Goal: Information Seeking & Learning: Compare options

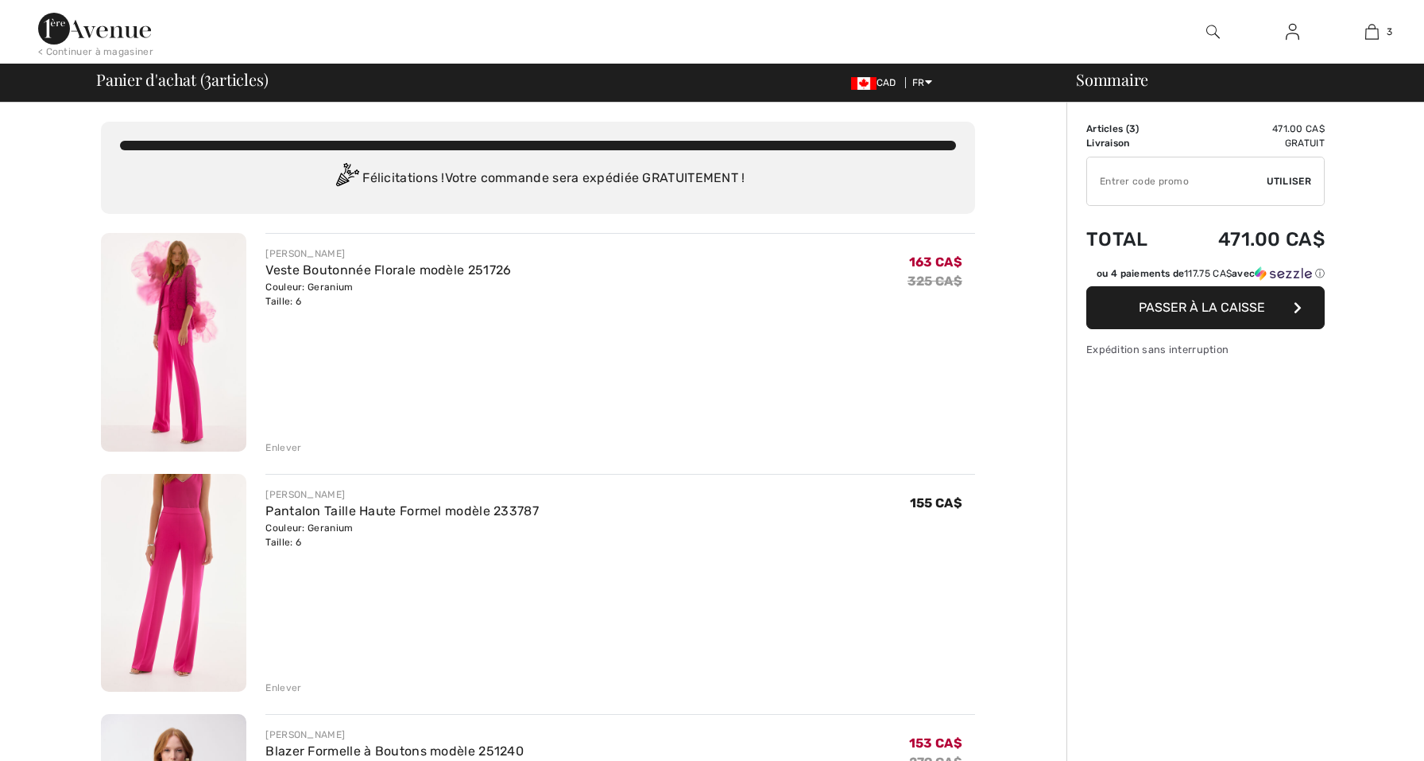
checkbox input "true"
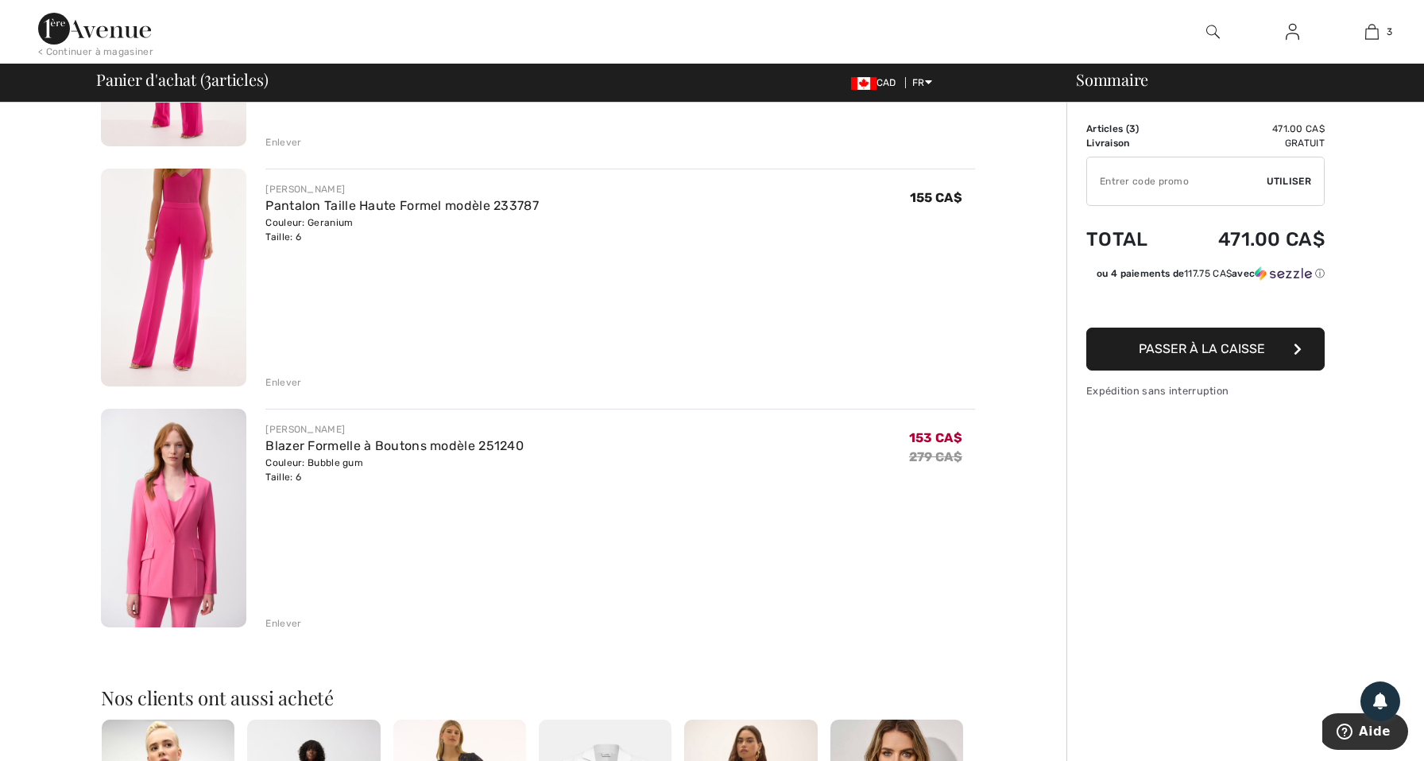
scroll to position [295, 0]
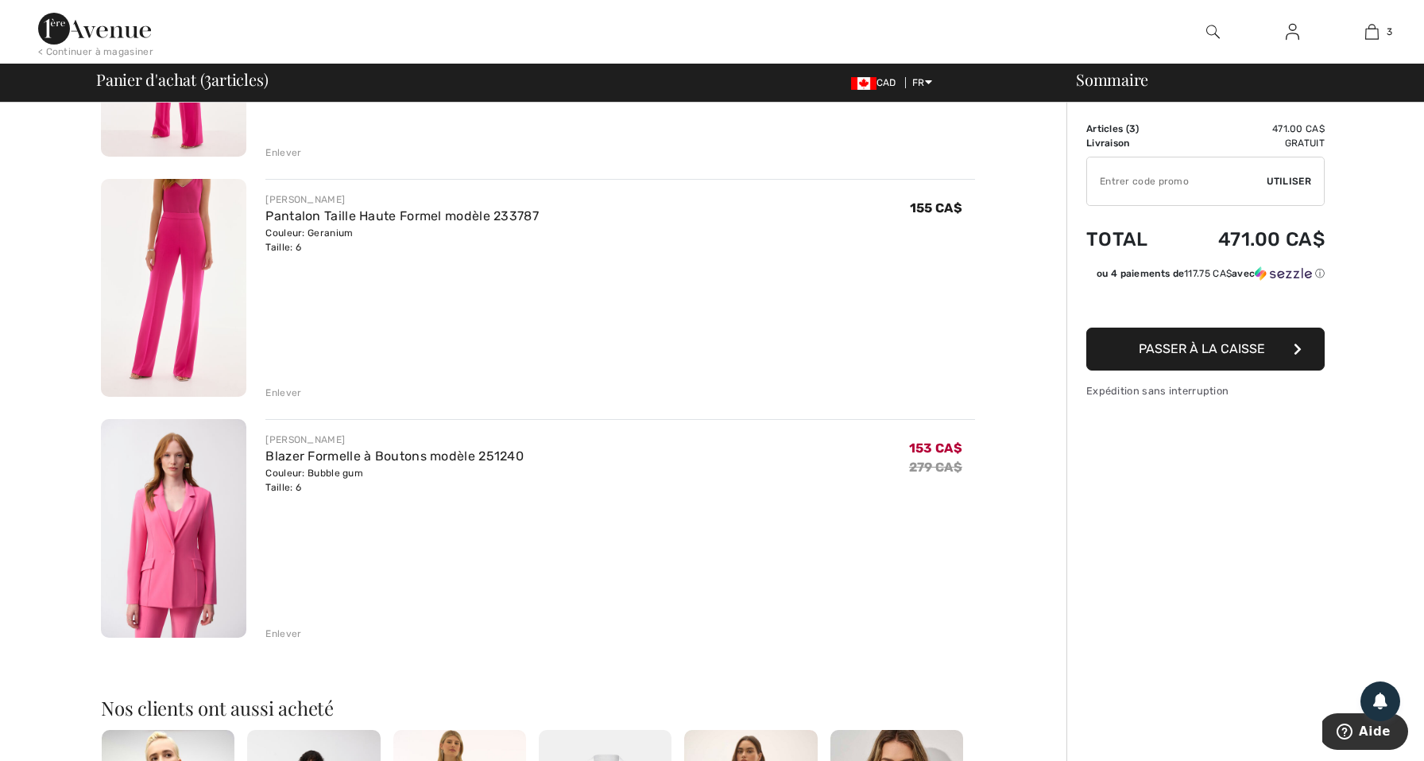
click at [285, 637] on div "Enlever" at bounding box center [283, 633] width 36 height 14
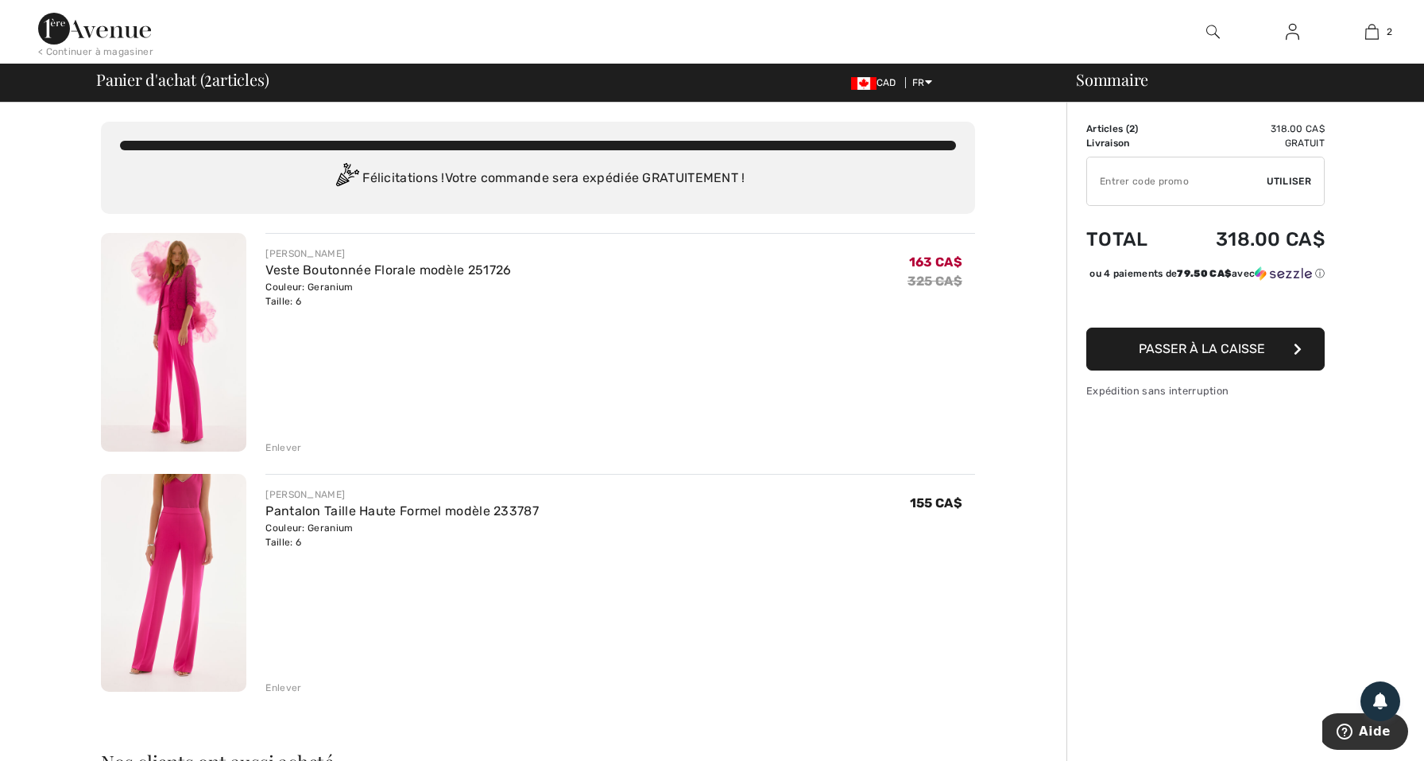
scroll to position [0, 0]
click at [148, 346] on img at bounding box center [173, 342] width 145 height 219
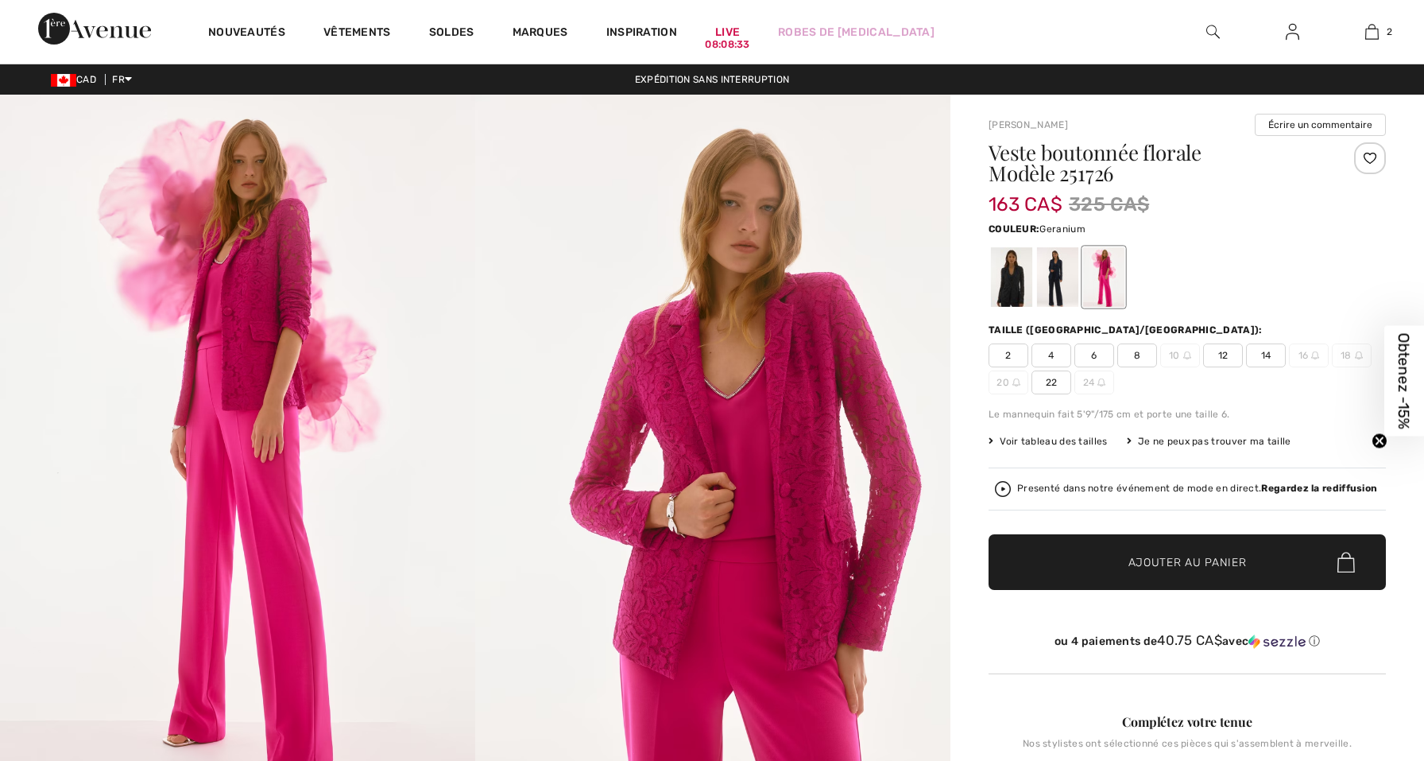
checkbox input "true"
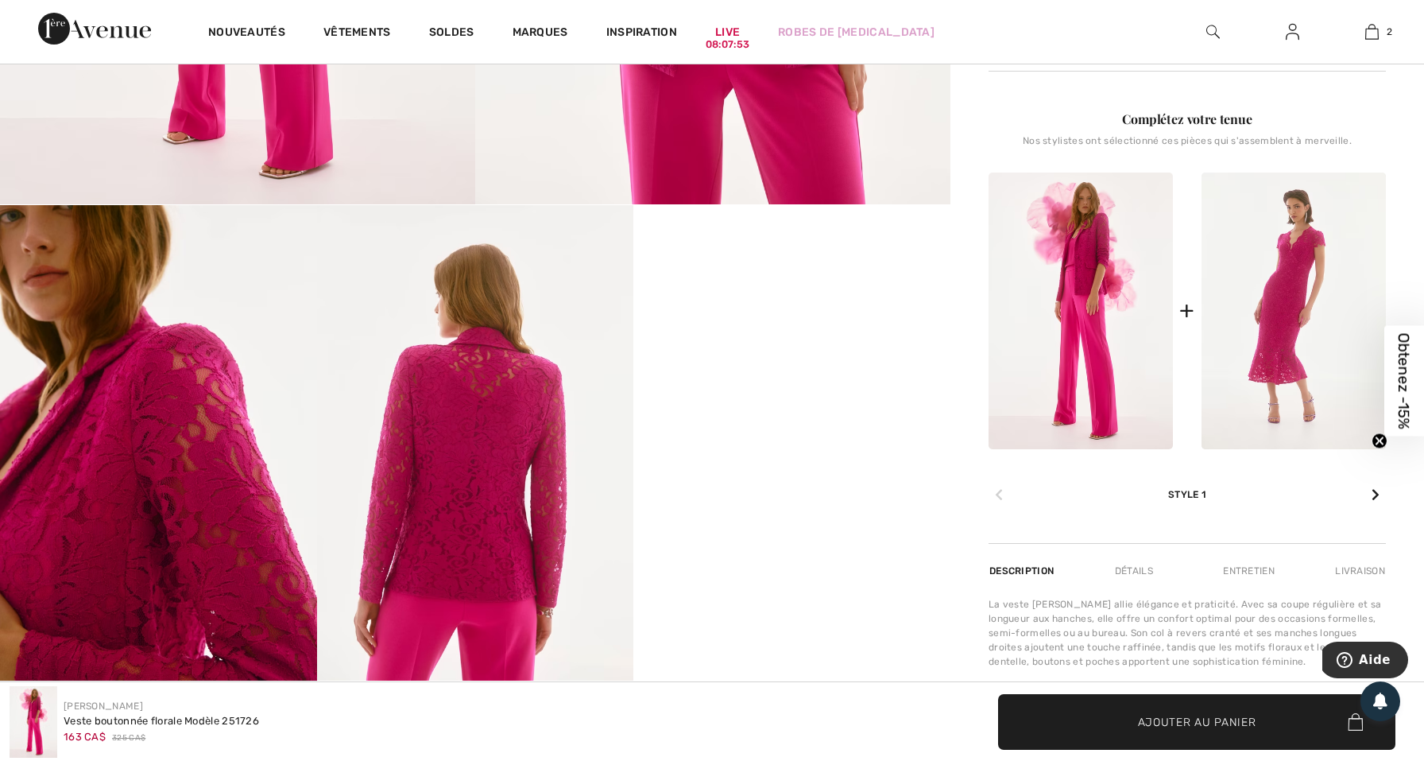
scroll to position [603, 0]
click at [449, 495] on img at bounding box center [475, 441] width 317 height 475
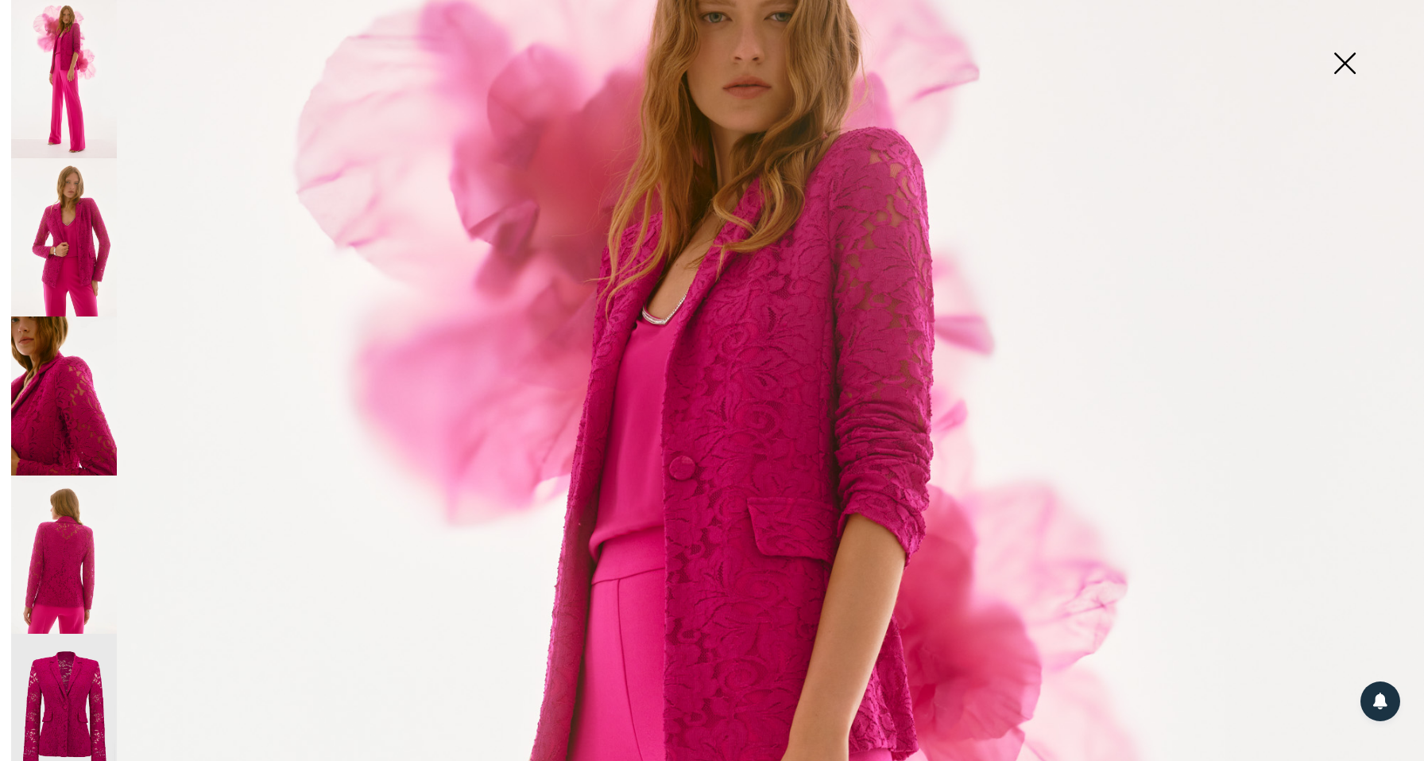
scroll to position [179, 0]
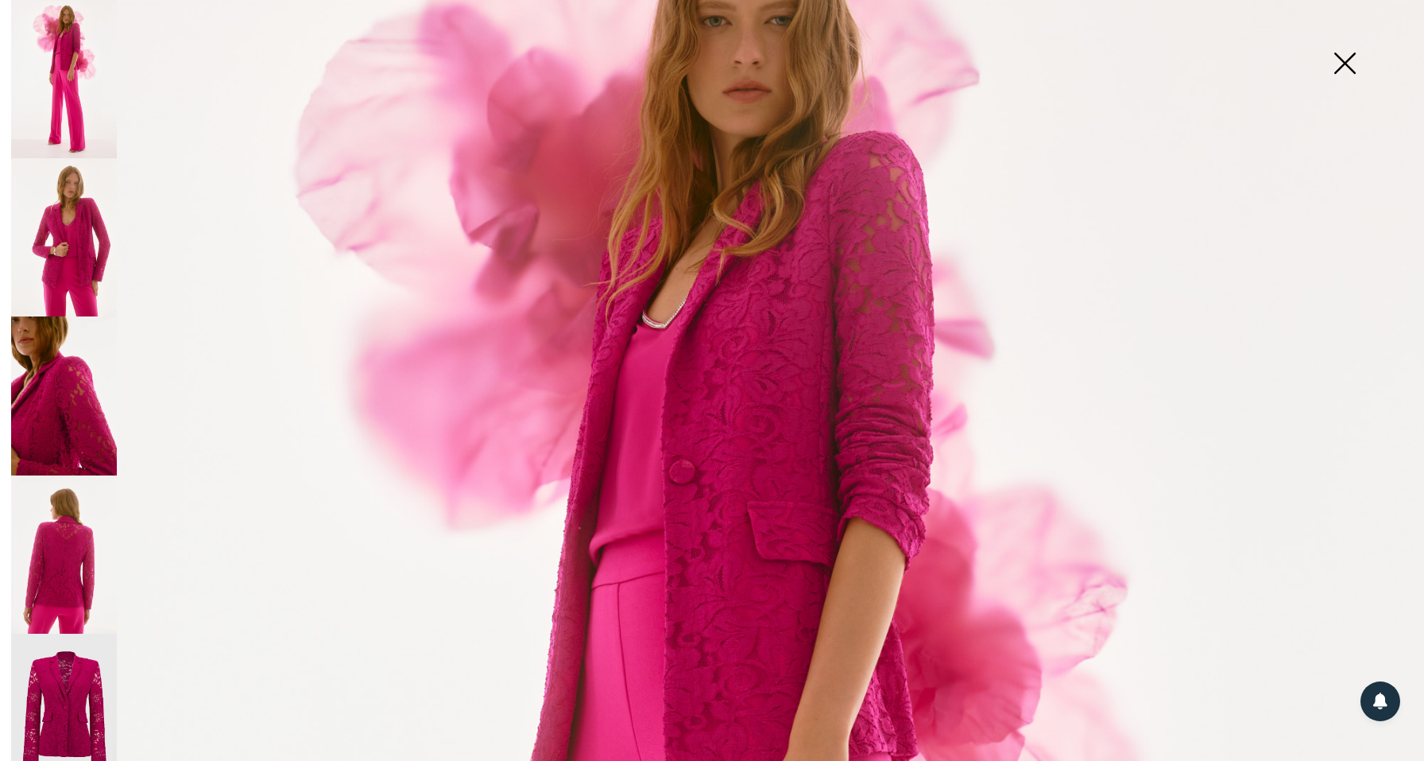
click at [64, 673] on img at bounding box center [64, 712] width 106 height 159
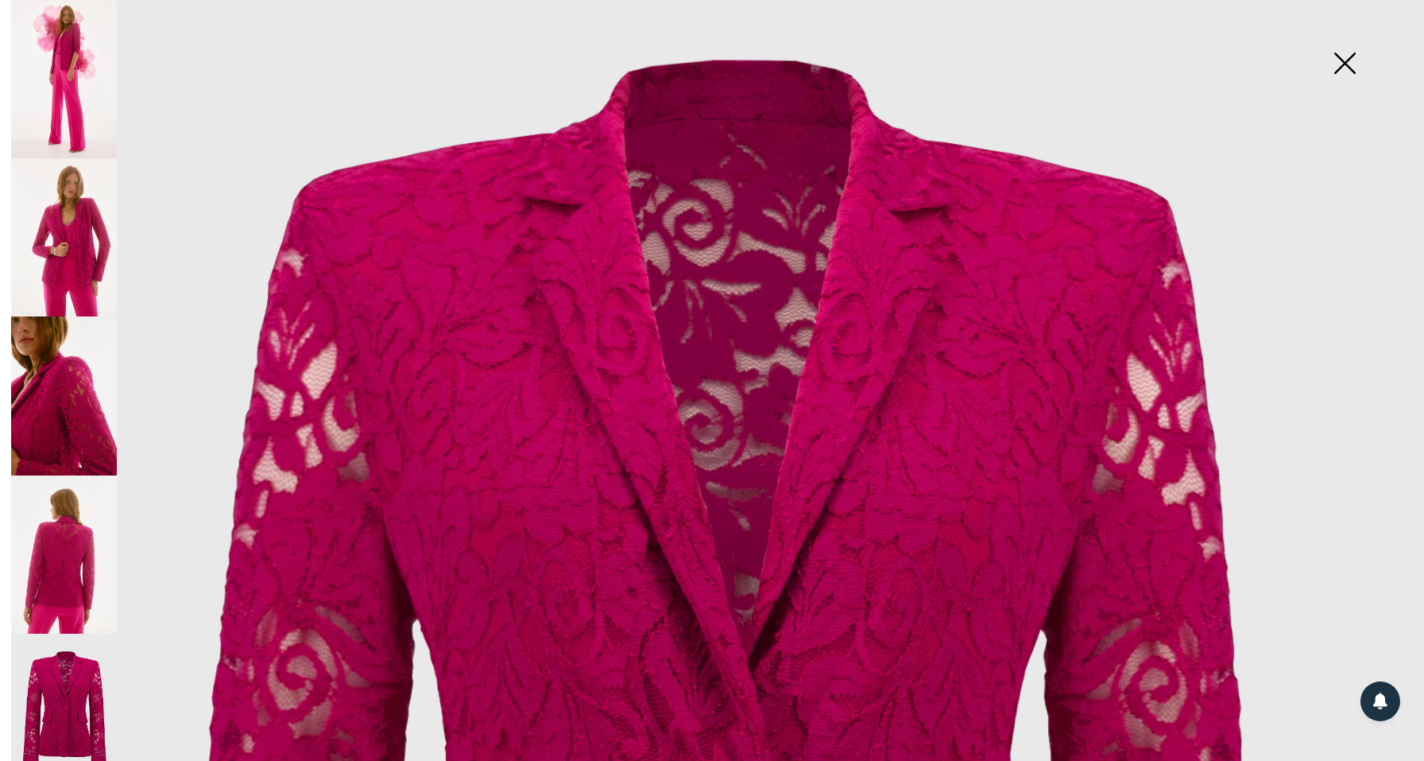
click at [70, 563] on img at bounding box center [64, 554] width 106 height 158
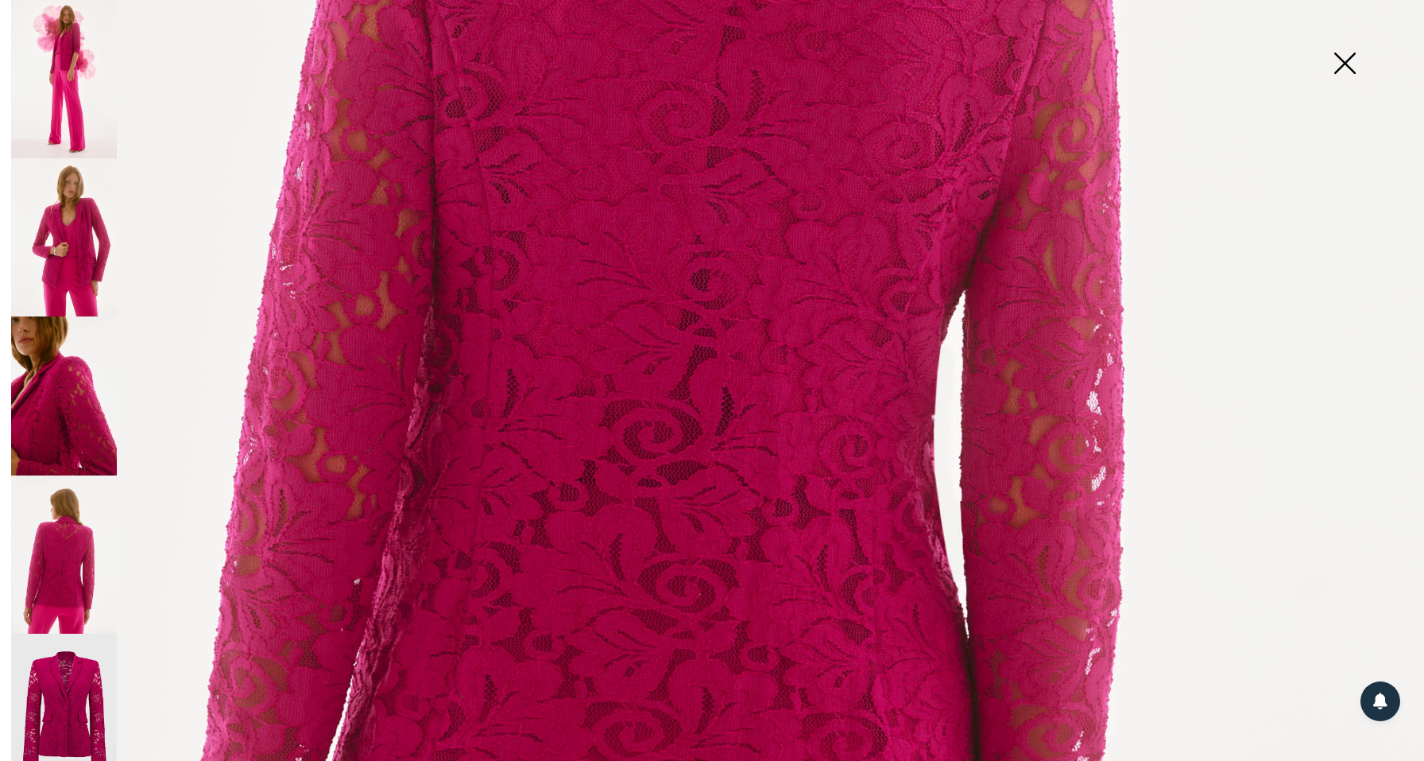
scroll to position [735, 0]
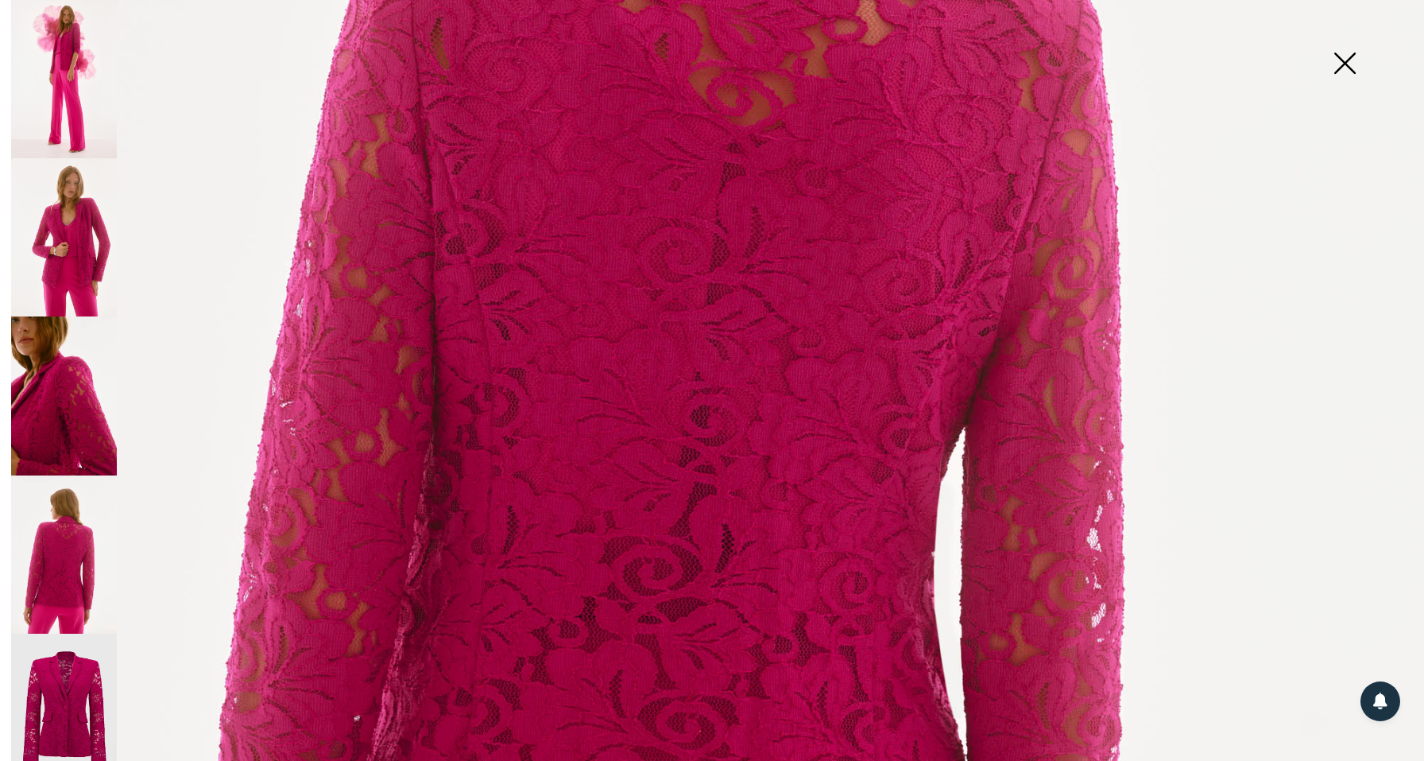
click at [79, 273] on img at bounding box center [64, 237] width 106 height 158
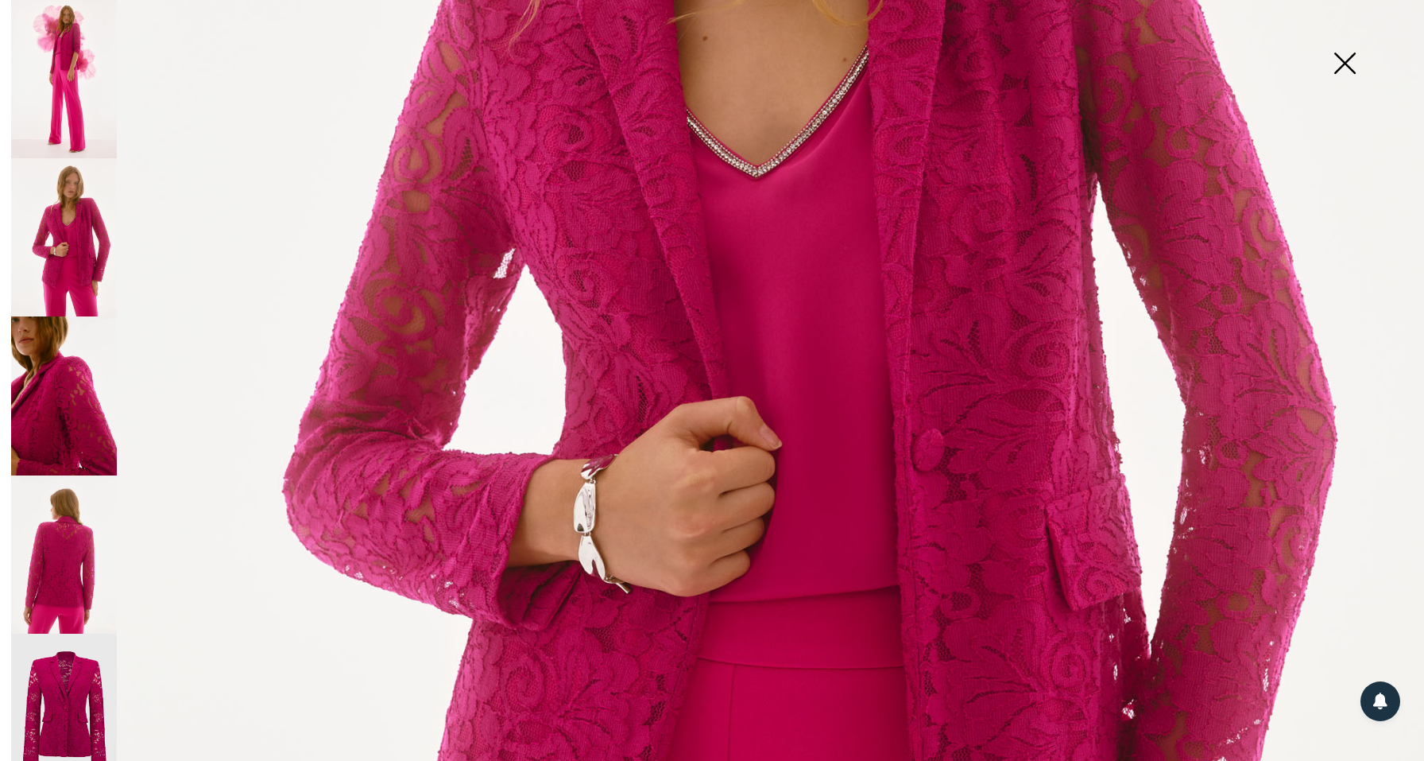
click at [66, 71] on img at bounding box center [64, 79] width 106 height 158
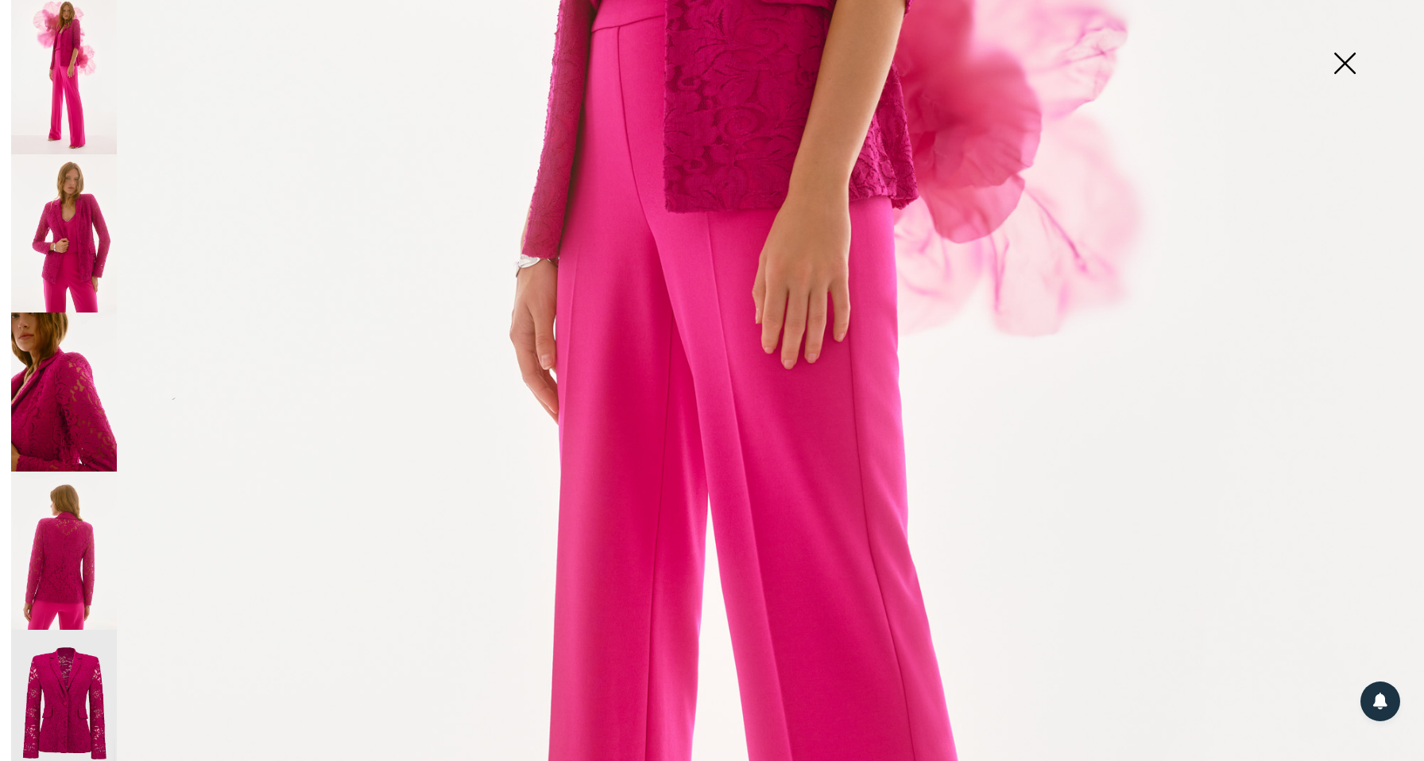
scroll to position [2, 0]
click at [64, 654] on img at bounding box center [64, 710] width 106 height 159
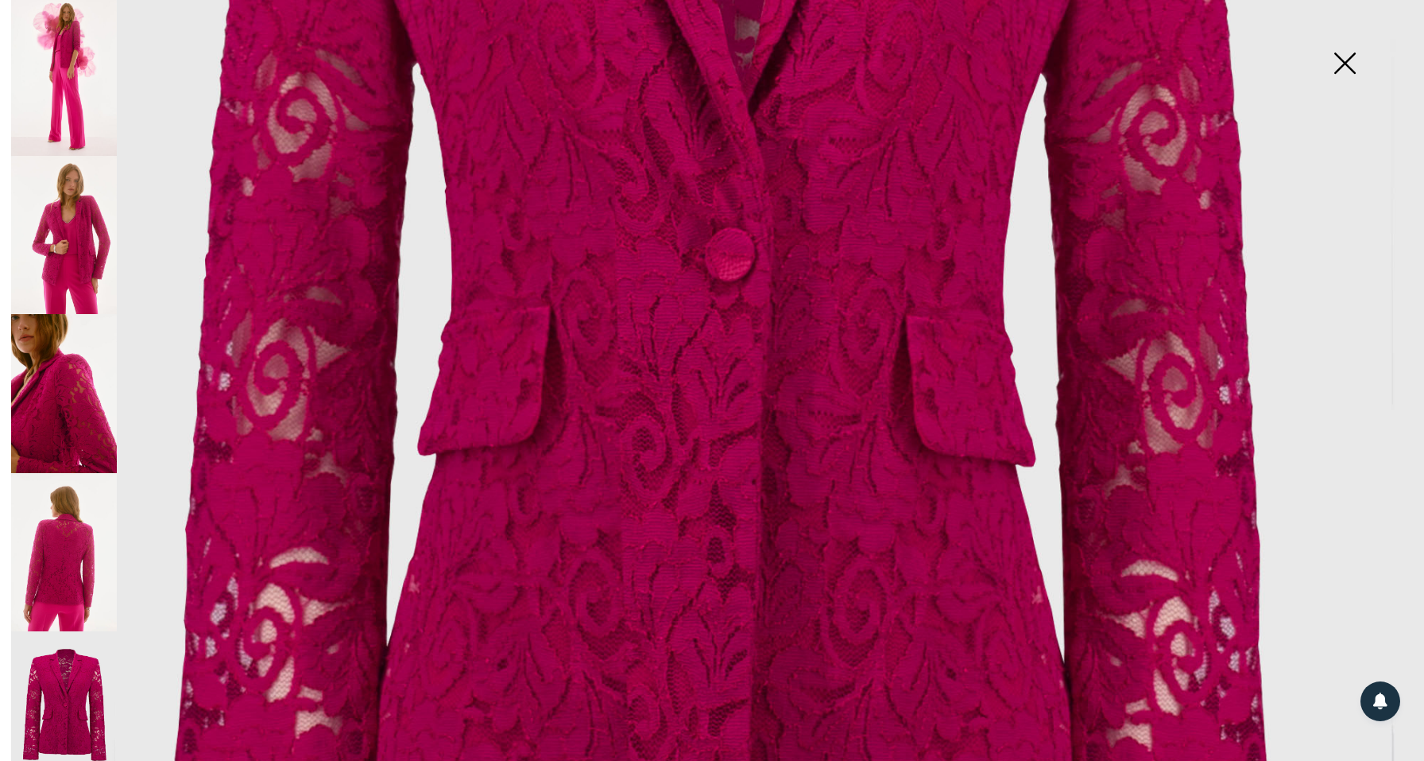
click at [79, 412] on img at bounding box center [64, 393] width 106 height 158
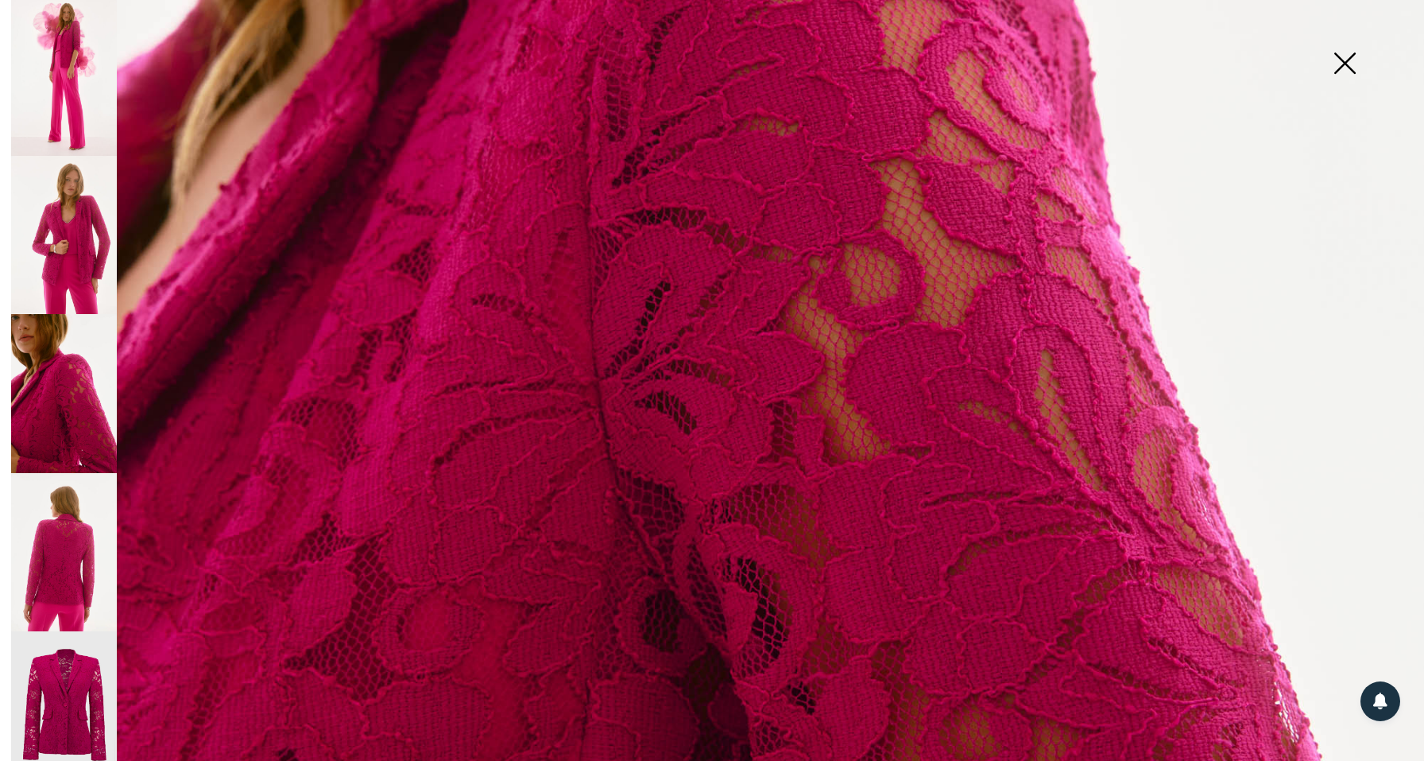
scroll to position [736, 0]
click at [60, 241] on img at bounding box center [64, 235] width 106 height 158
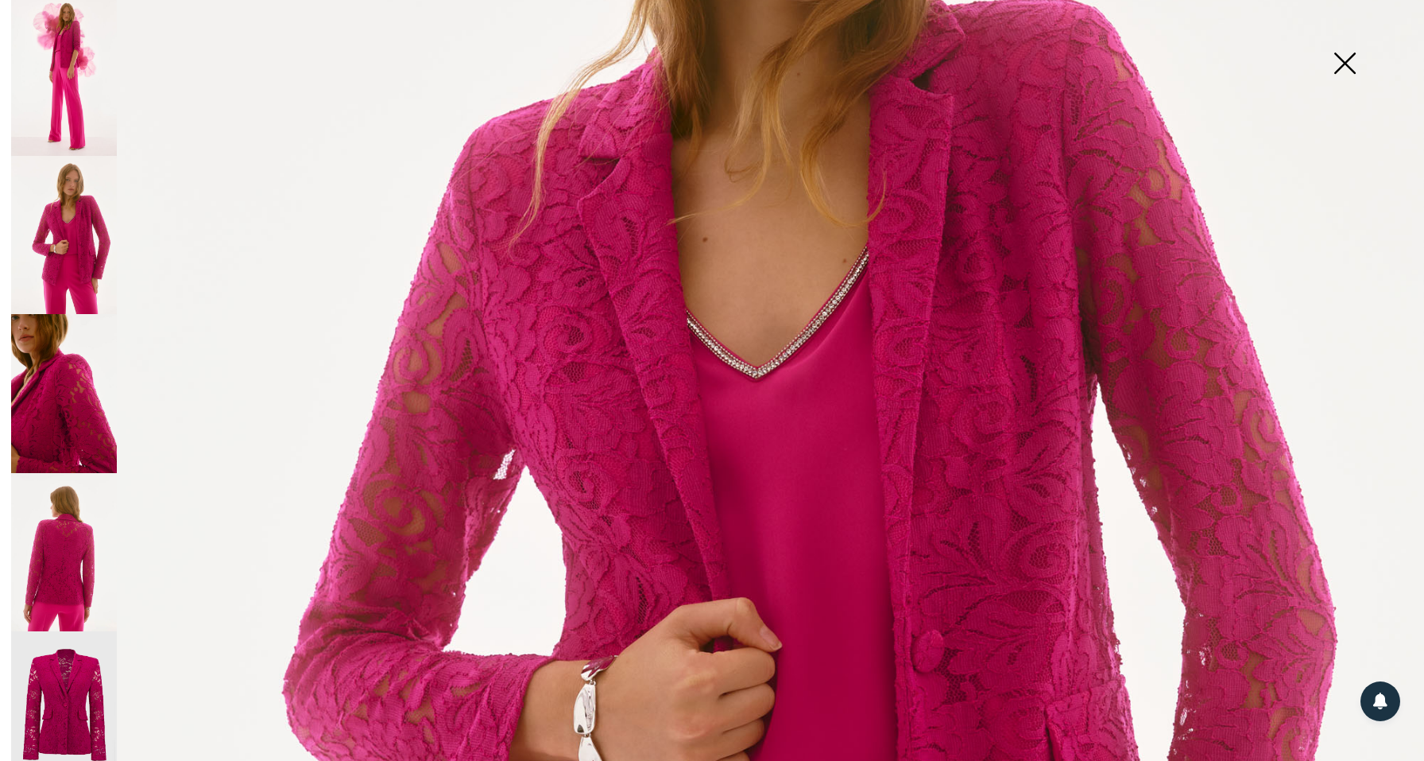
scroll to position [518, 0]
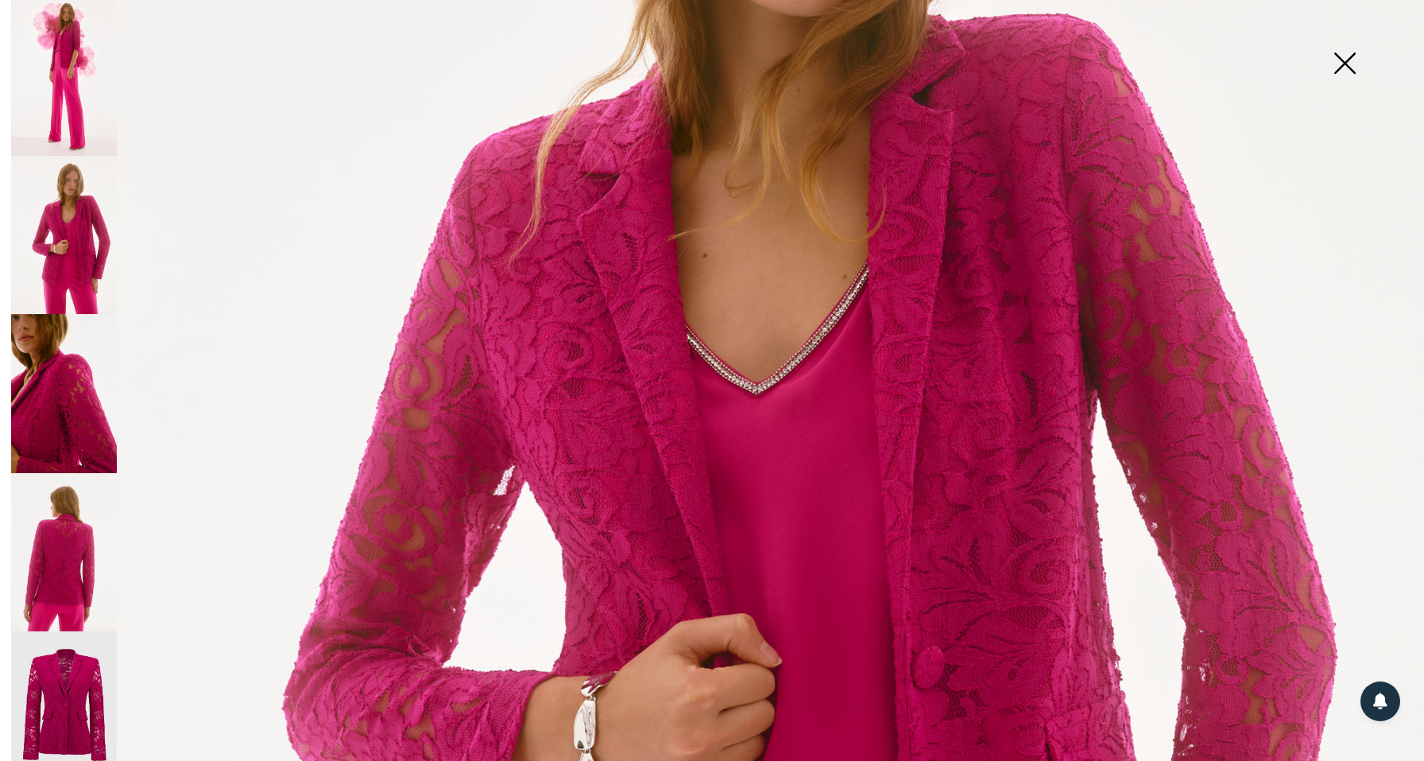
click at [47, 250] on img at bounding box center [64, 235] width 106 height 158
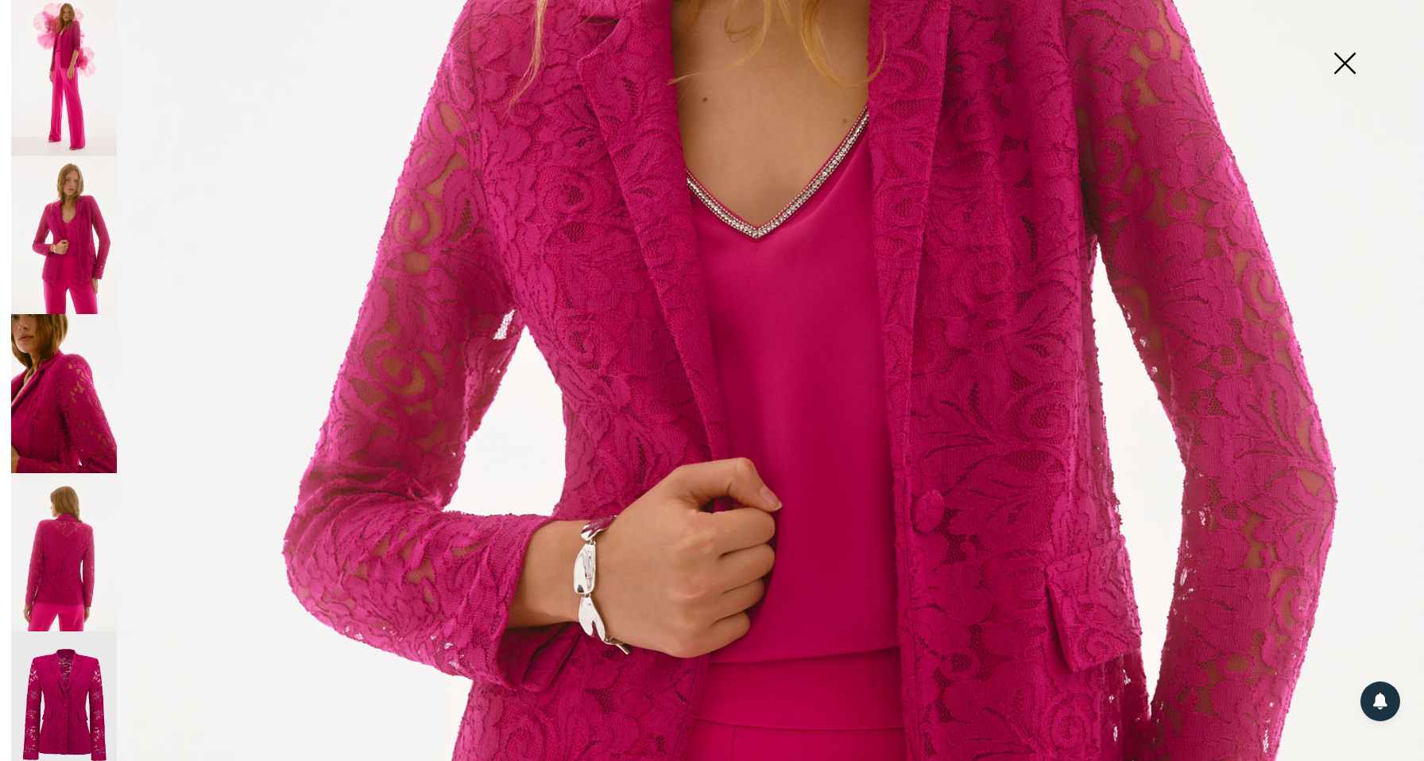
scroll to position [464, 0]
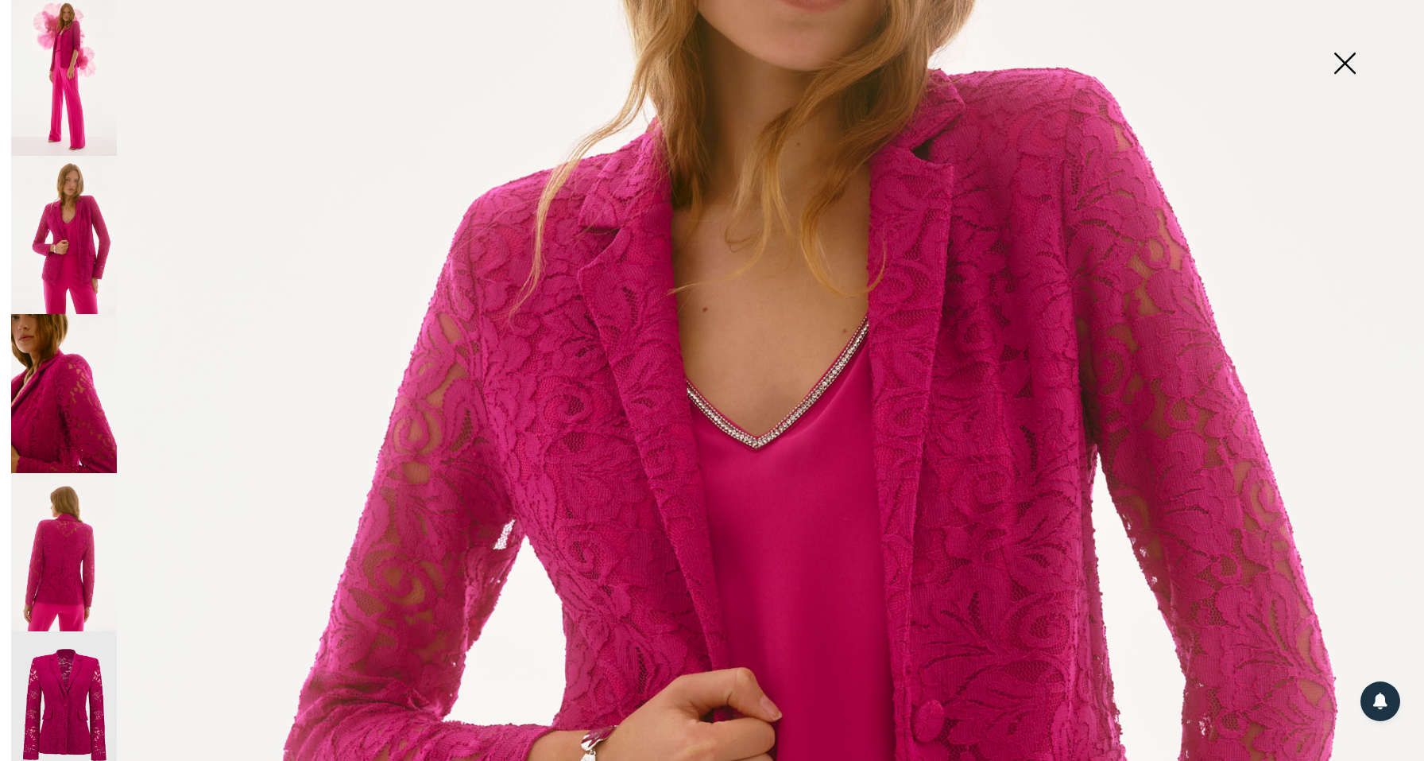
click at [60, 668] on img at bounding box center [64, 710] width 106 height 159
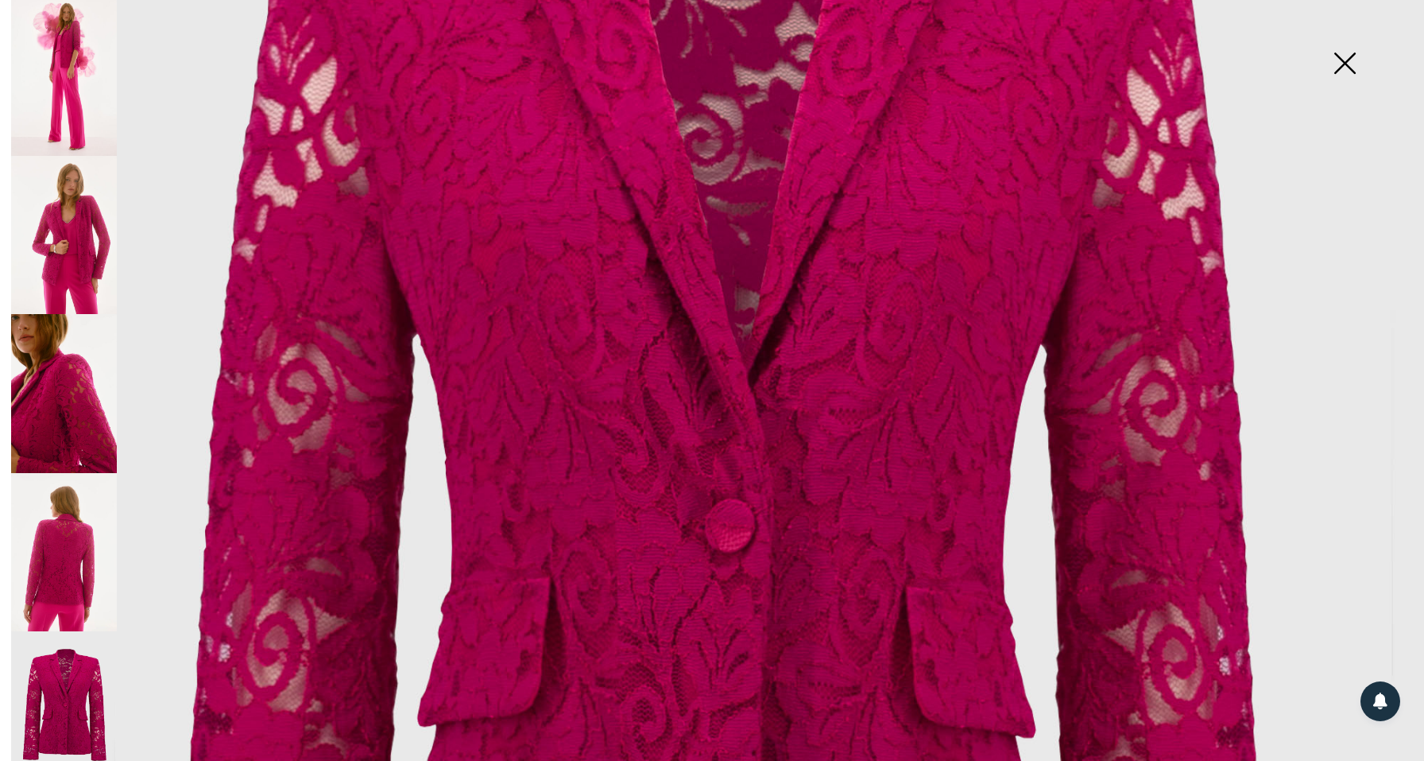
click at [76, 555] on img at bounding box center [64, 552] width 106 height 158
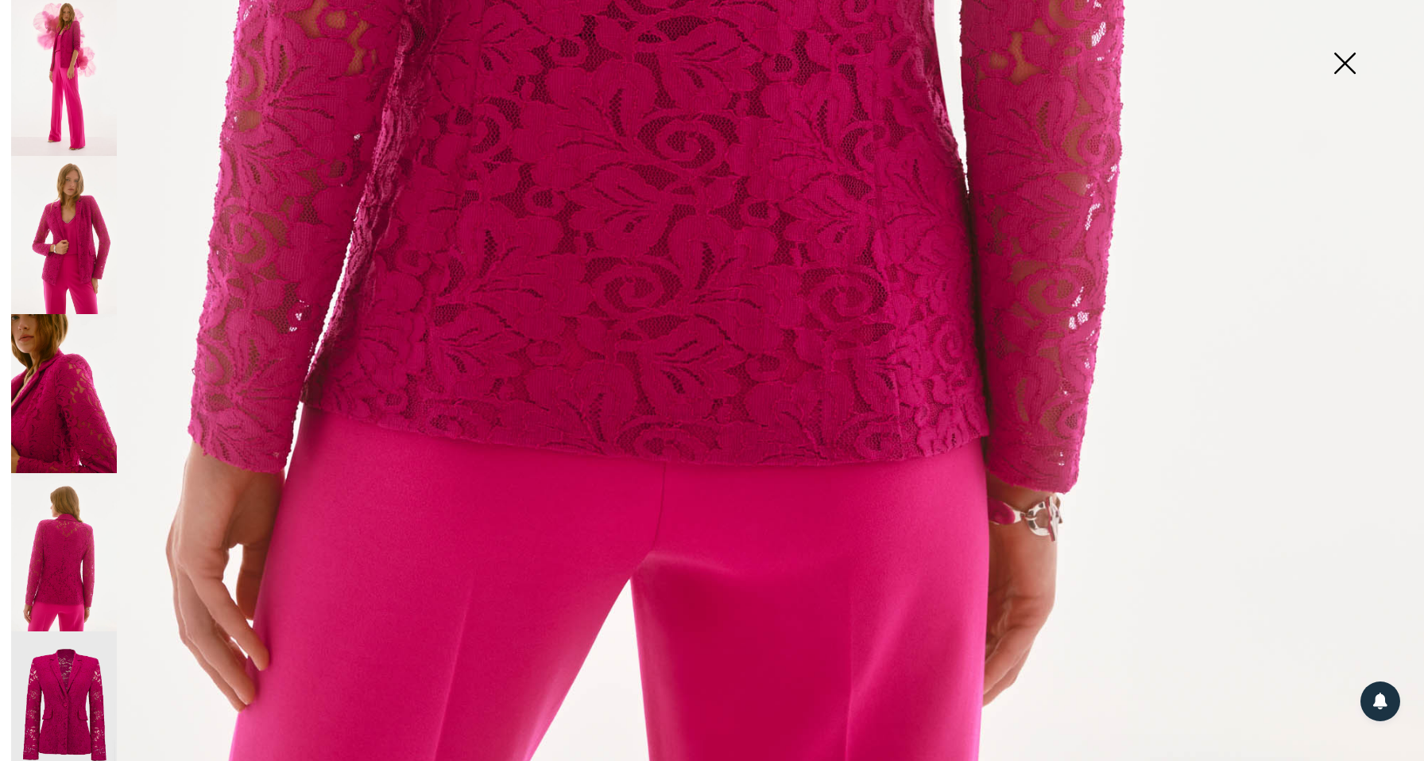
scroll to position [1322, 0]
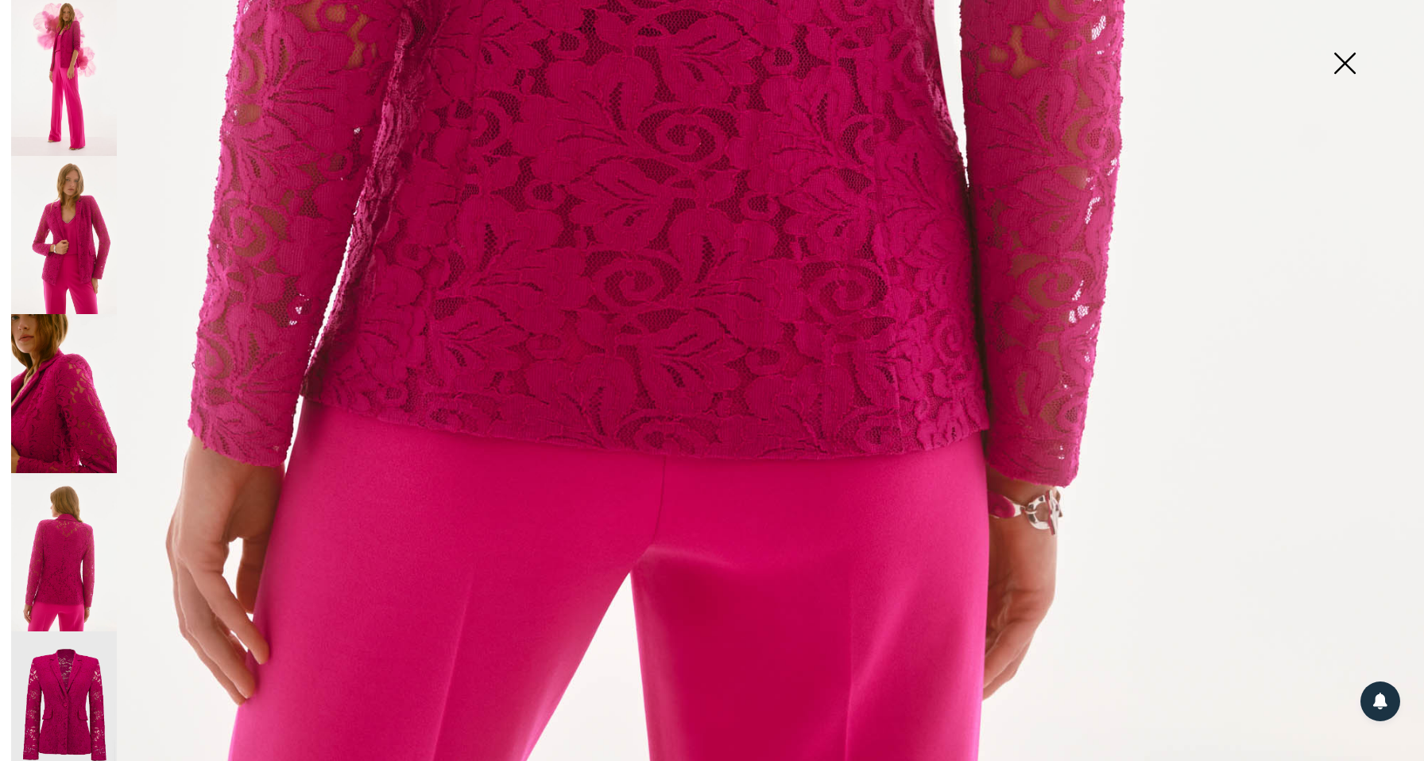
click at [1342, 68] on img at bounding box center [1344, 65] width 79 height 82
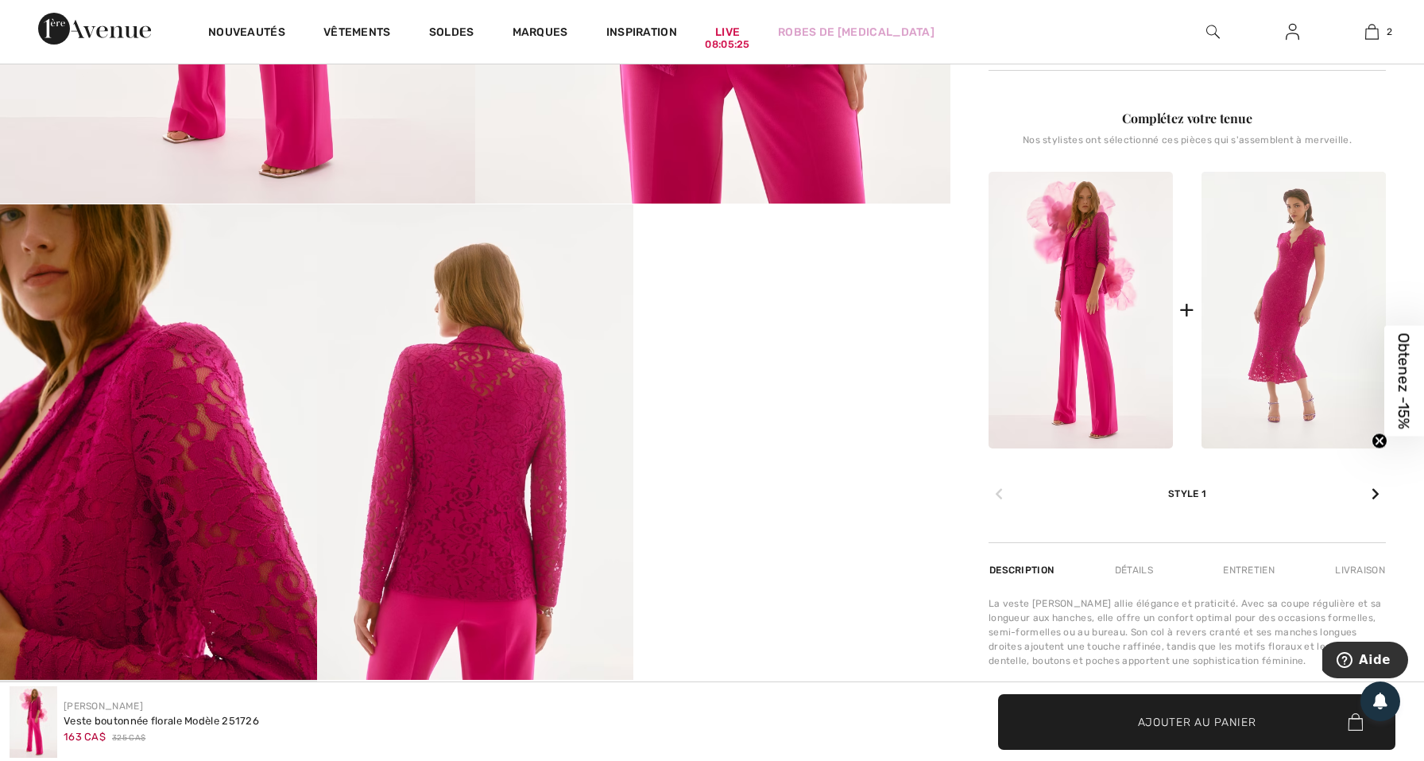
click at [752, 362] on video "Your browser does not support the video tag." at bounding box center [791, 283] width 317 height 158
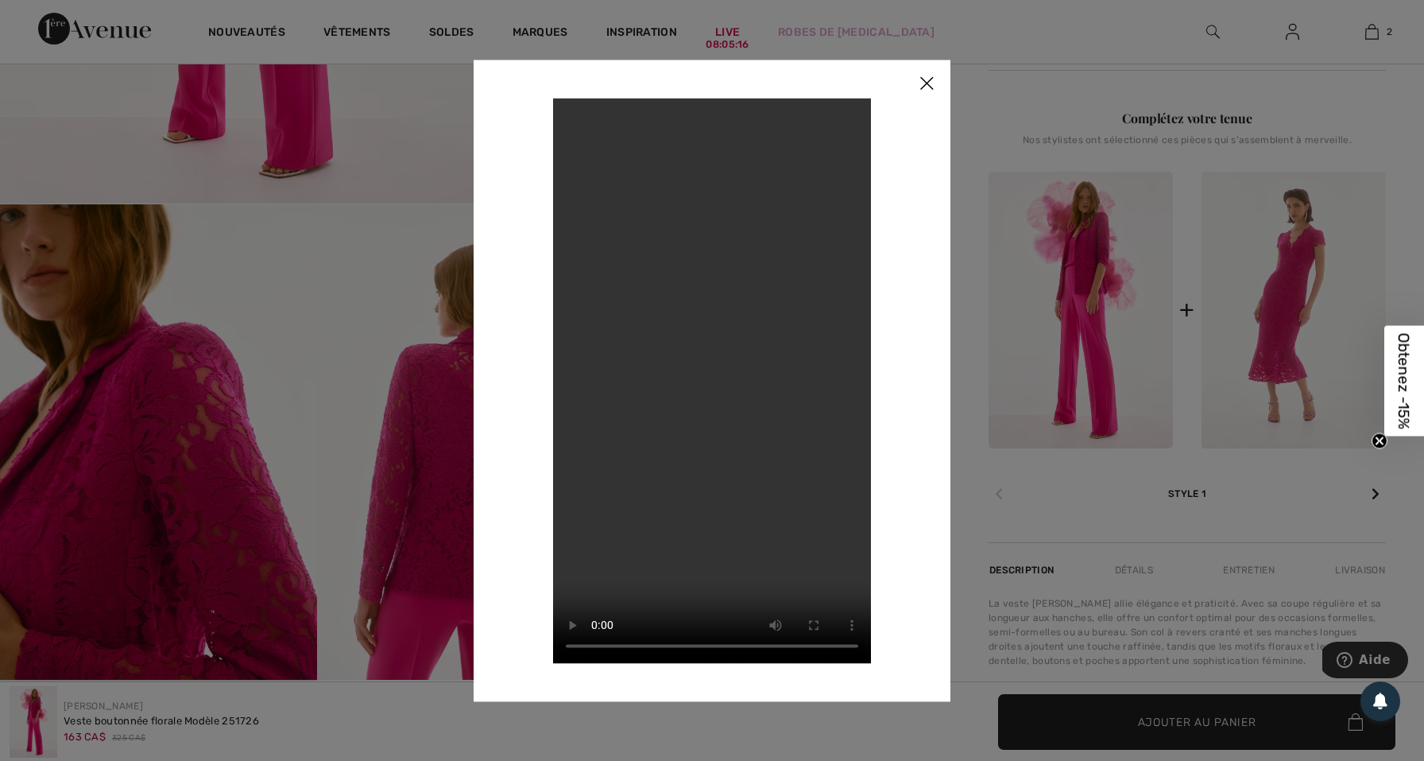
click at [927, 93] on img at bounding box center [927, 84] width 48 height 49
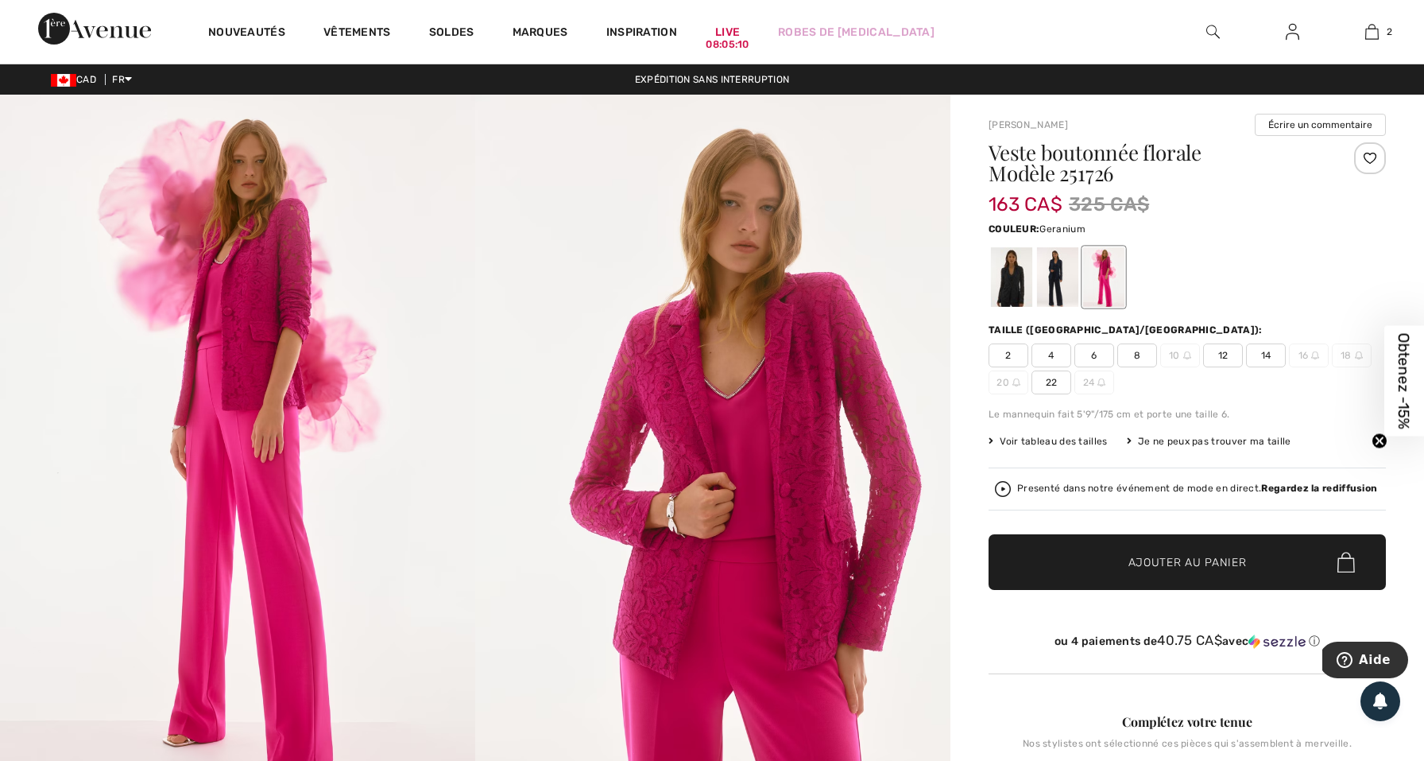
scroll to position [0, 0]
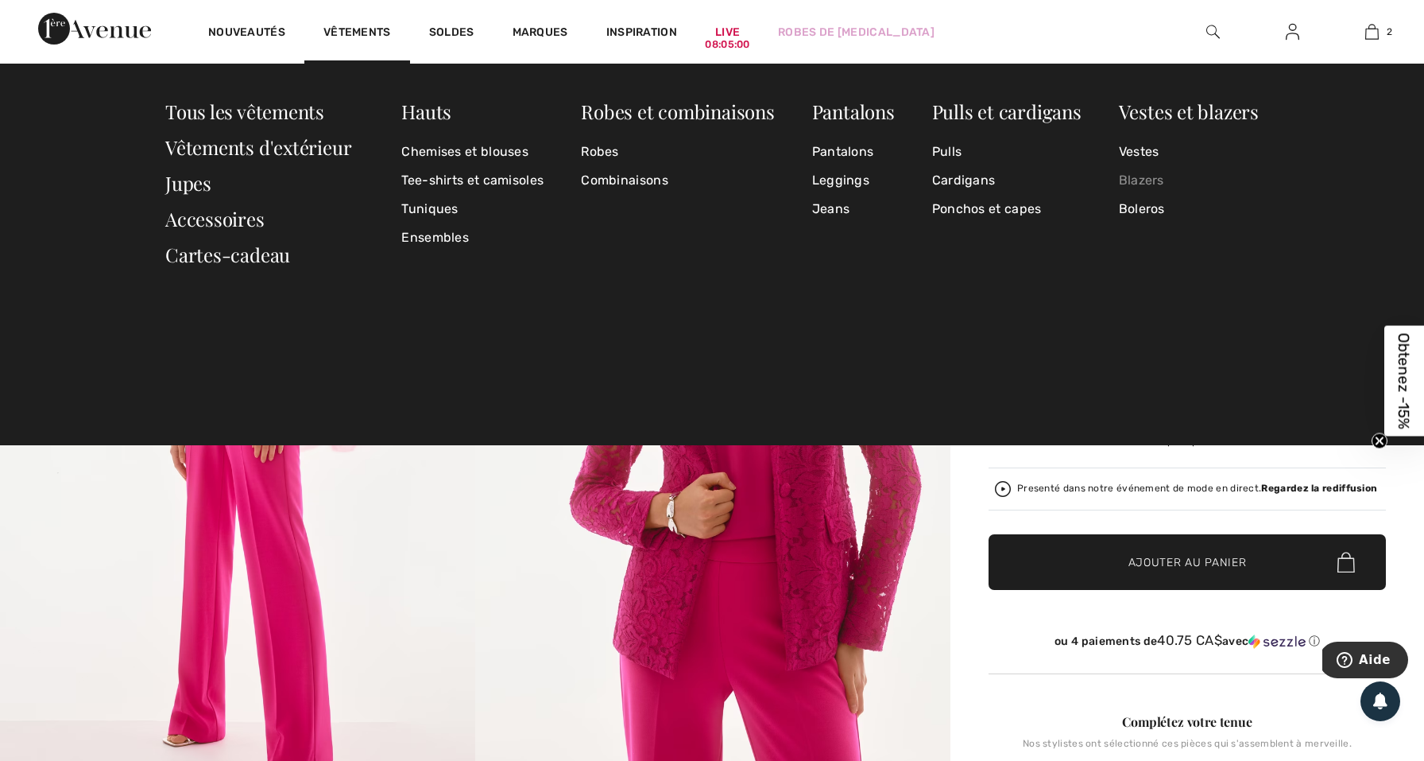
click at [1152, 180] on link "Blazers" at bounding box center [1189, 180] width 140 height 29
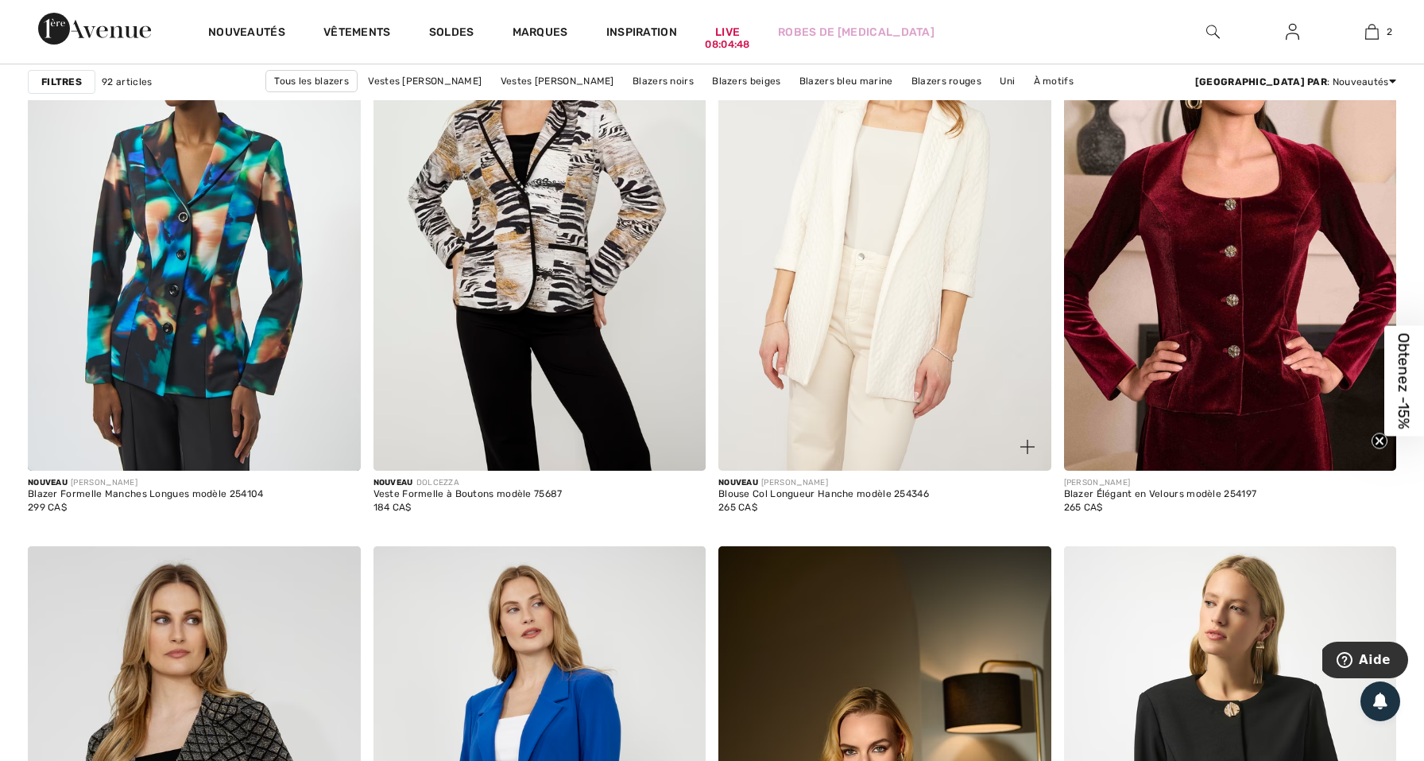
scroll to position [1408, 0]
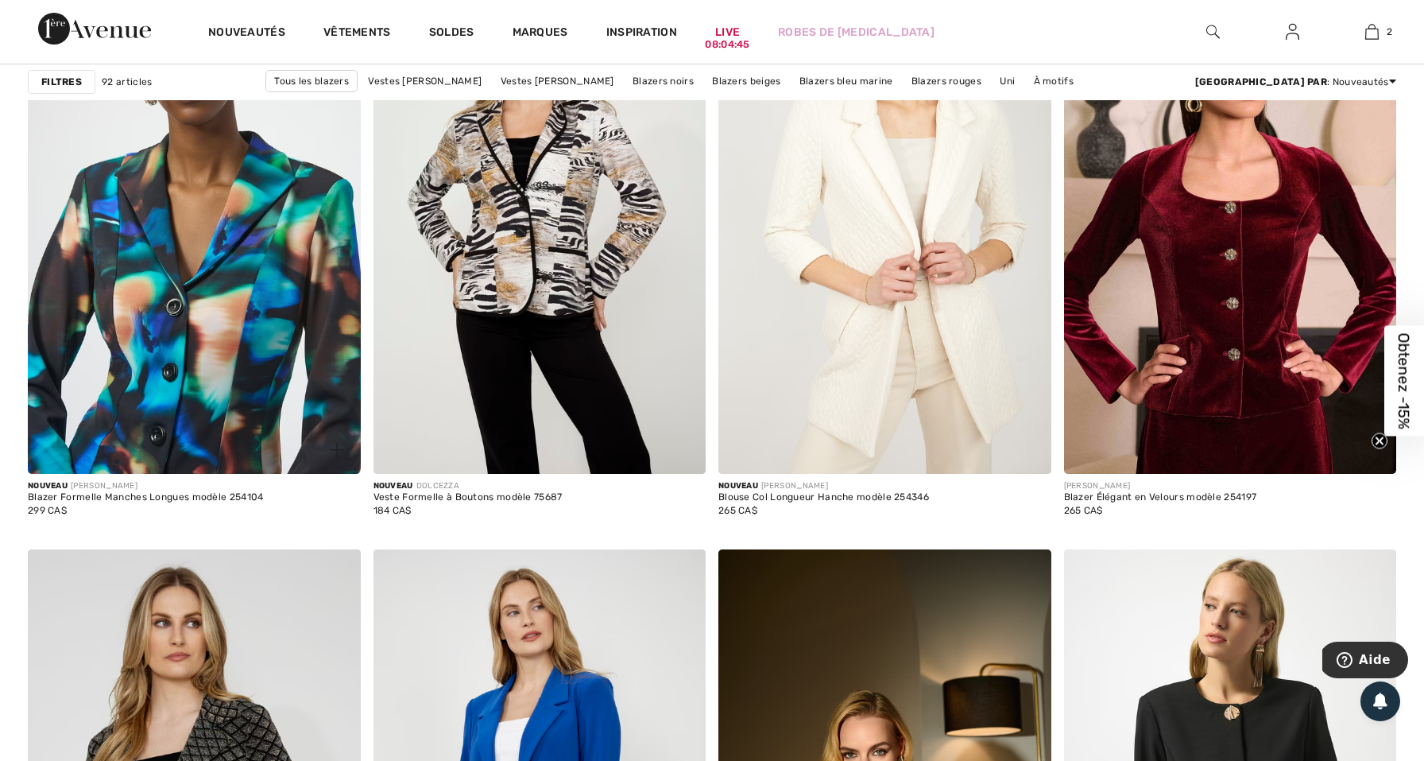
click at [254, 246] on img at bounding box center [194, 224] width 333 height 499
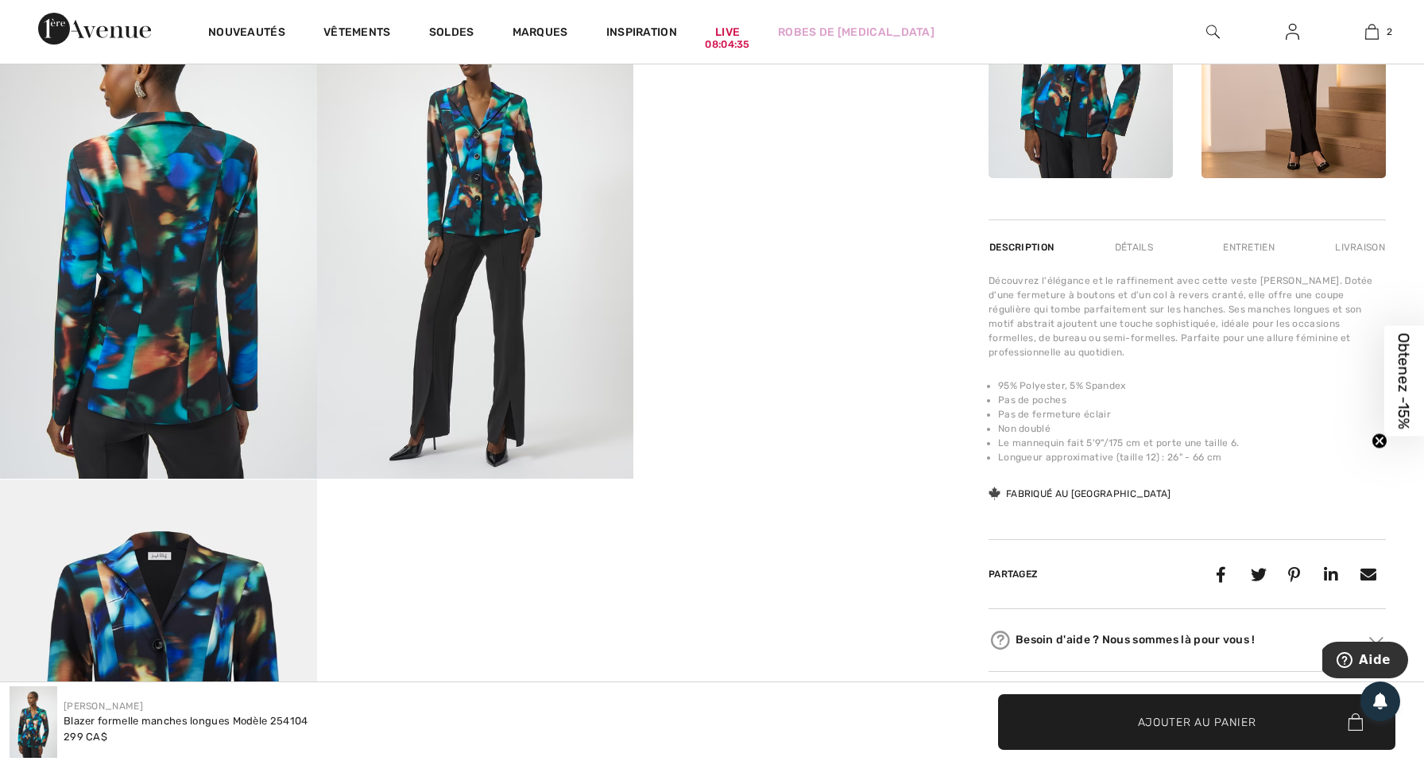
scroll to position [804, 0]
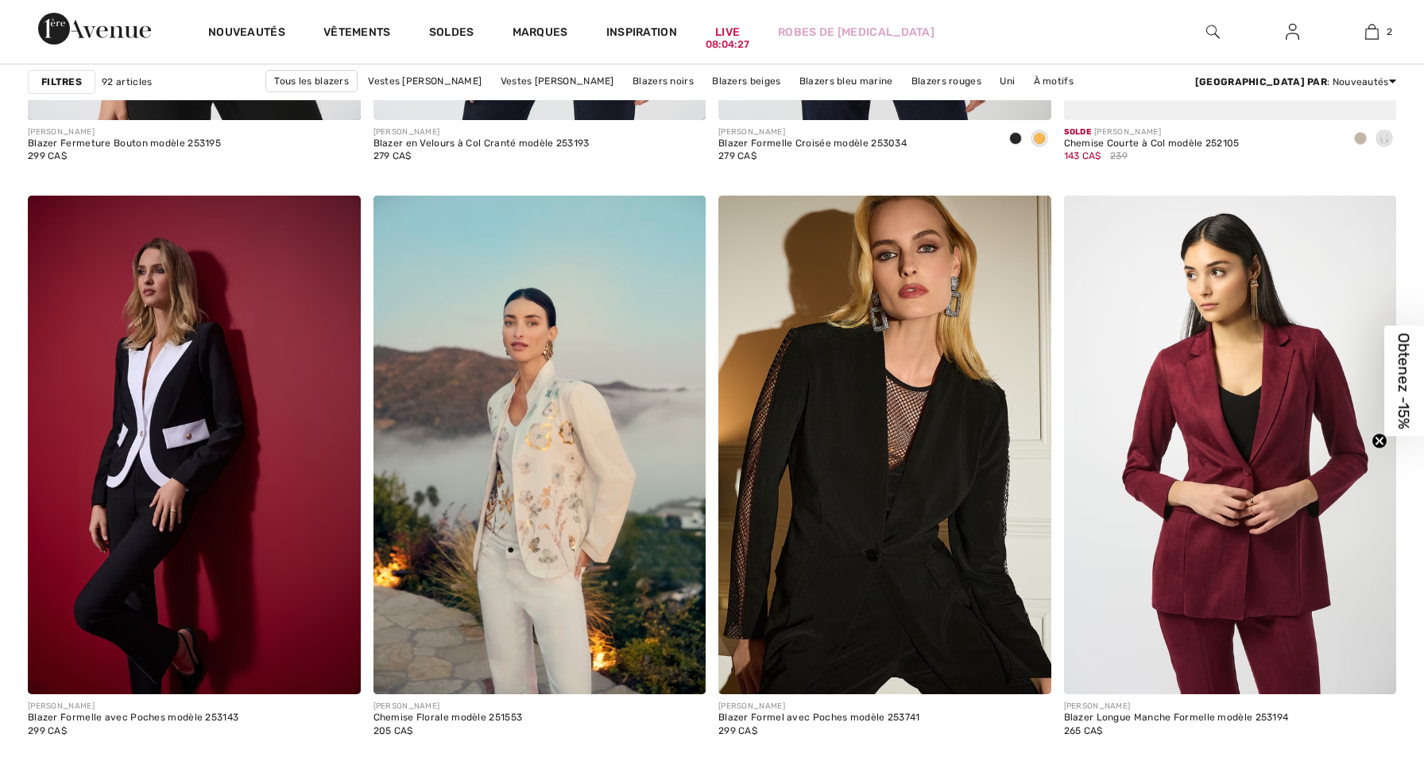
checkbox input "true"
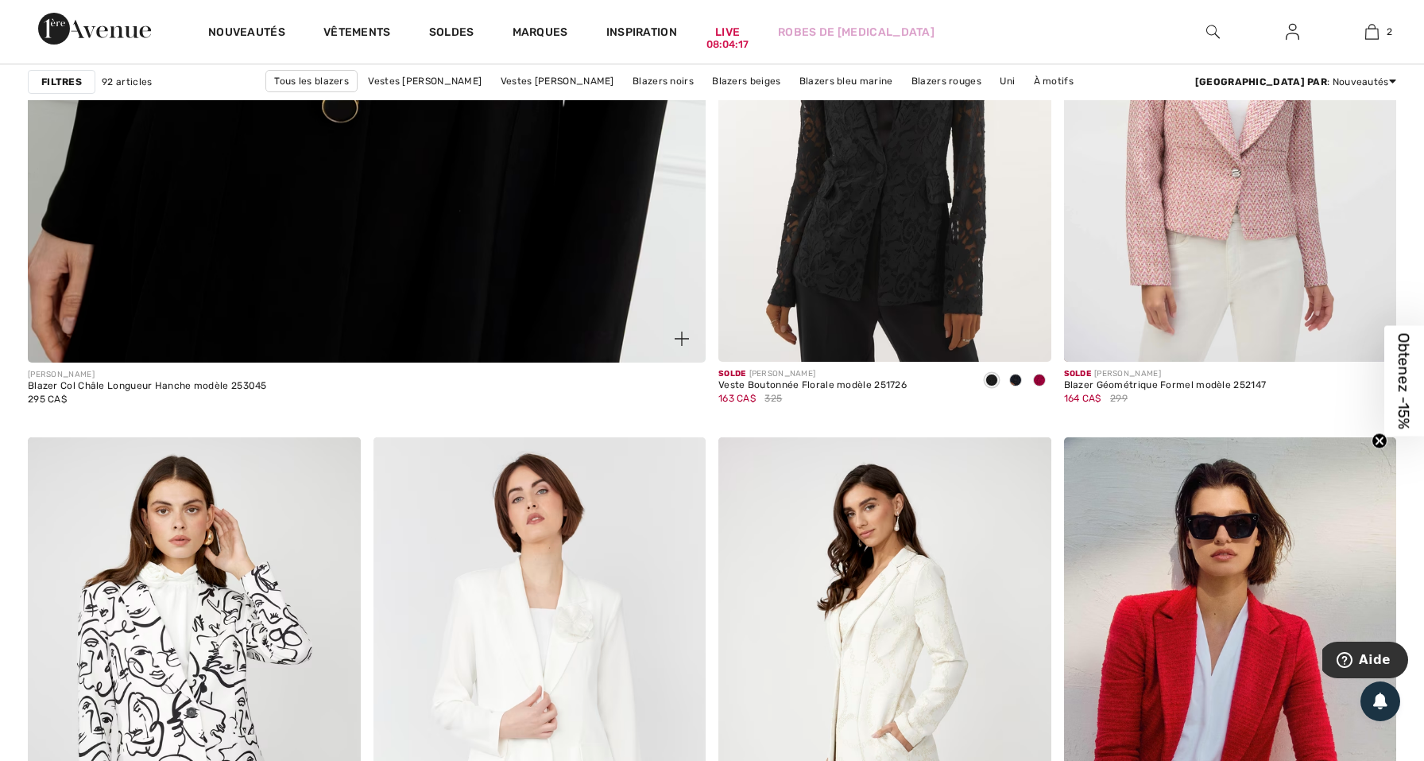
scroll to position [5450, 0]
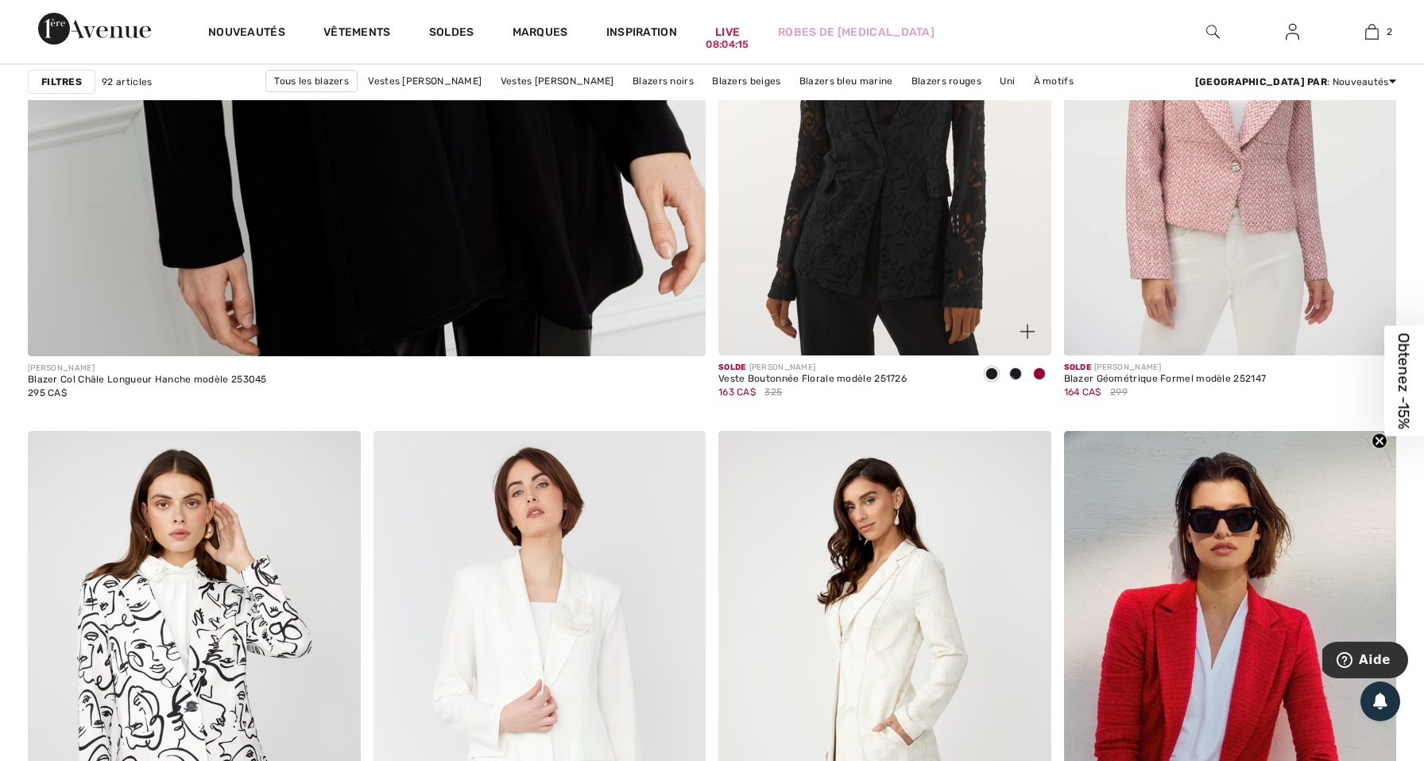
click at [813, 223] on img at bounding box center [884, 106] width 333 height 499
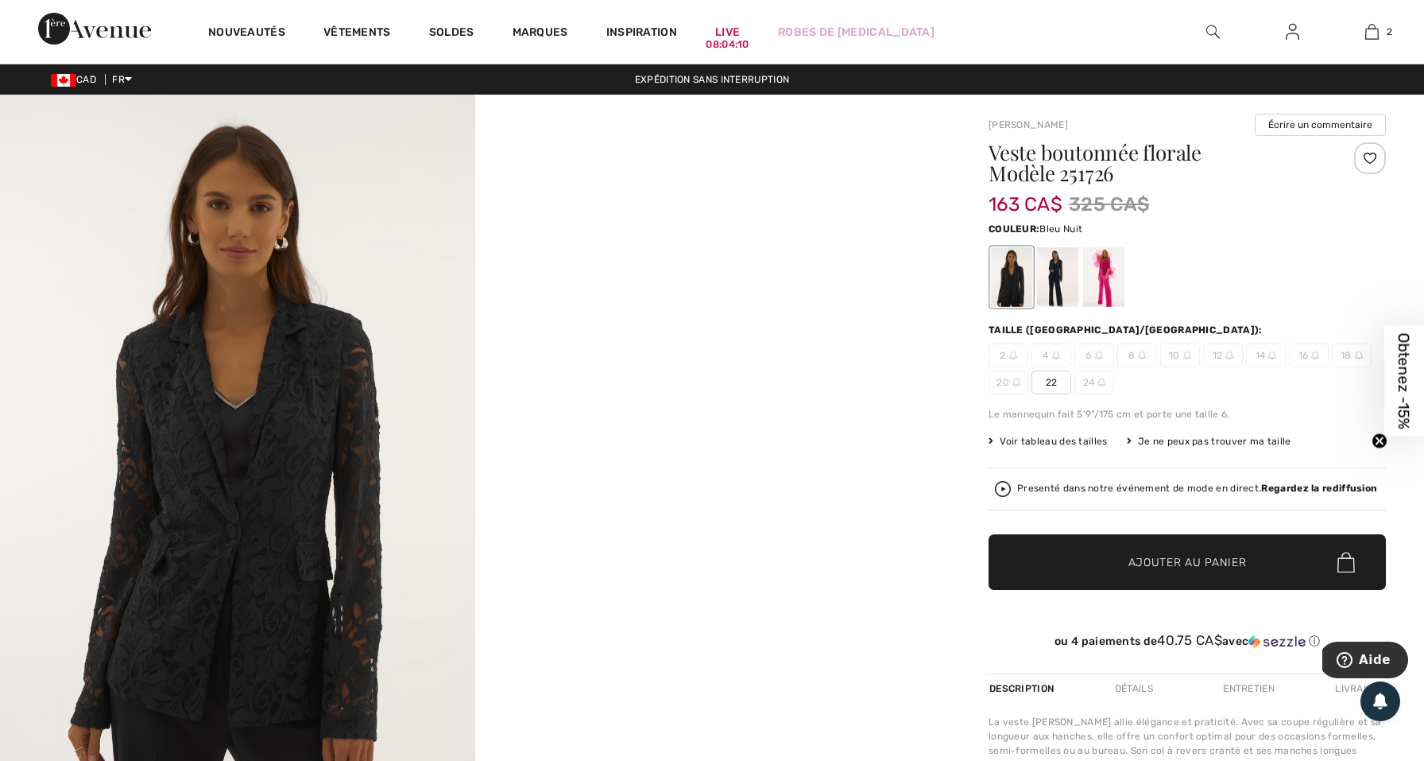
click at [1058, 278] on div at bounding box center [1057, 277] width 41 height 60
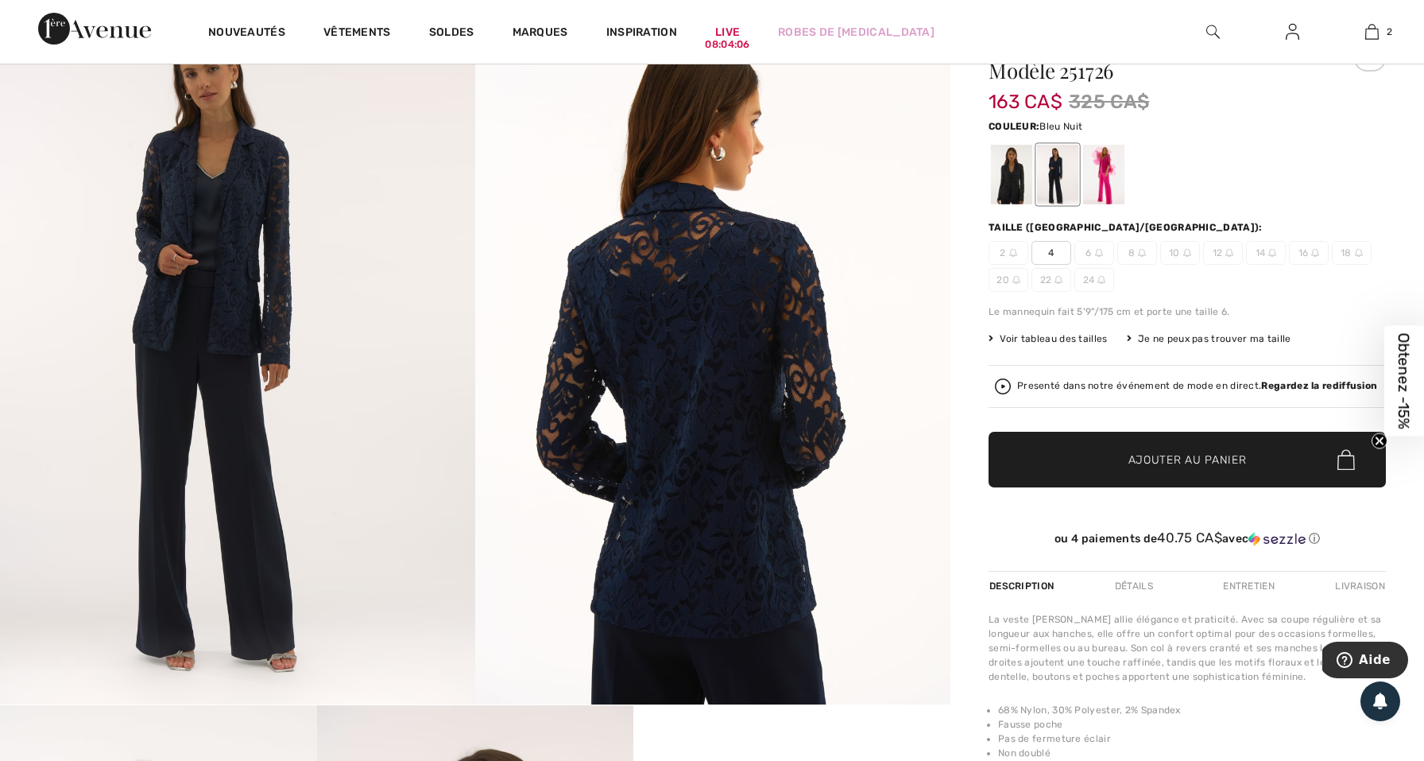
scroll to position [107, 0]
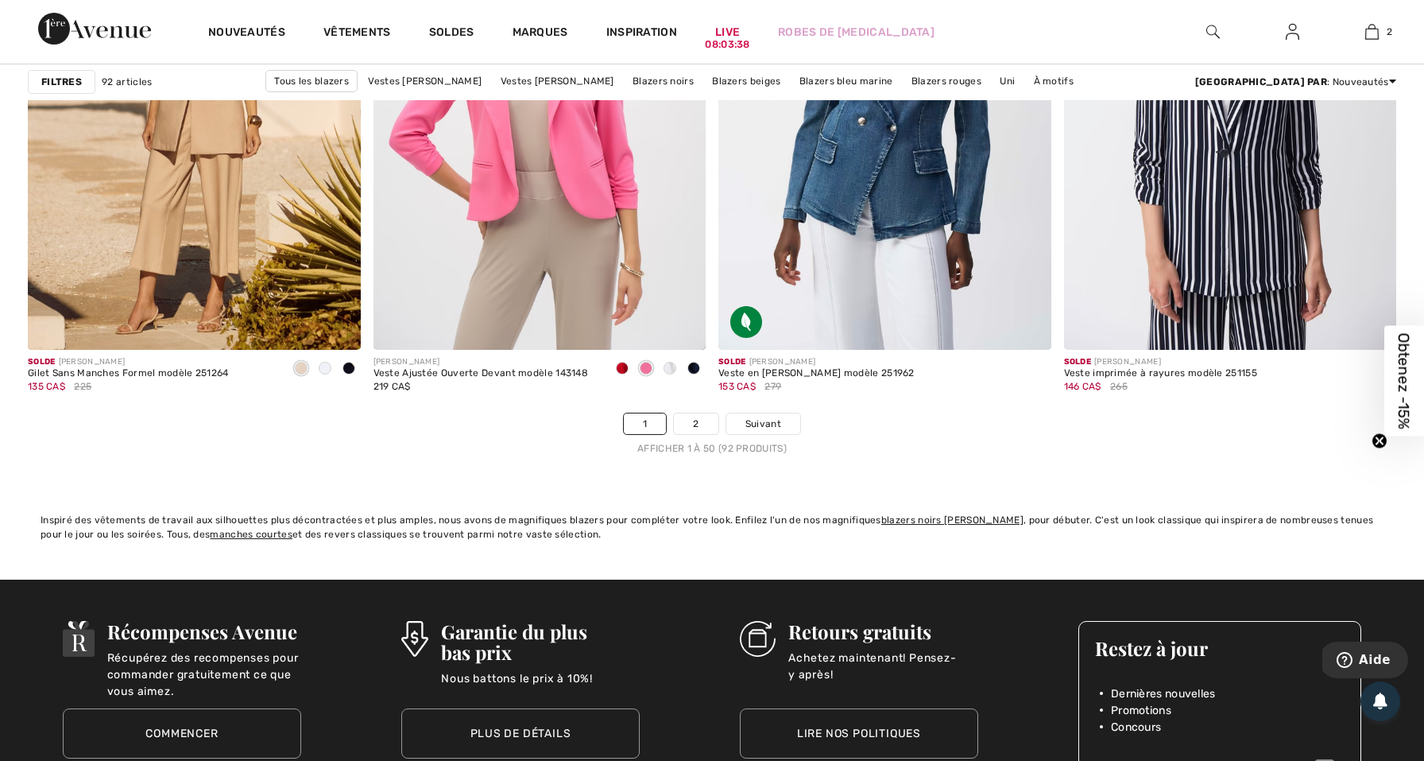
scroll to position [8634, 0]
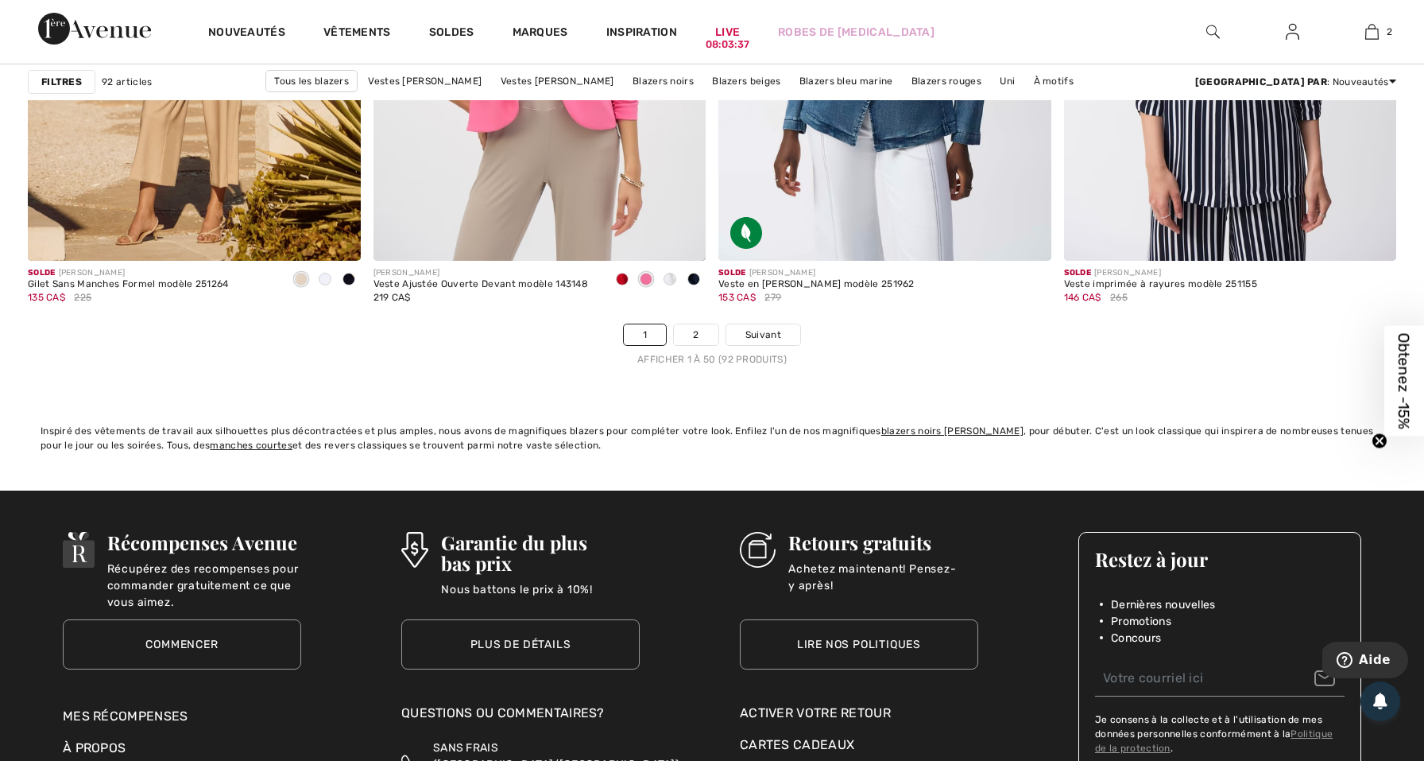
click at [690, 350] on nav "1 2 Suivant Afficher 1 à 50 (92 produits)" at bounding box center [712, 344] width 1368 height 43
click at [692, 344] on link "2" at bounding box center [696, 334] width 44 height 21
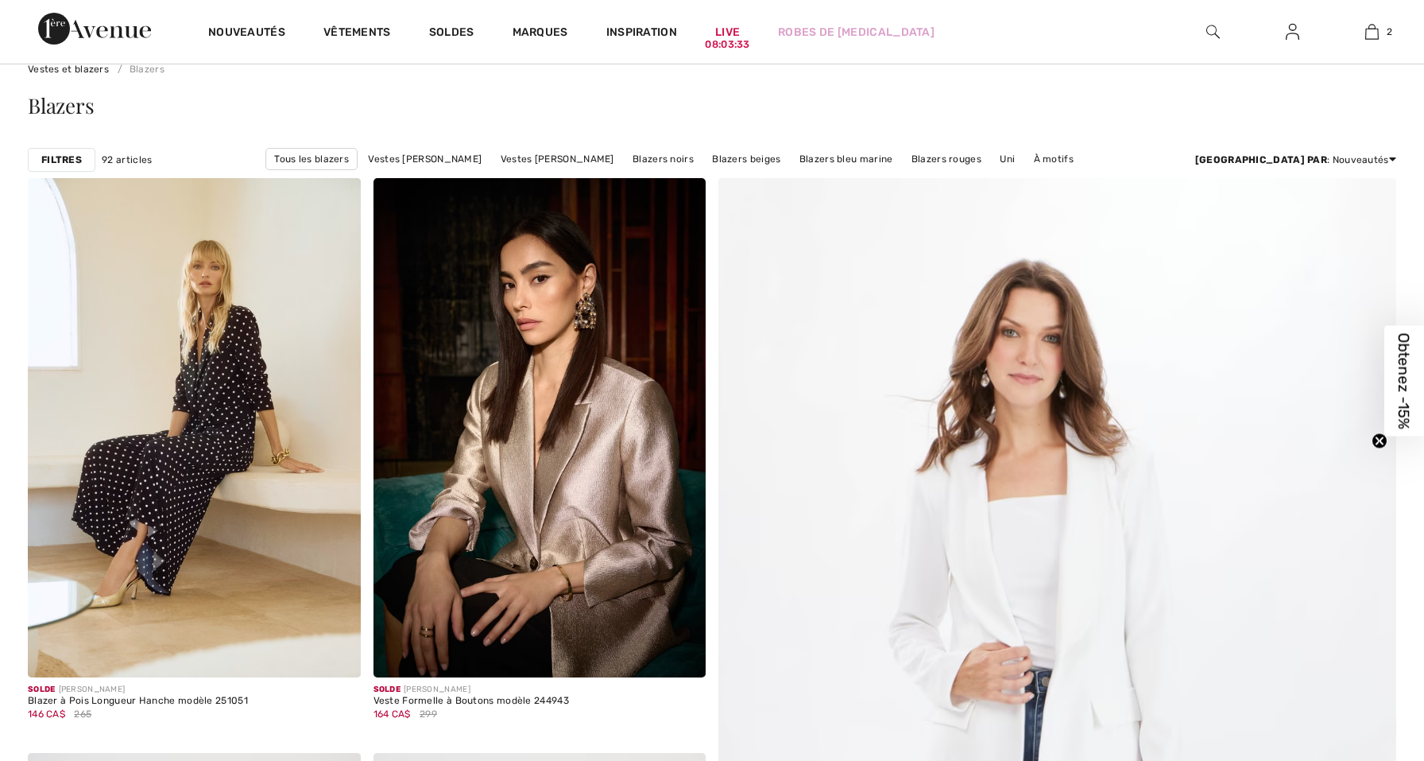
checkbox input "true"
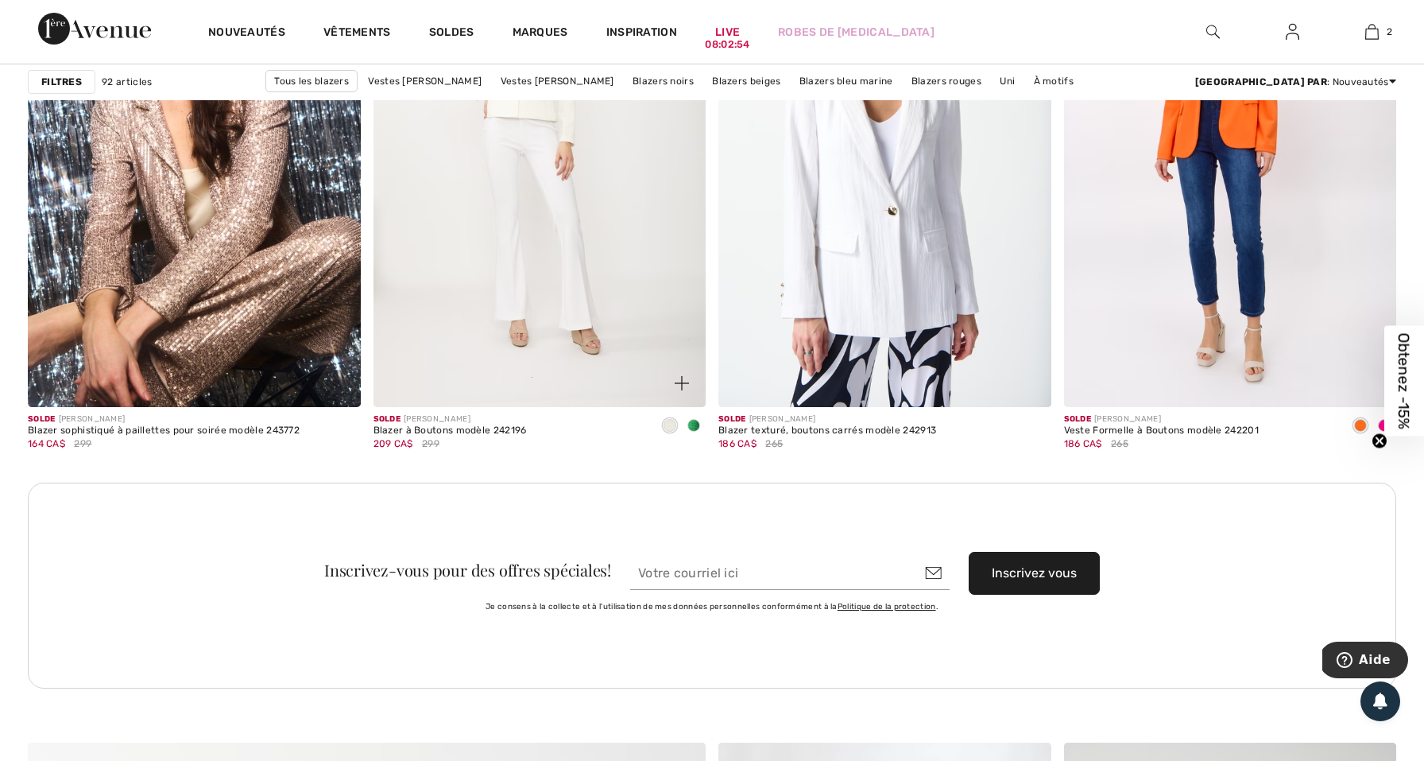
scroll to position [3990, 0]
click at [695, 424] on span at bounding box center [693, 425] width 13 height 13
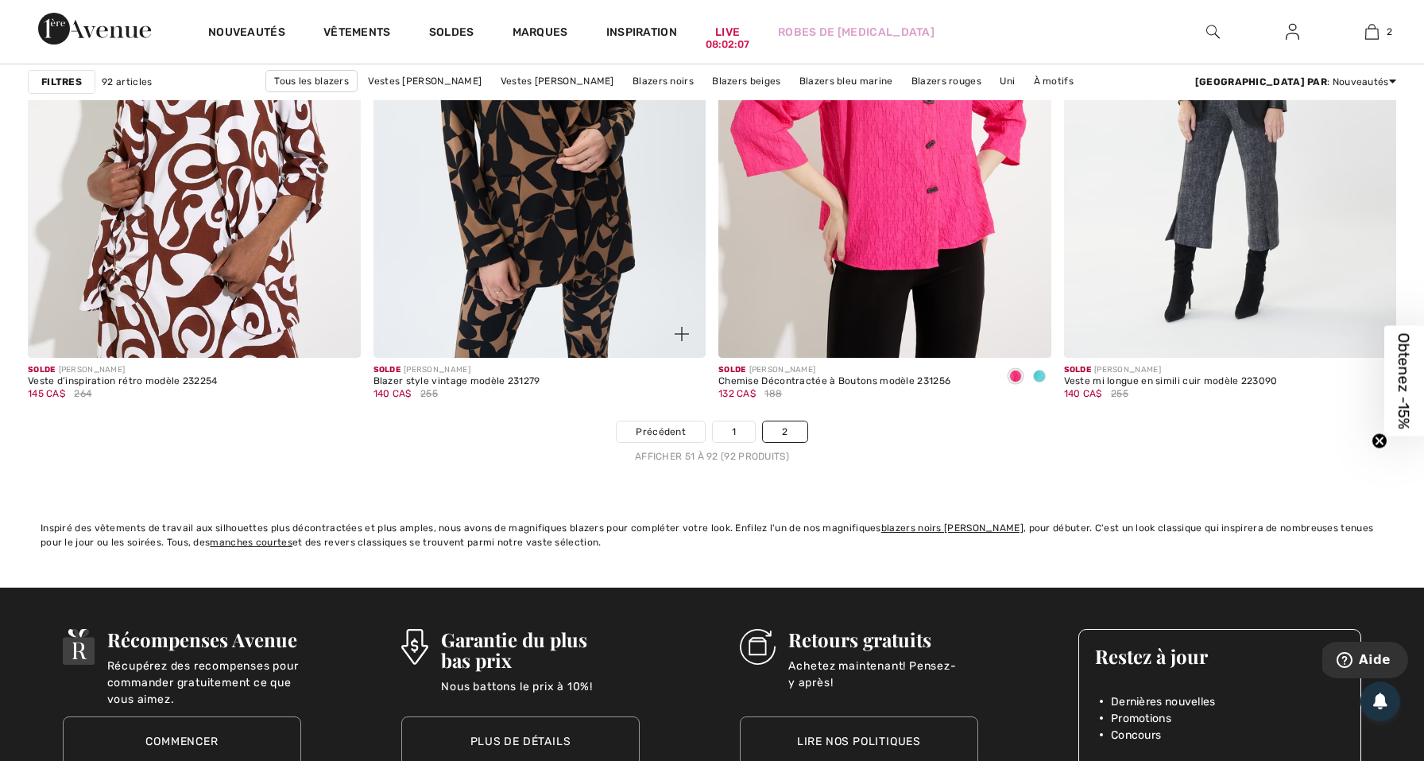
scroll to position [7395, 0]
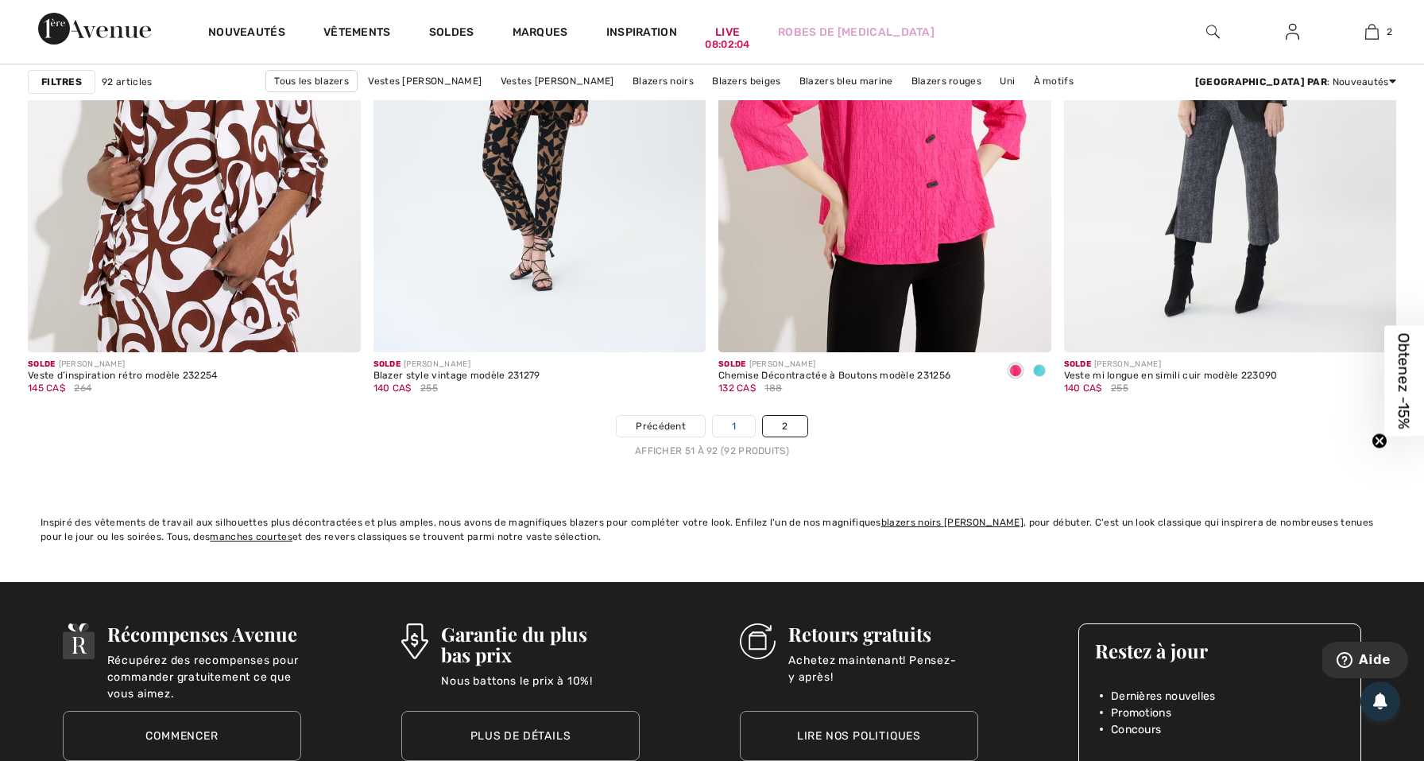
click at [748, 430] on link "1" at bounding box center [734, 426] width 42 height 21
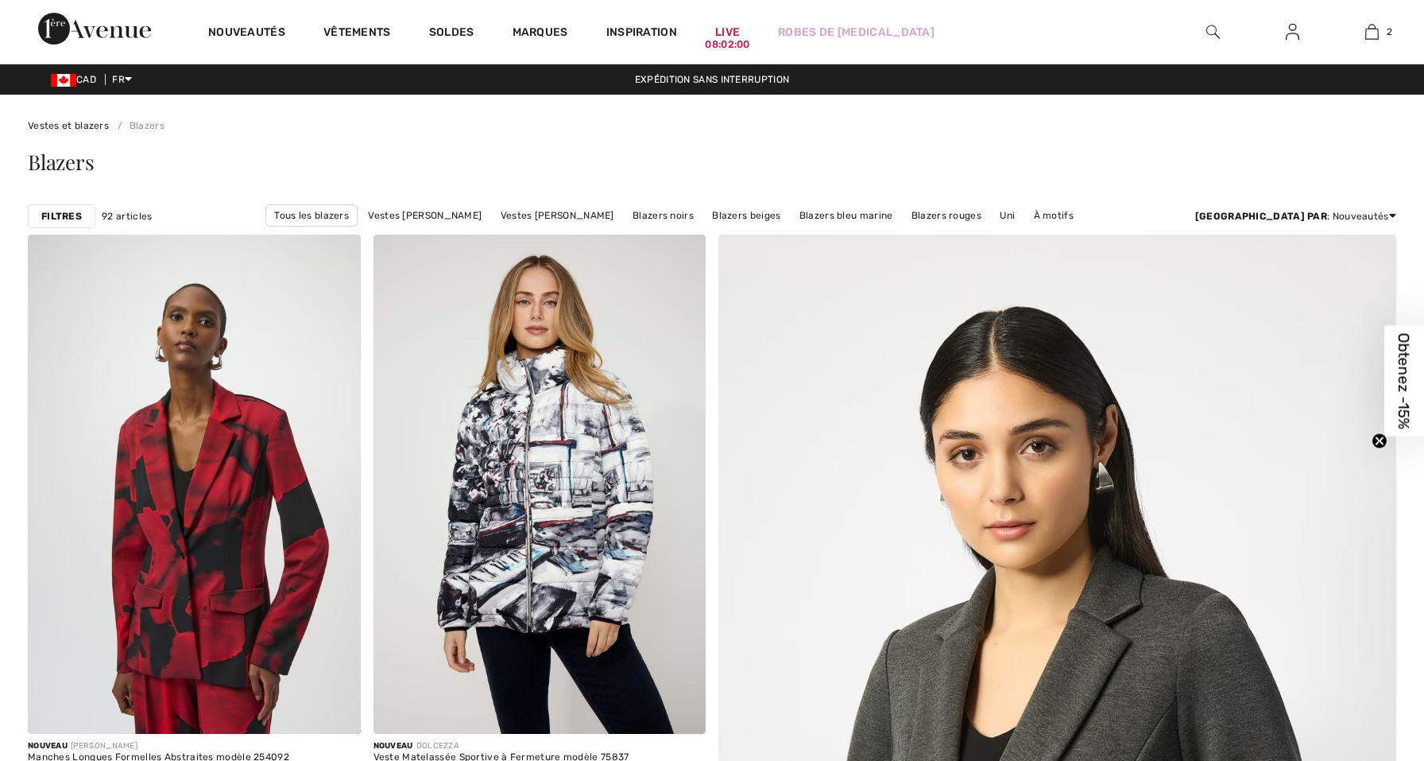
checkbox input "true"
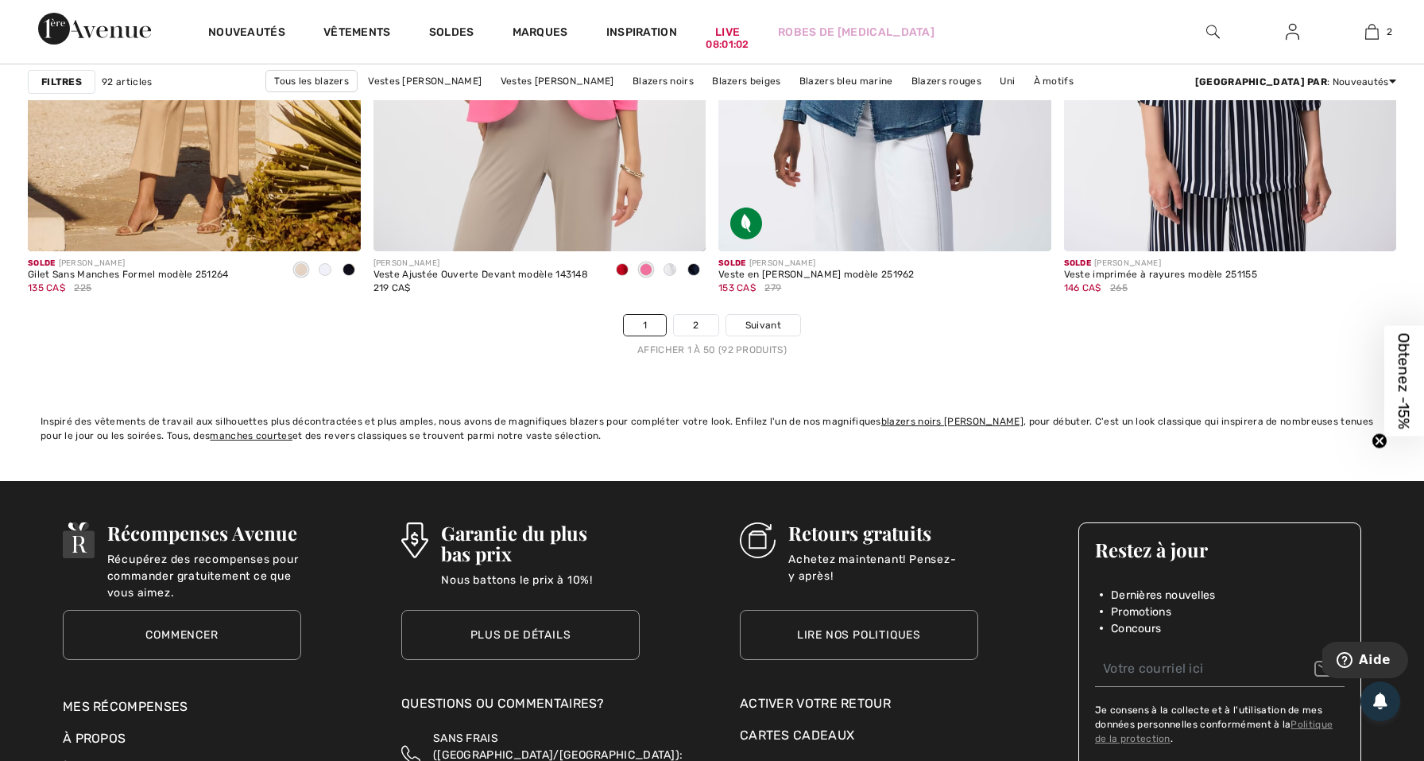
scroll to position [8553, 0]
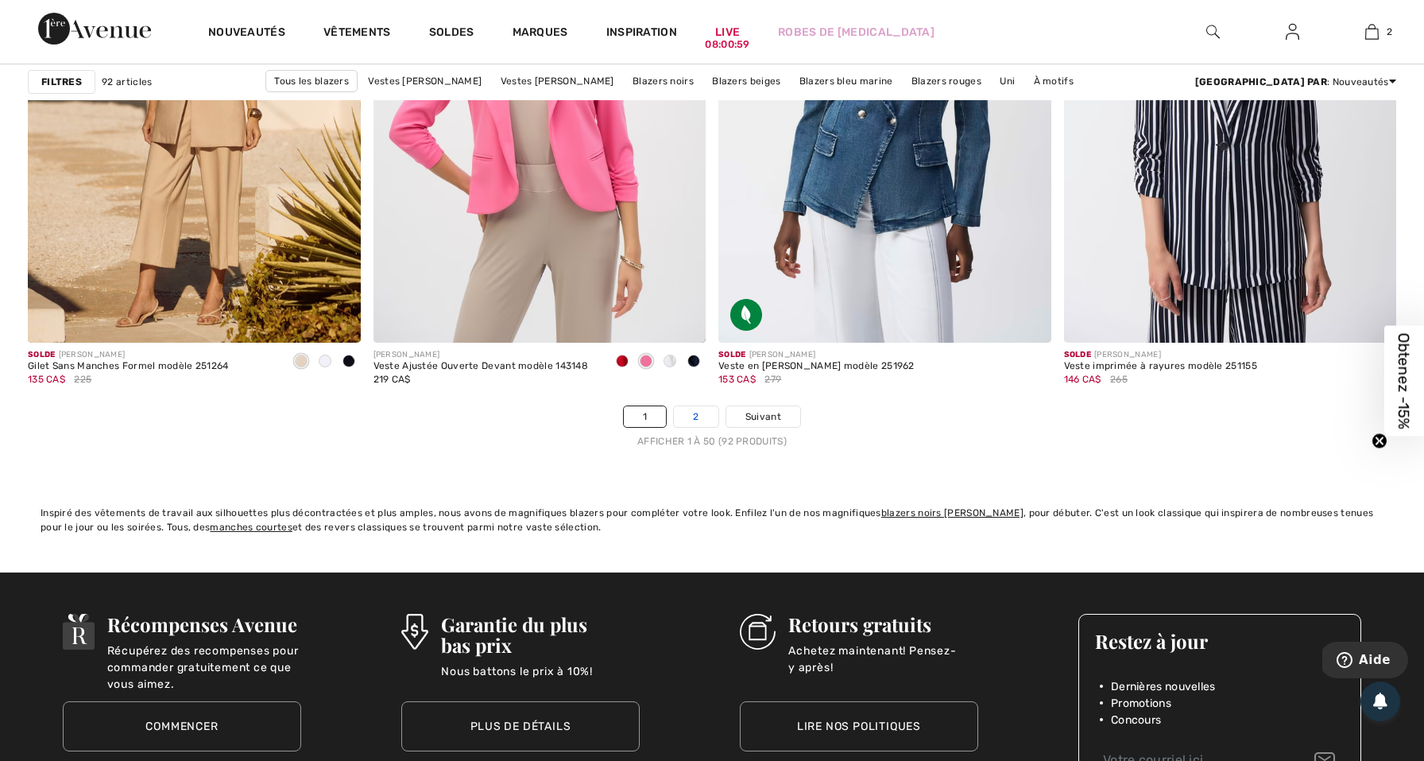
click at [702, 418] on link "2" at bounding box center [696, 416] width 44 height 21
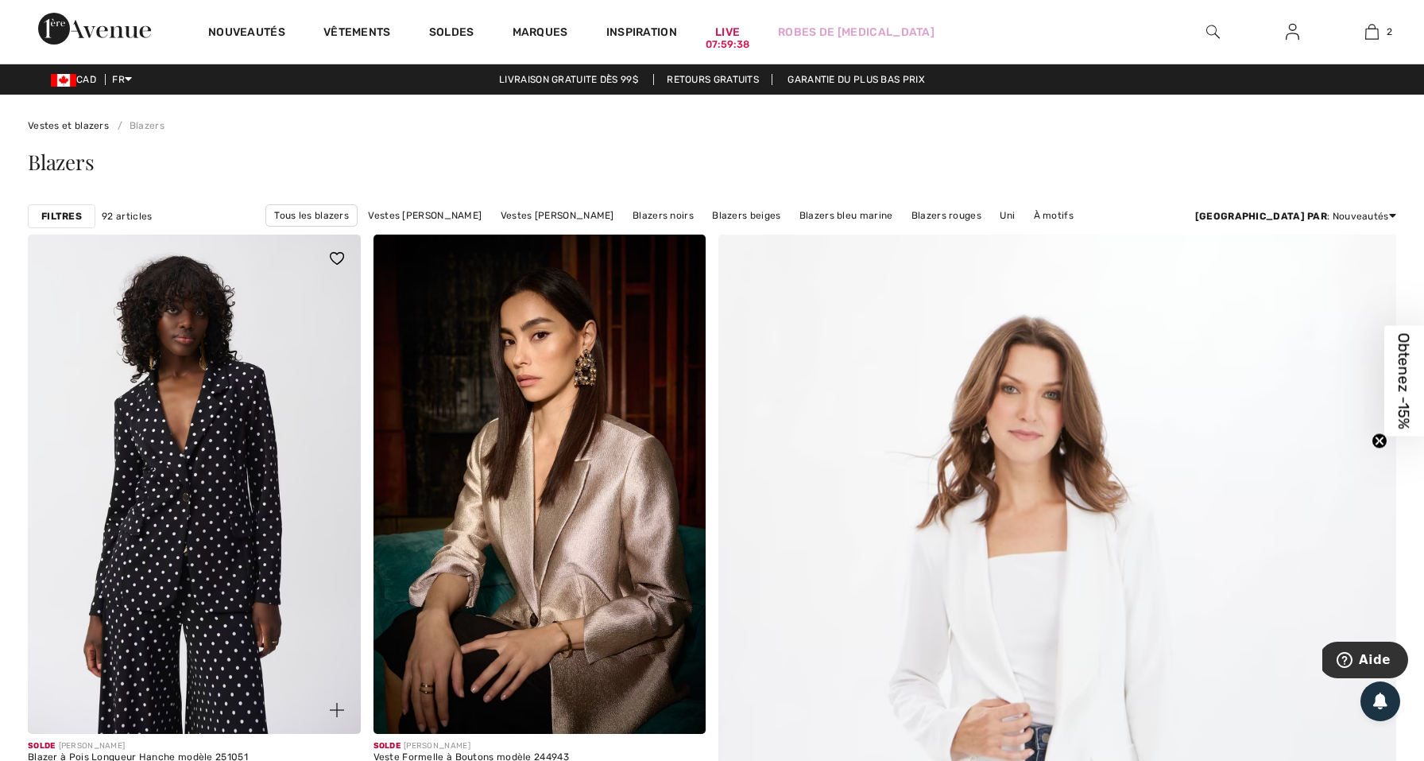
click at [183, 397] on img at bounding box center [194, 483] width 333 height 499
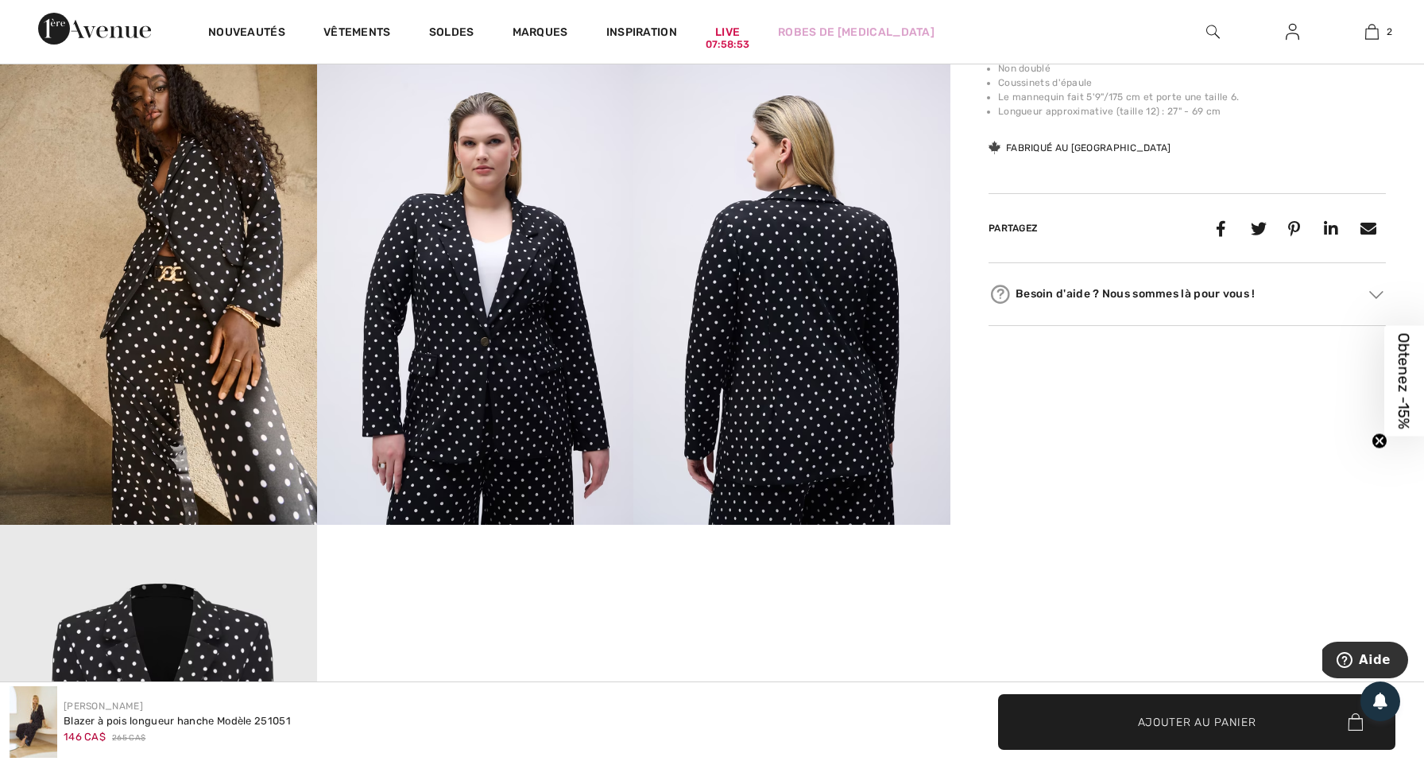
scroll to position [1233, 0]
click at [161, 323] on img at bounding box center [158, 287] width 317 height 475
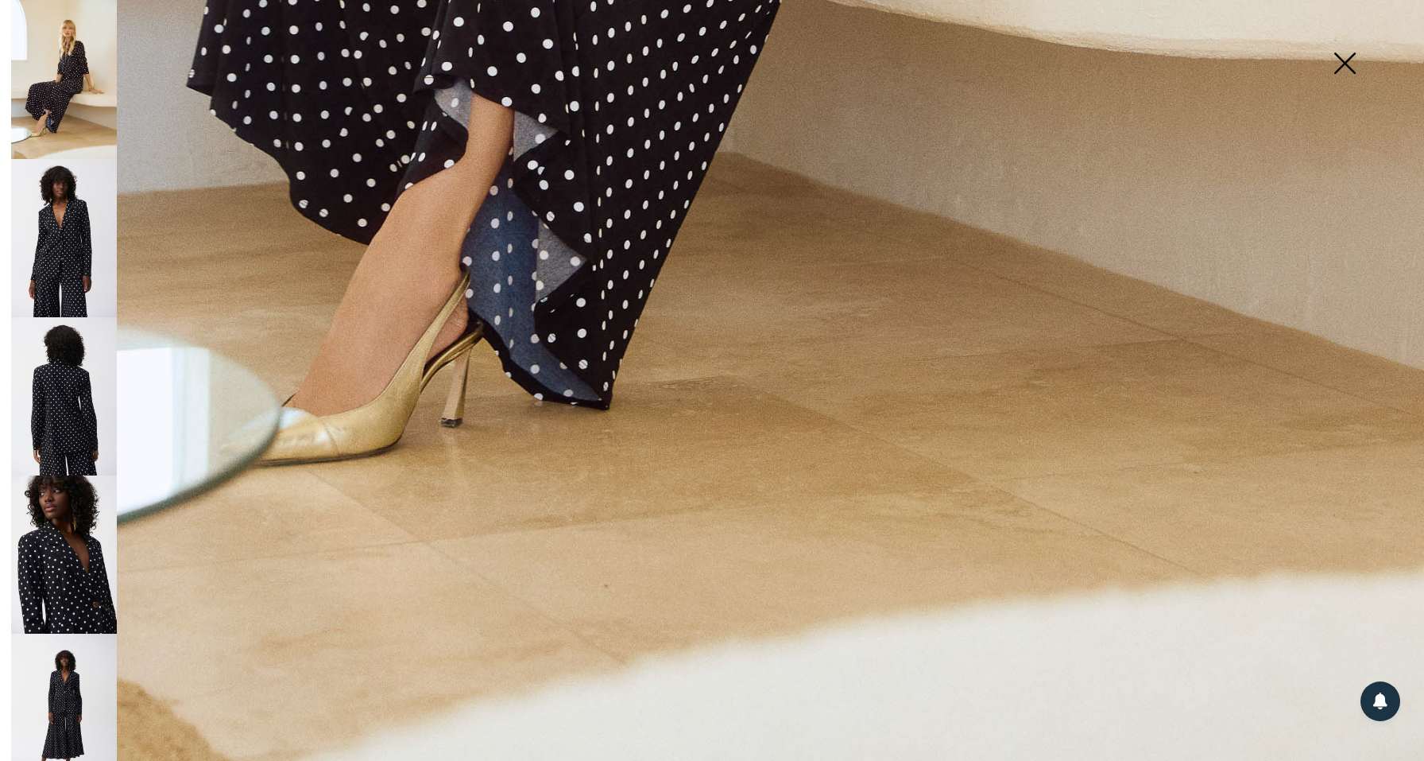
scroll to position [1376, 0]
click at [72, 668] on img at bounding box center [64, 712] width 106 height 158
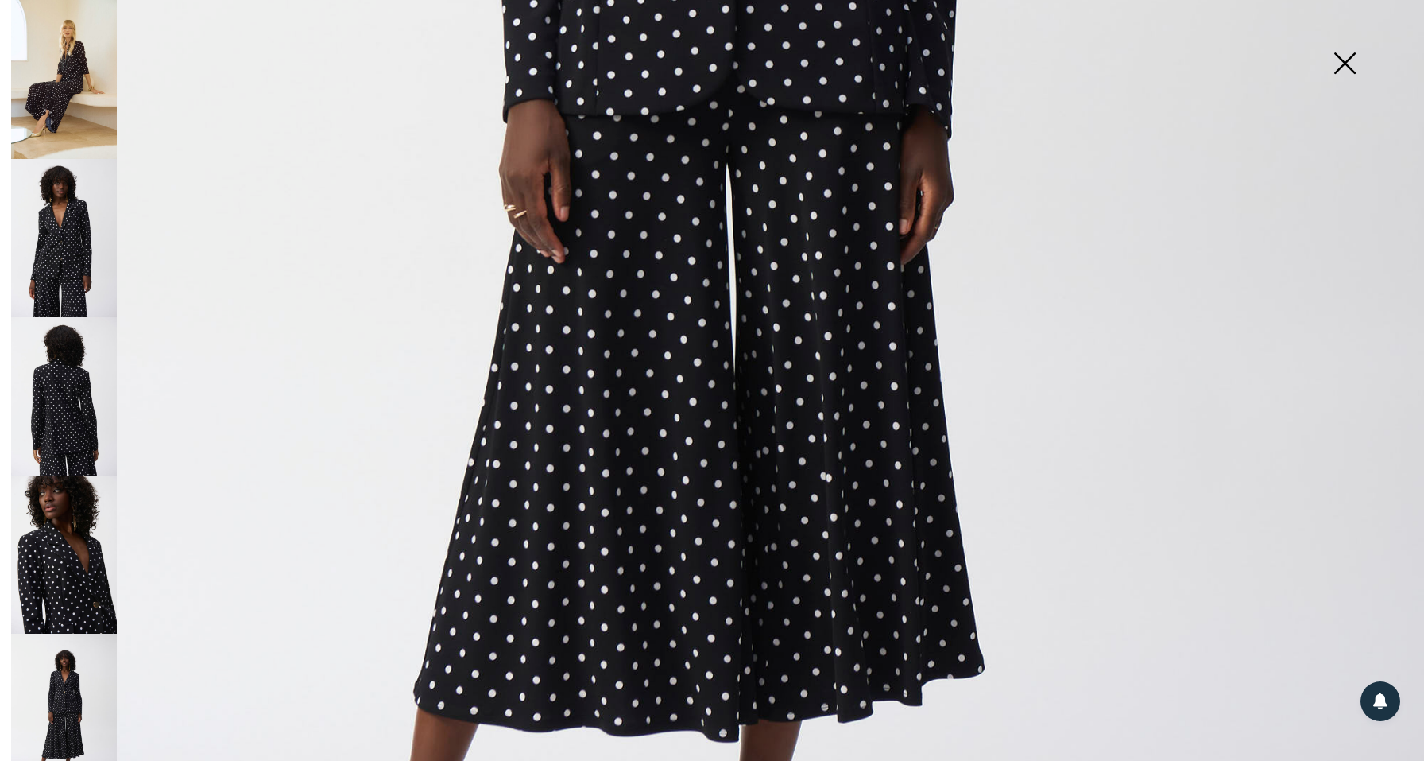
scroll to position [901, 0]
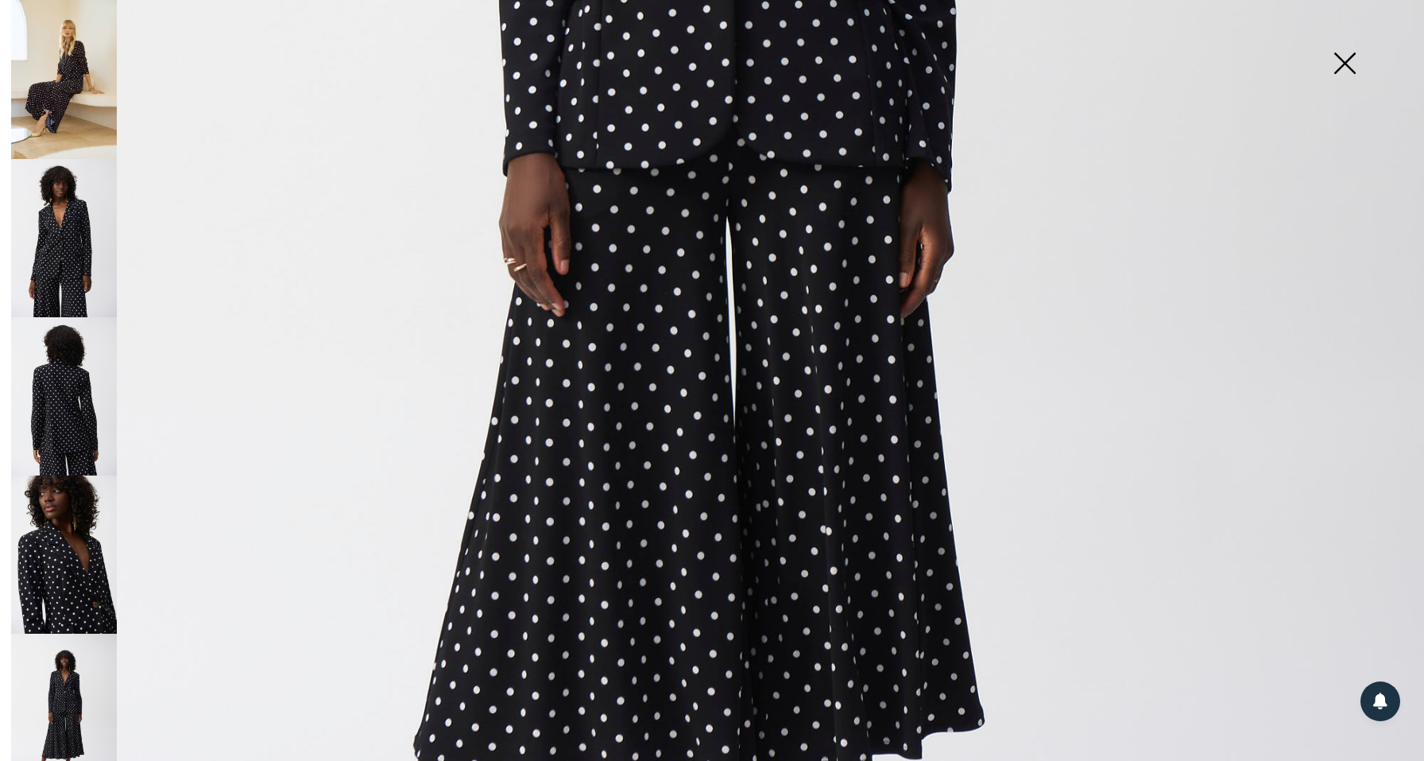
click at [49, 673] on img at bounding box center [64, 712] width 106 height 158
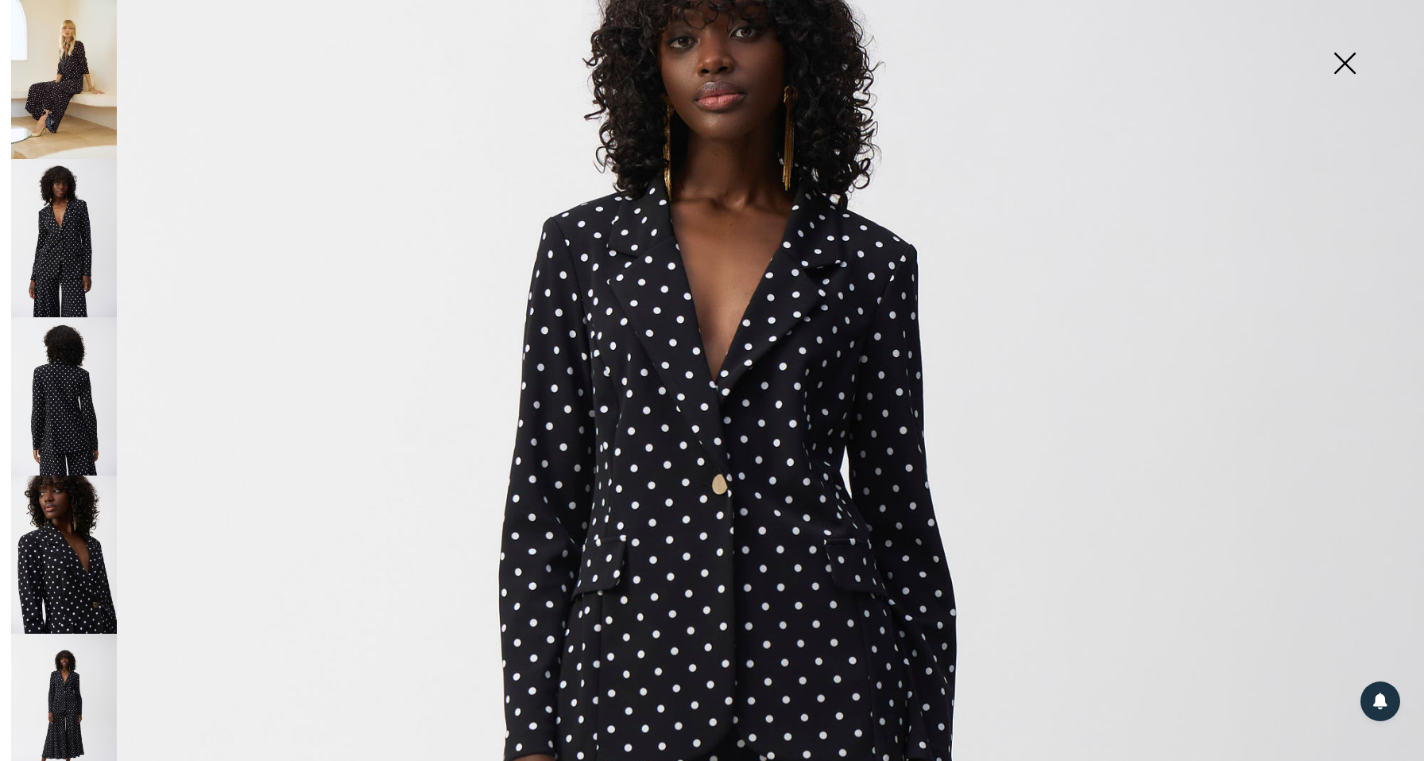
scroll to position [269, 0]
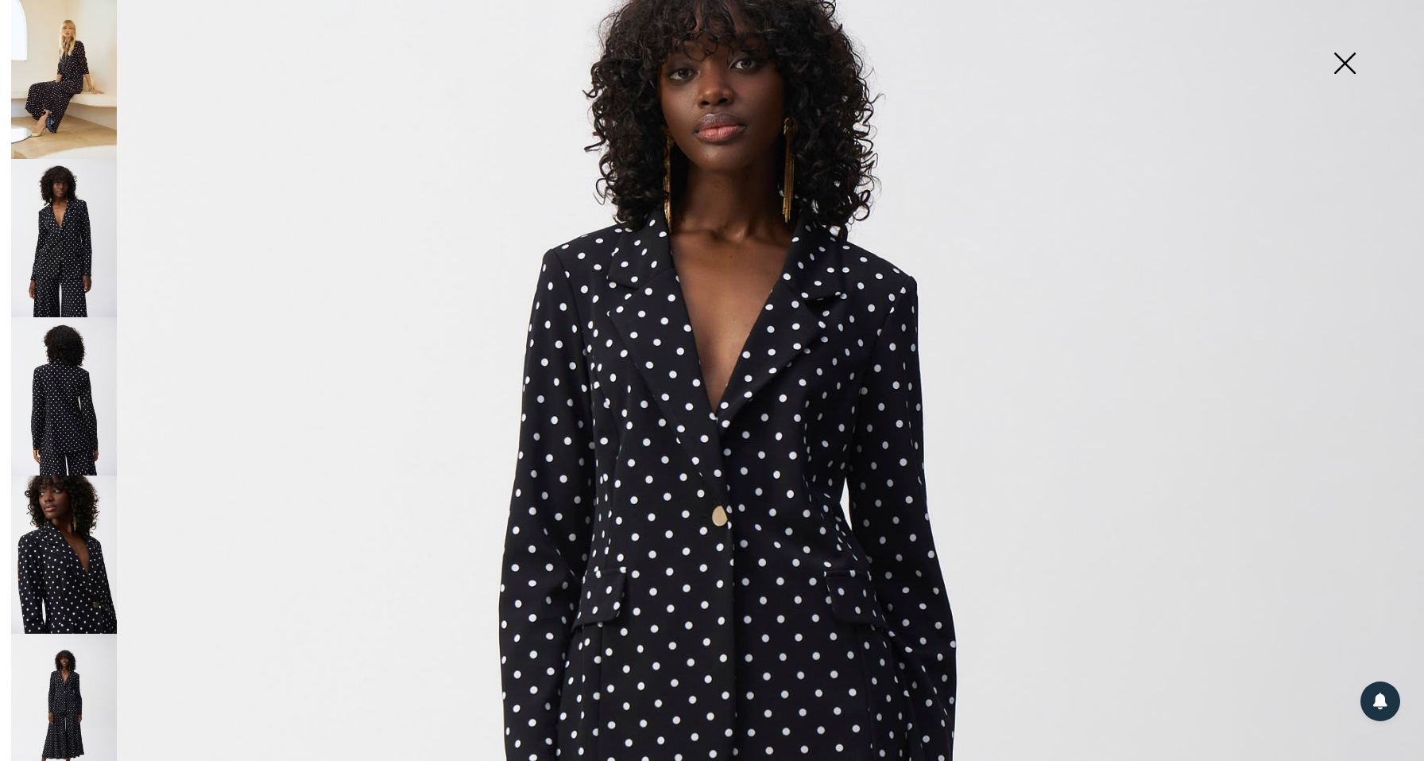
click at [74, 574] on img at bounding box center [64, 554] width 106 height 158
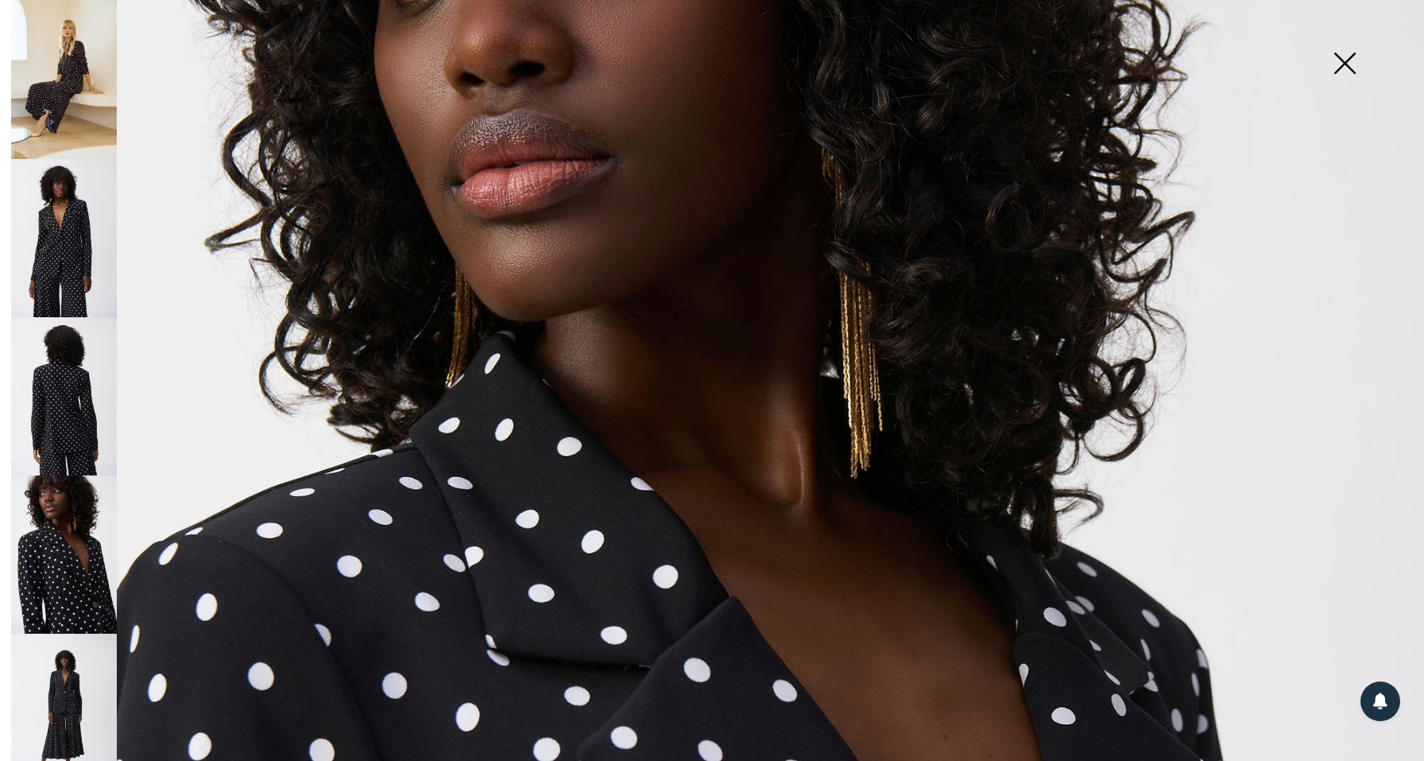
click at [51, 698] on img at bounding box center [64, 712] width 106 height 158
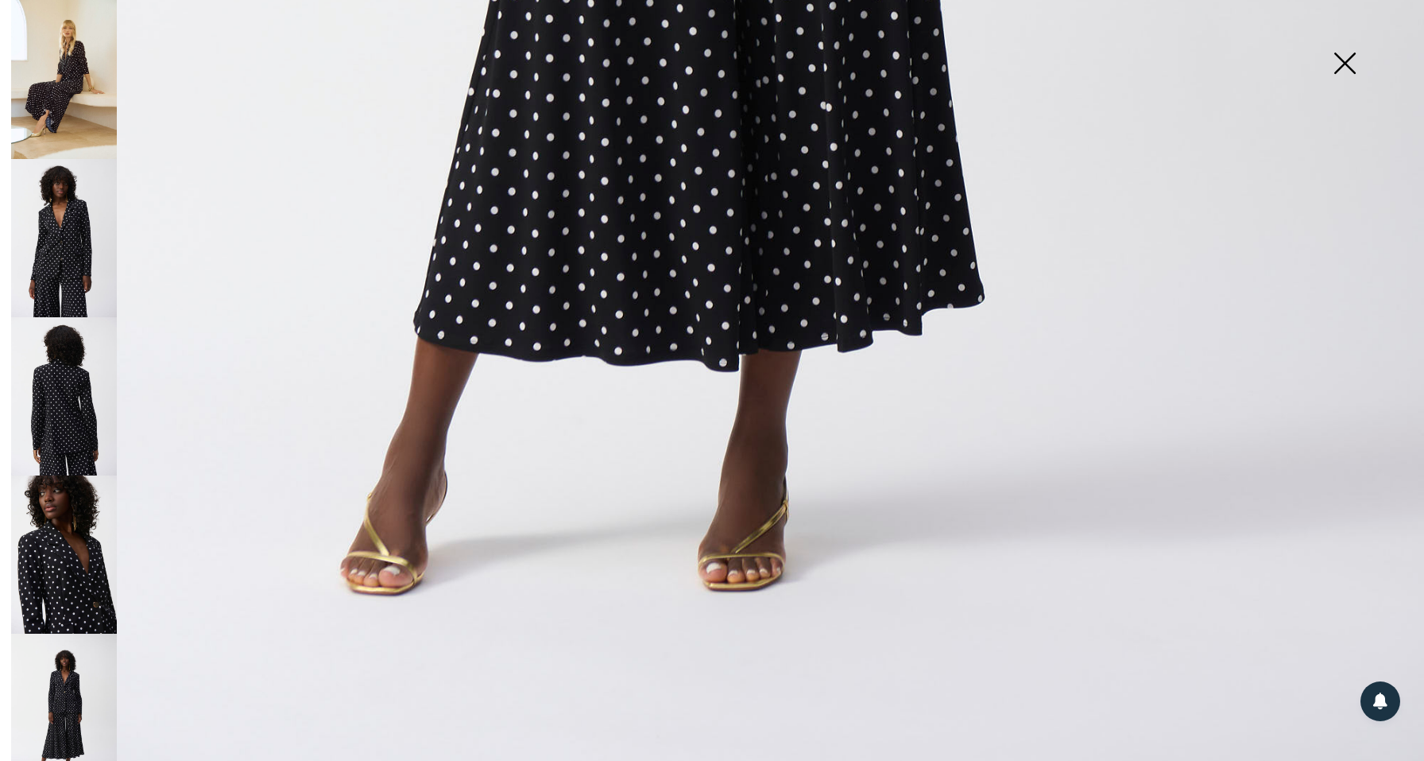
scroll to position [1326, 0]
click at [66, 234] on img at bounding box center [64, 238] width 106 height 158
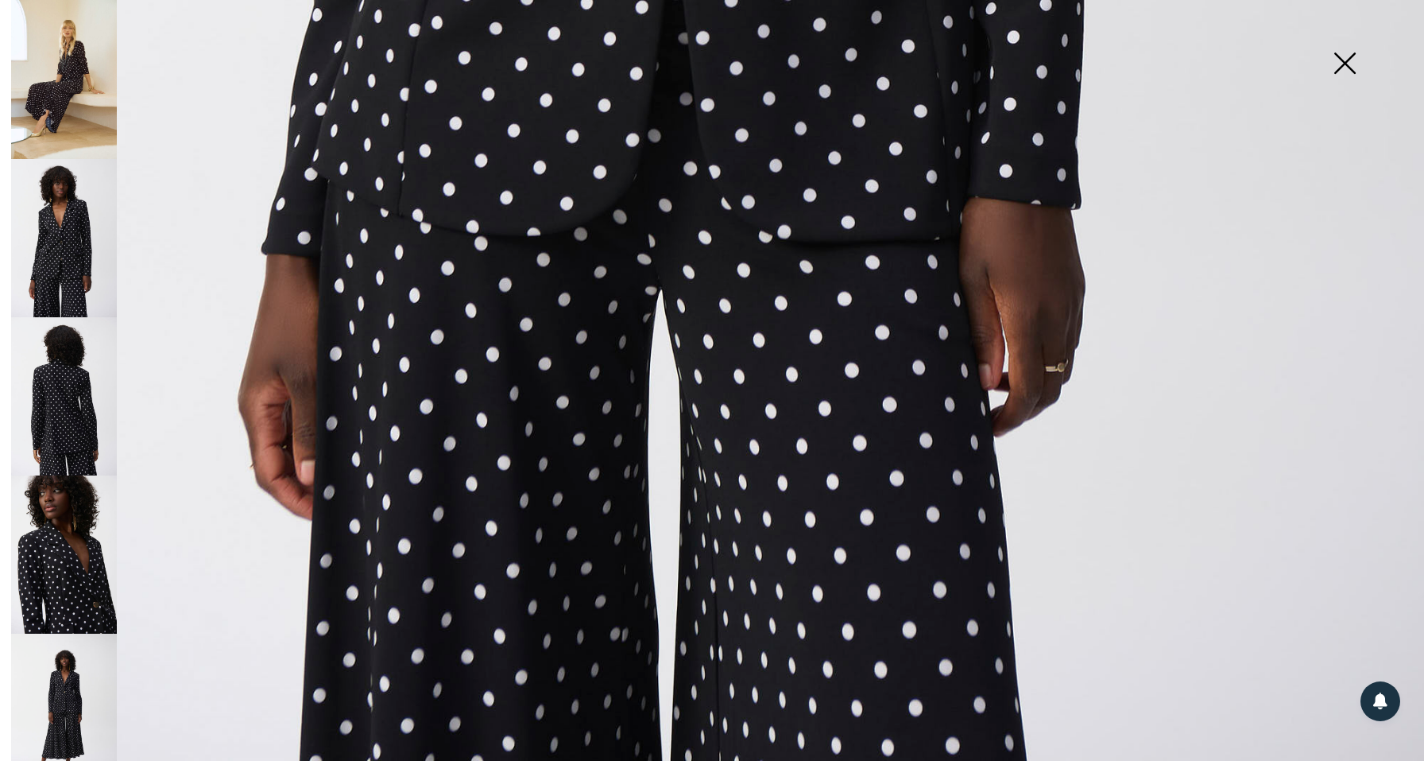
scroll to position [1373, 0]
click at [95, 687] on img at bounding box center [64, 712] width 106 height 158
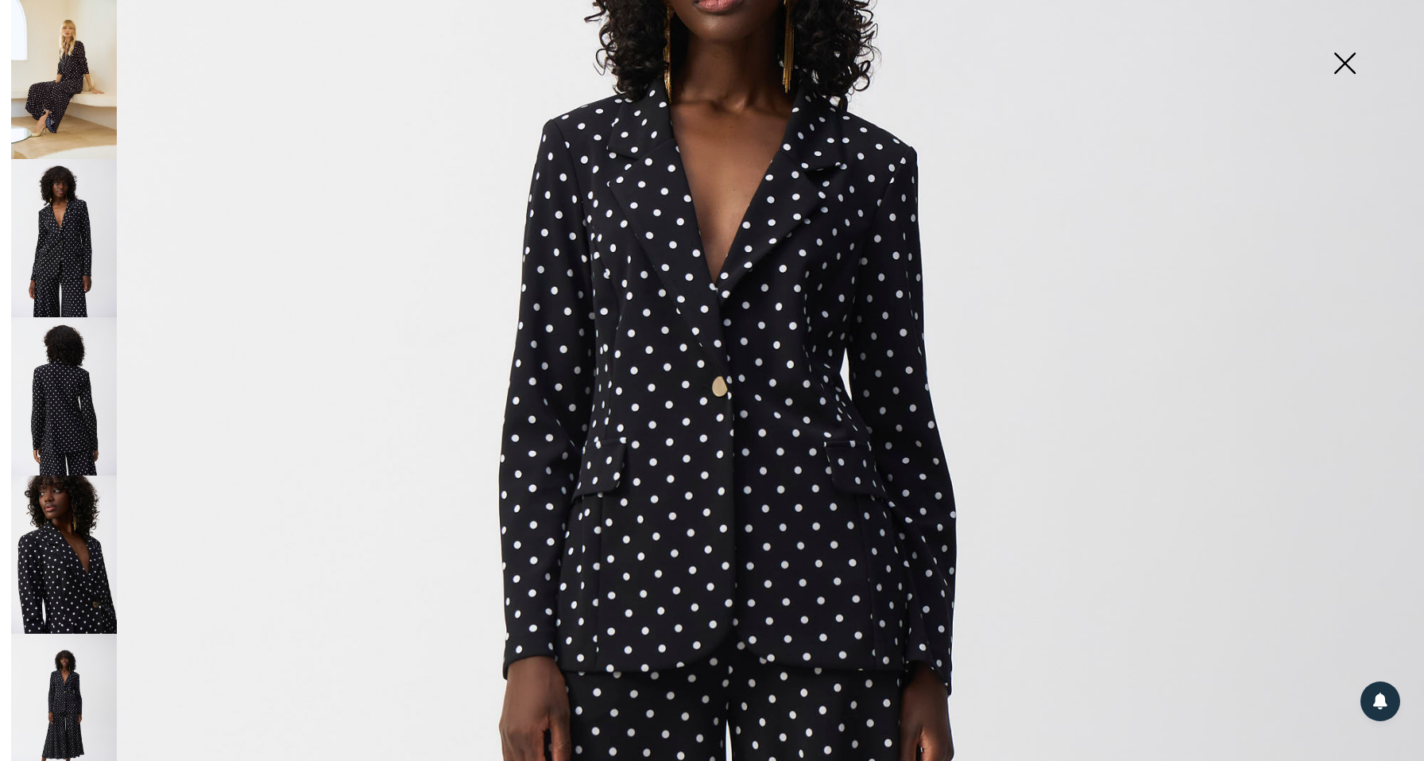
scroll to position [403, 0]
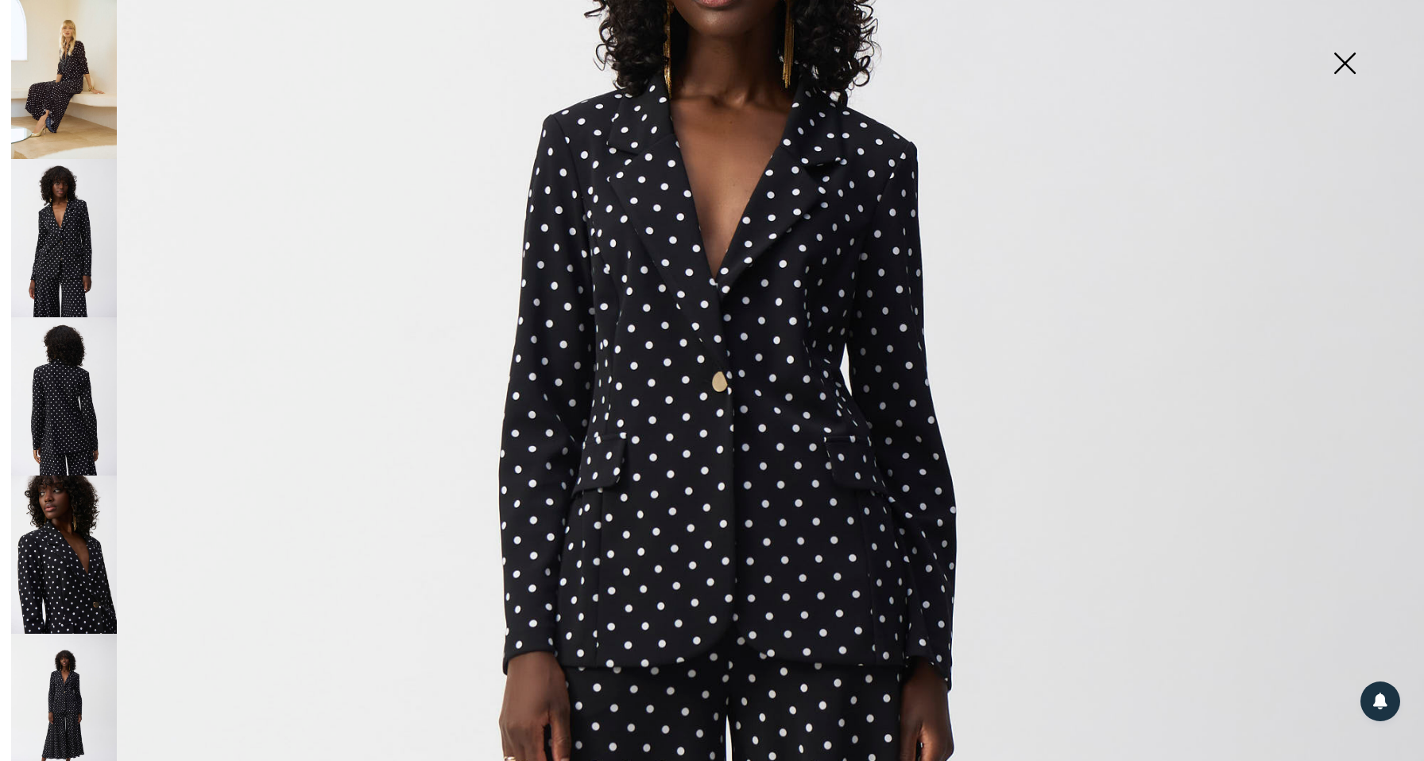
click at [59, 244] on img at bounding box center [64, 238] width 106 height 158
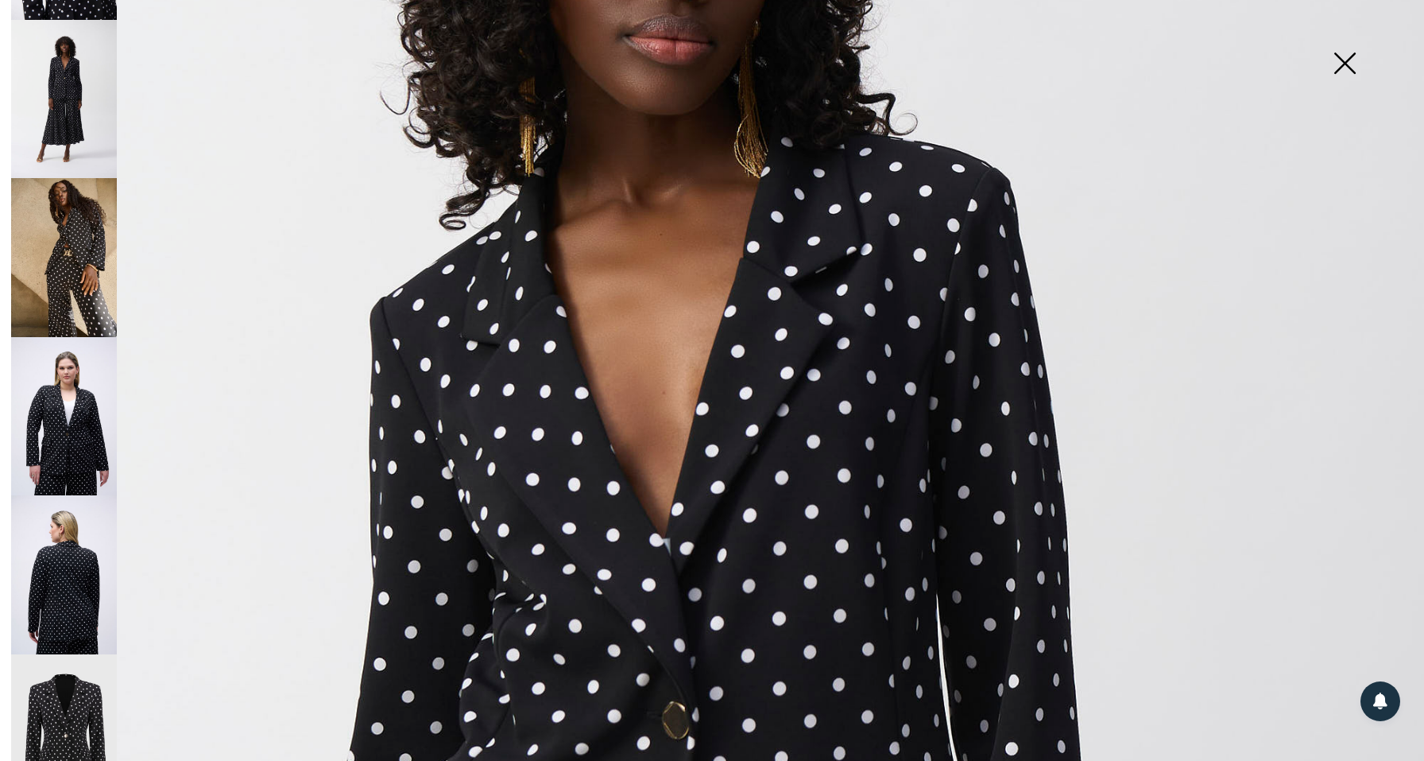
scroll to position [613, 0]
click at [63, 389] on img at bounding box center [64, 417] width 106 height 159
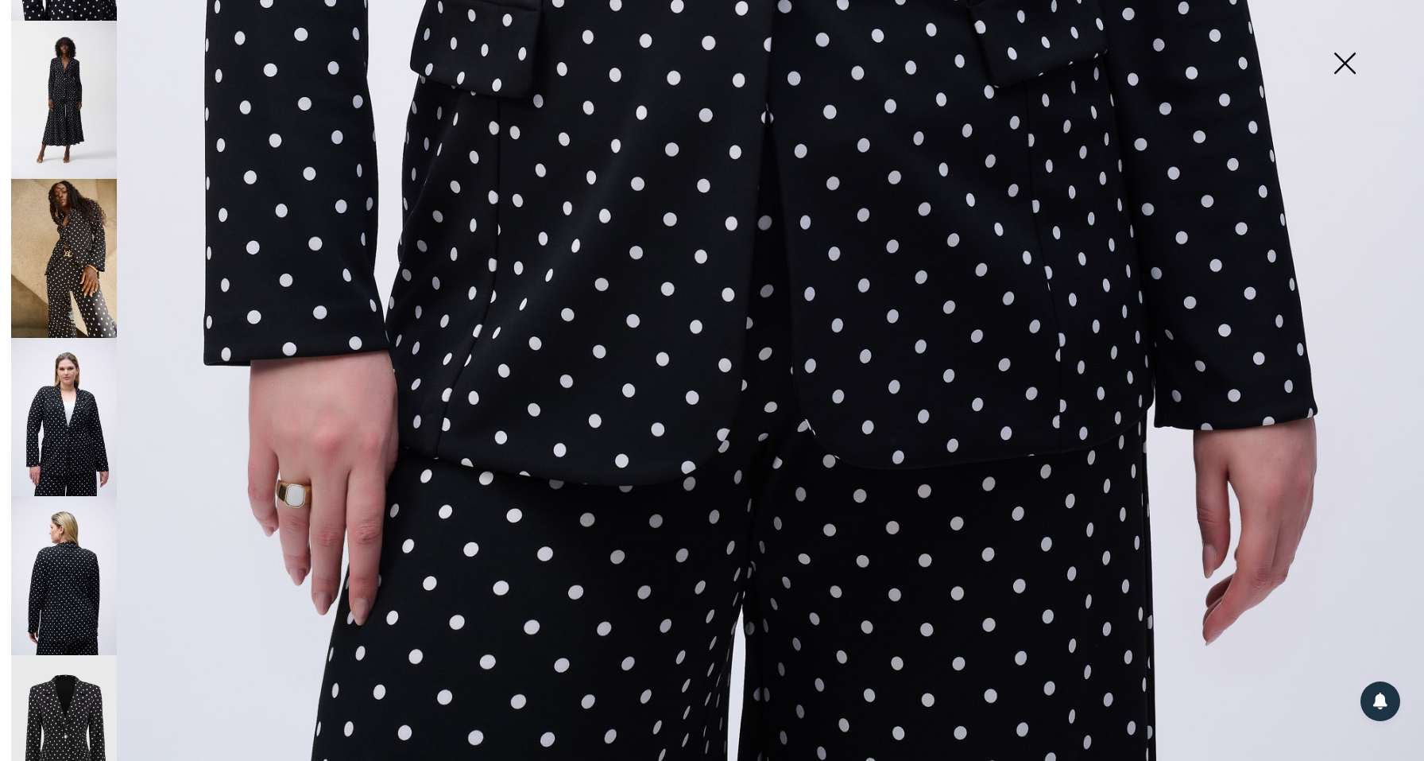
scroll to position [1376, 0]
click at [60, 534] on img at bounding box center [64, 575] width 106 height 159
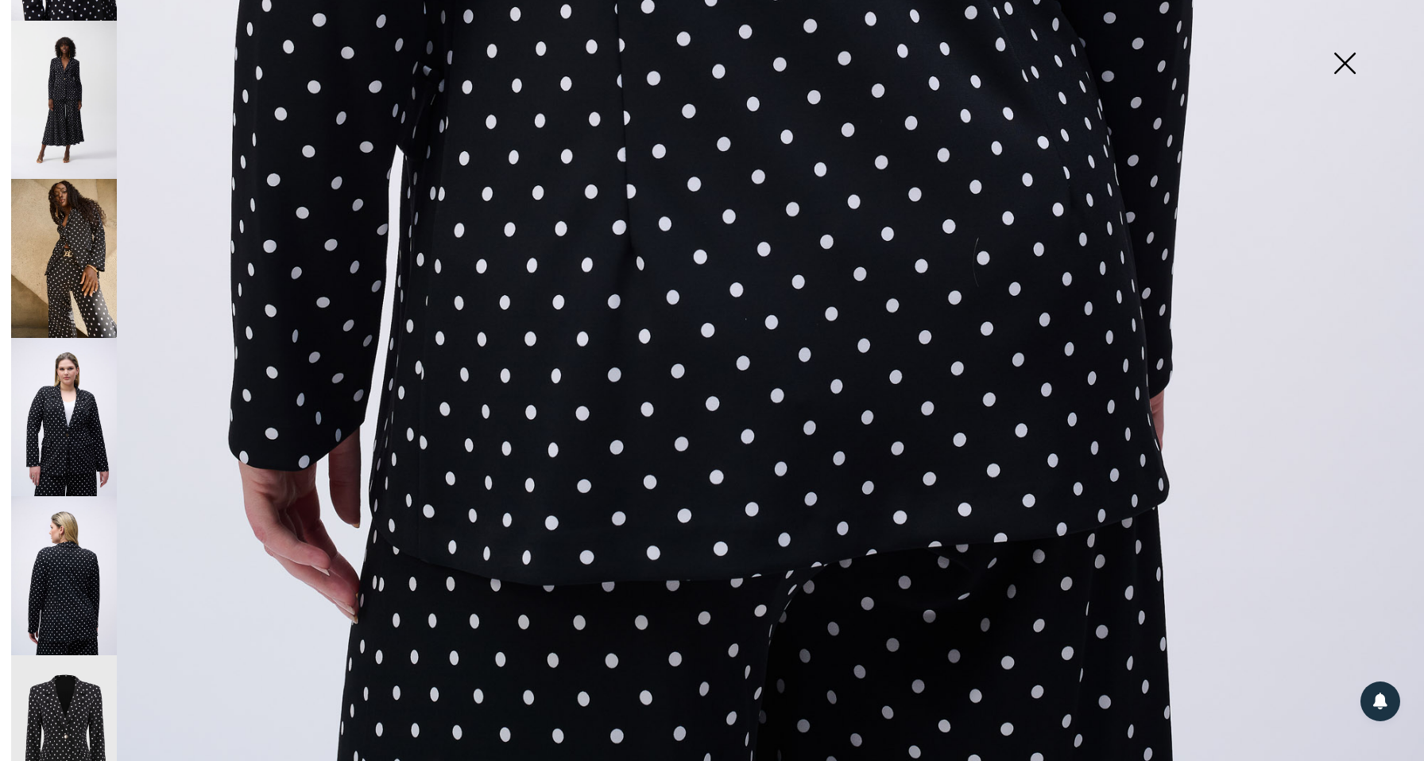
click at [1349, 66] on img at bounding box center [1344, 65] width 79 height 82
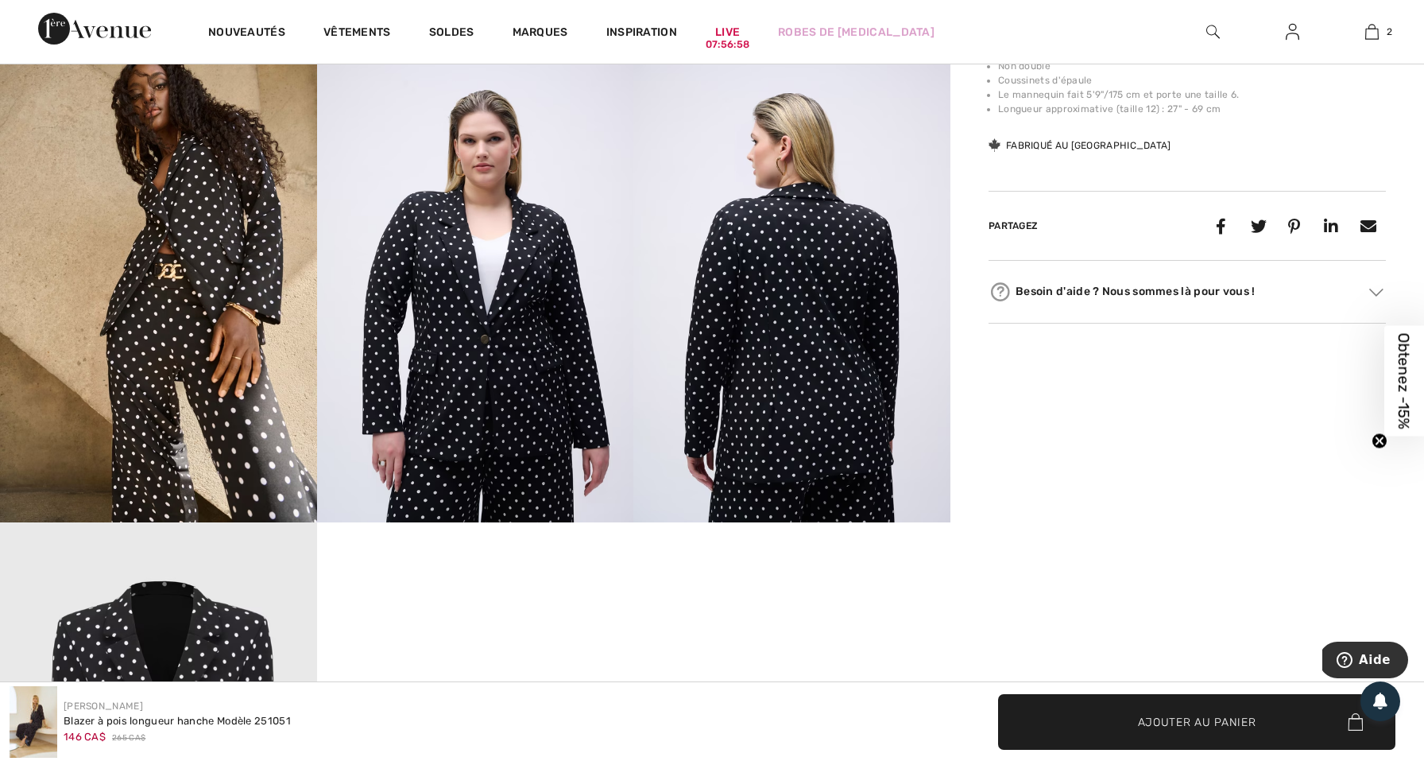
scroll to position [1240, 0]
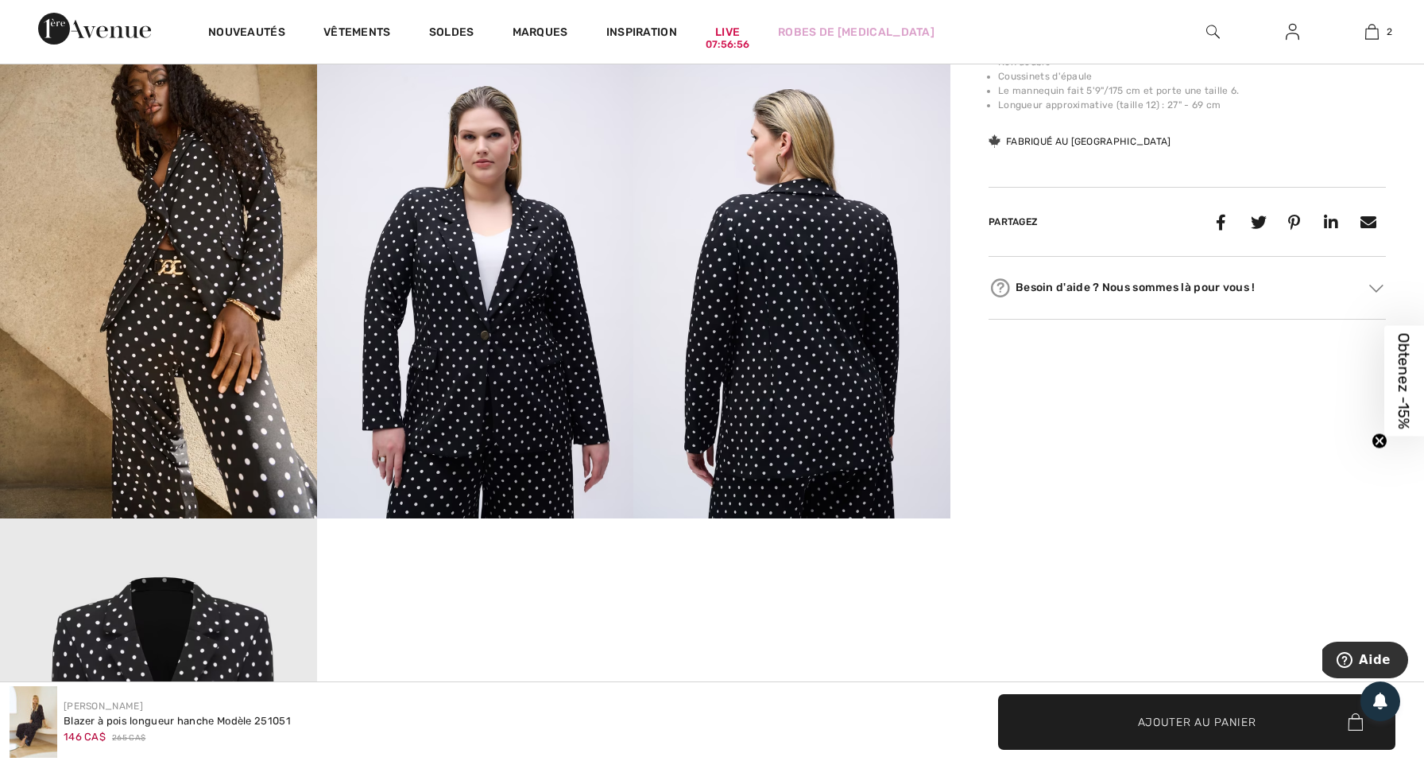
click at [162, 321] on img at bounding box center [158, 280] width 317 height 475
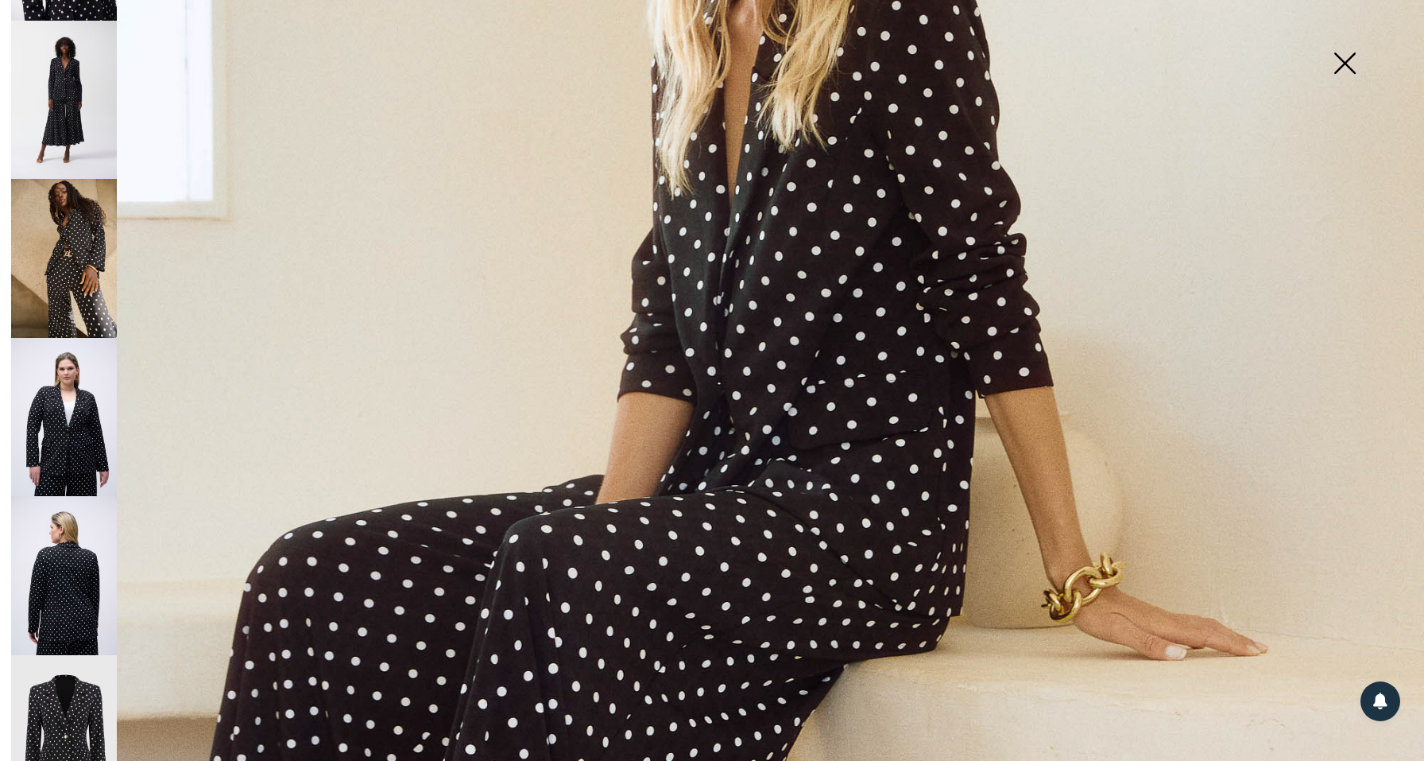
scroll to position [747, 0]
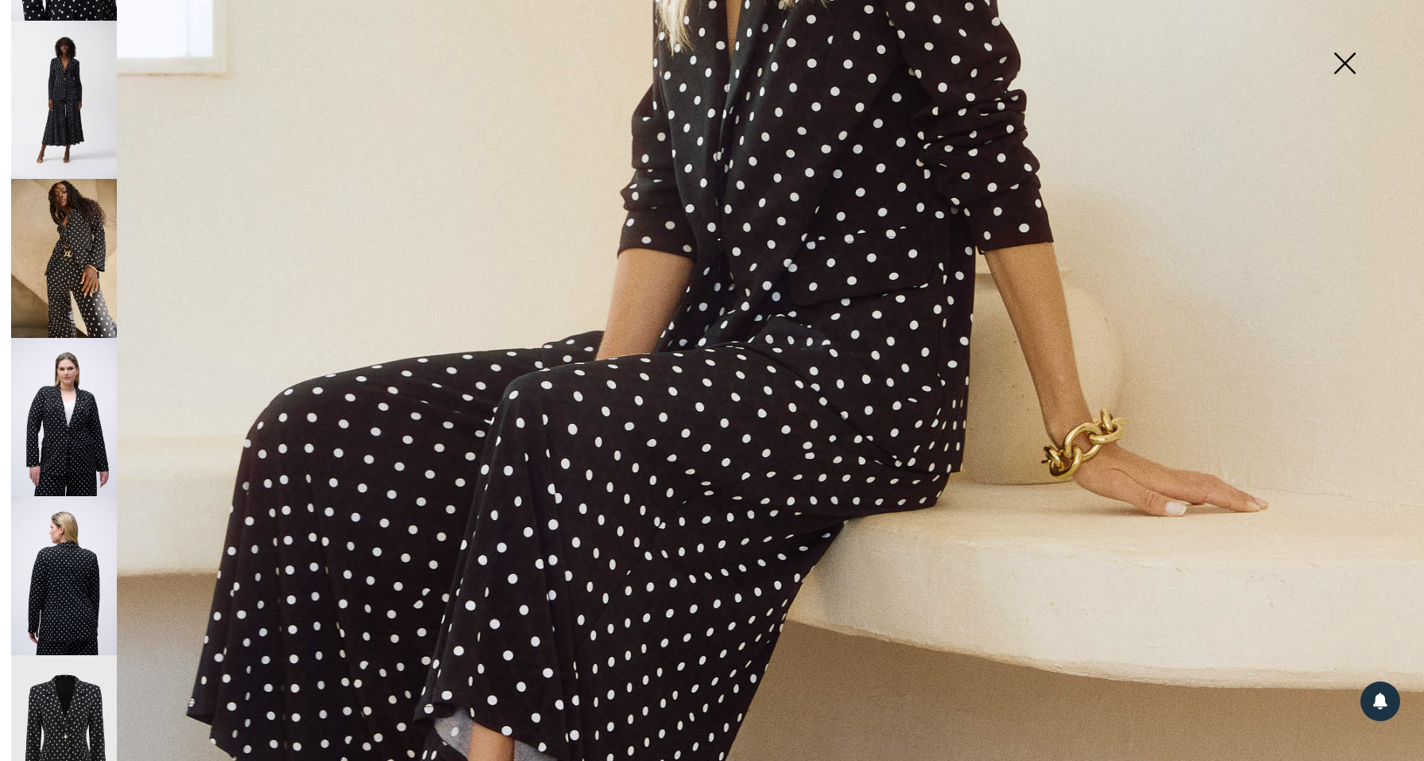
click at [1341, 69] on img at bounding box center [1344, 65] width 79 height 82
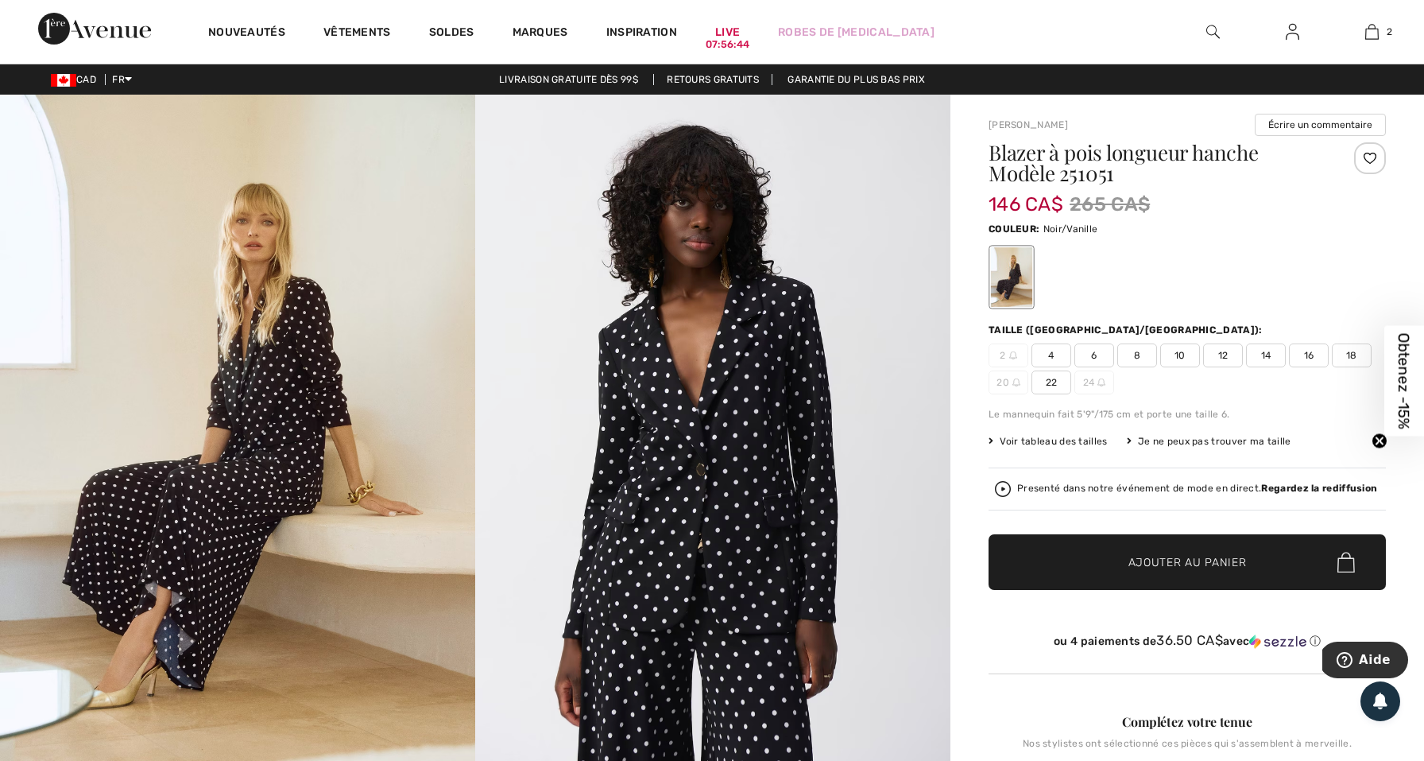
scroll to position [0, 0]
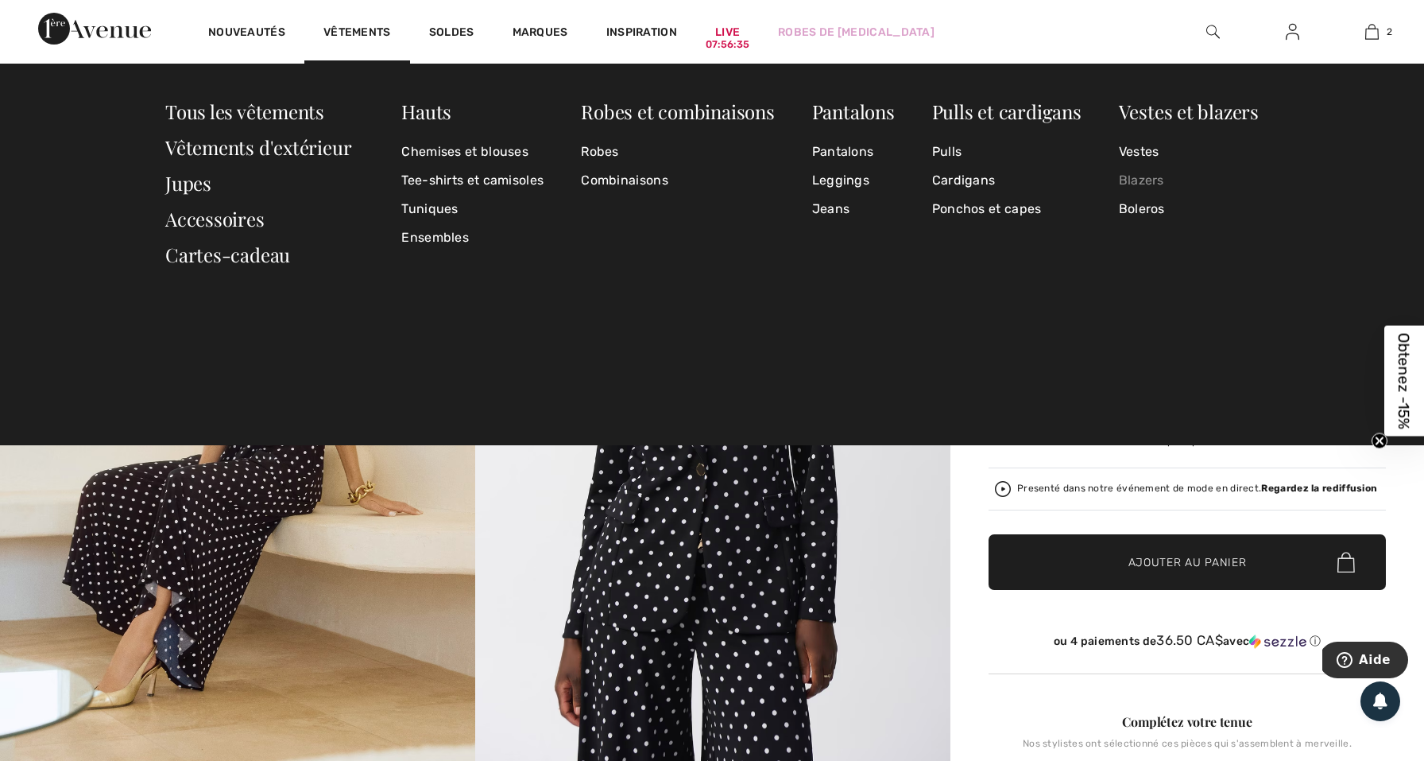
click at [1124, 181] on link "Blazers" at bounding box center [1189, 180] width 140 height 29
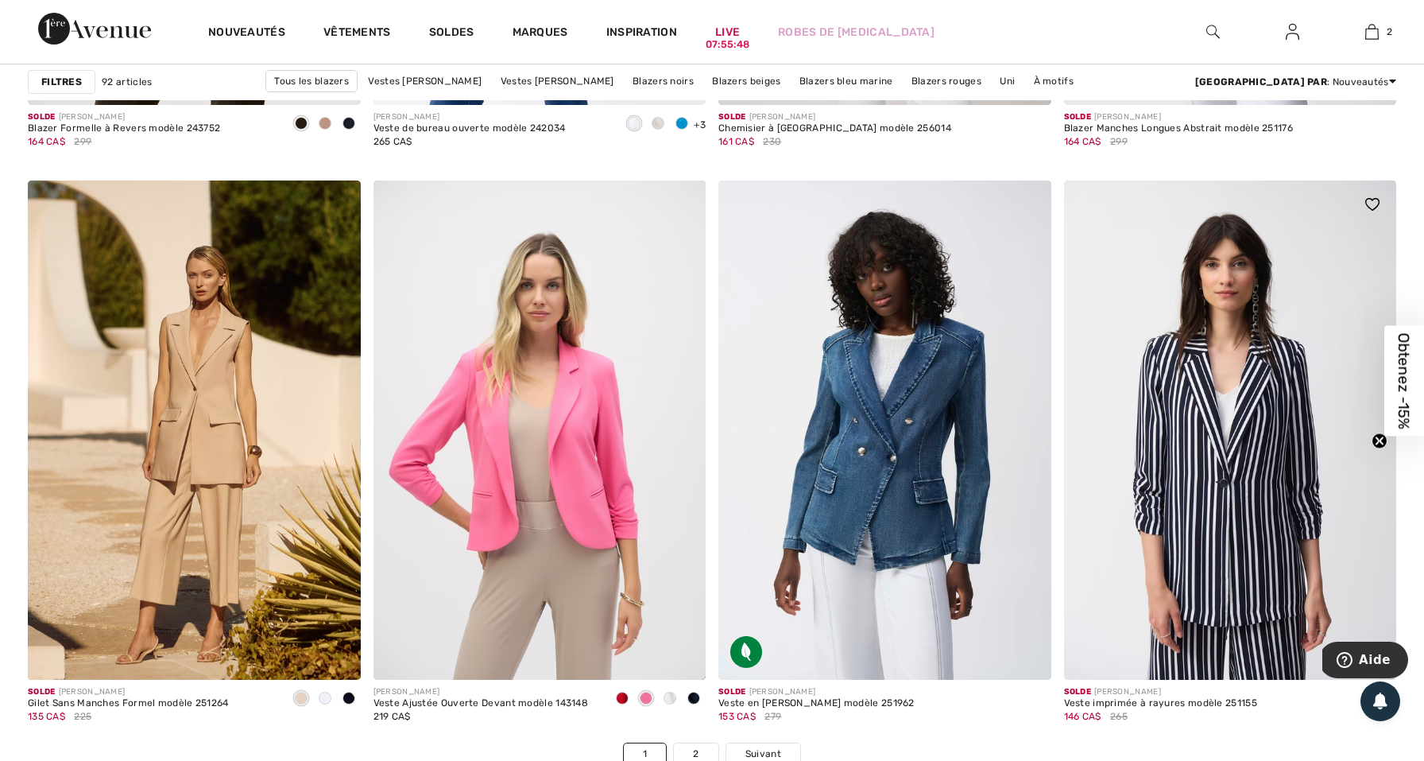
scroll to position [8219, 0]
